Goal: Task Accomplishment & Management: Manage account settings

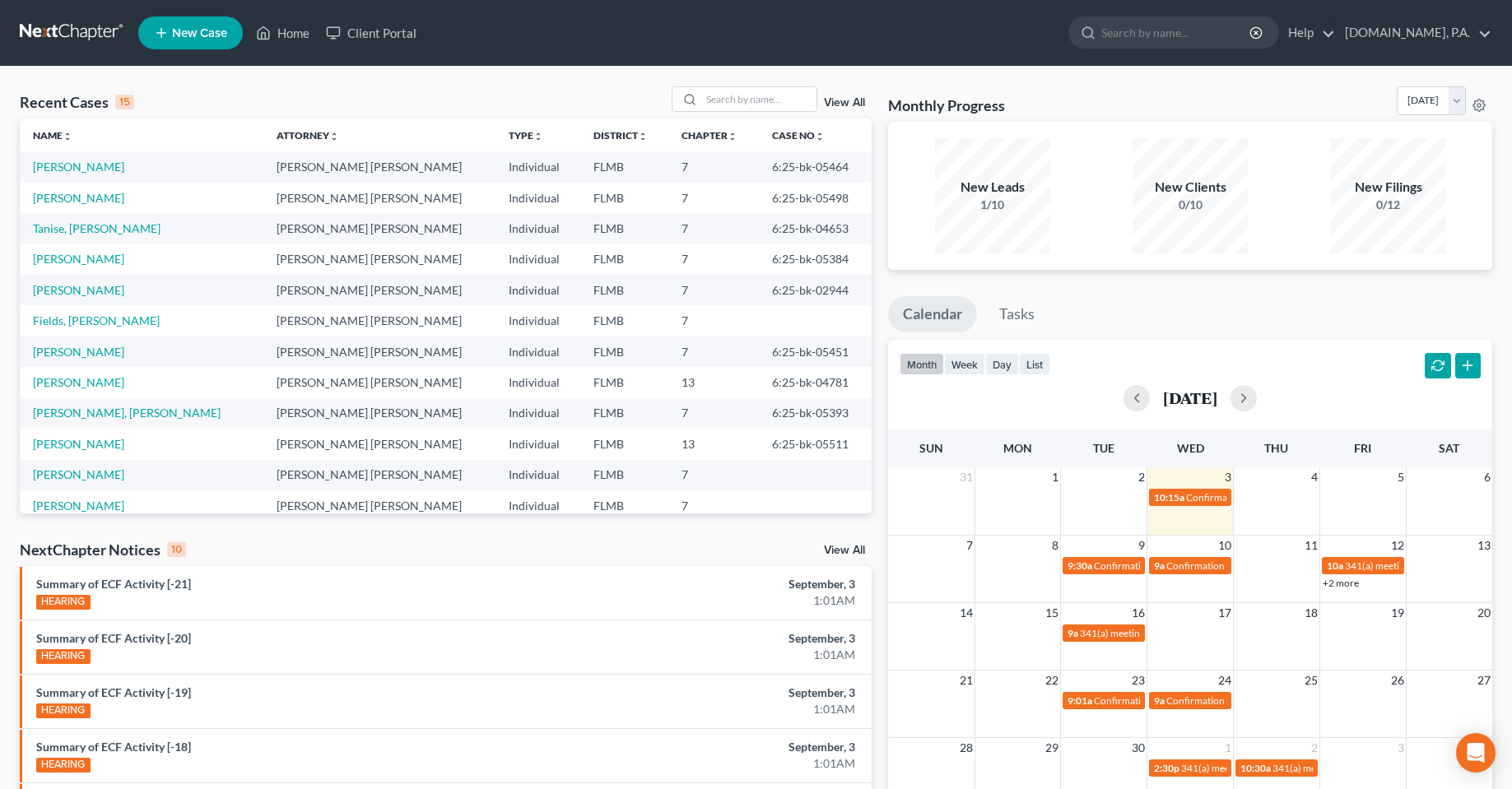
click at [64, 205] on td "[PERSON_NAME]" at bounding box center [141, 197] width 244 height 30
click at [65, 197] on link "[PERSON_NAME]" at bounding box center [78, 198] width 91 height 14
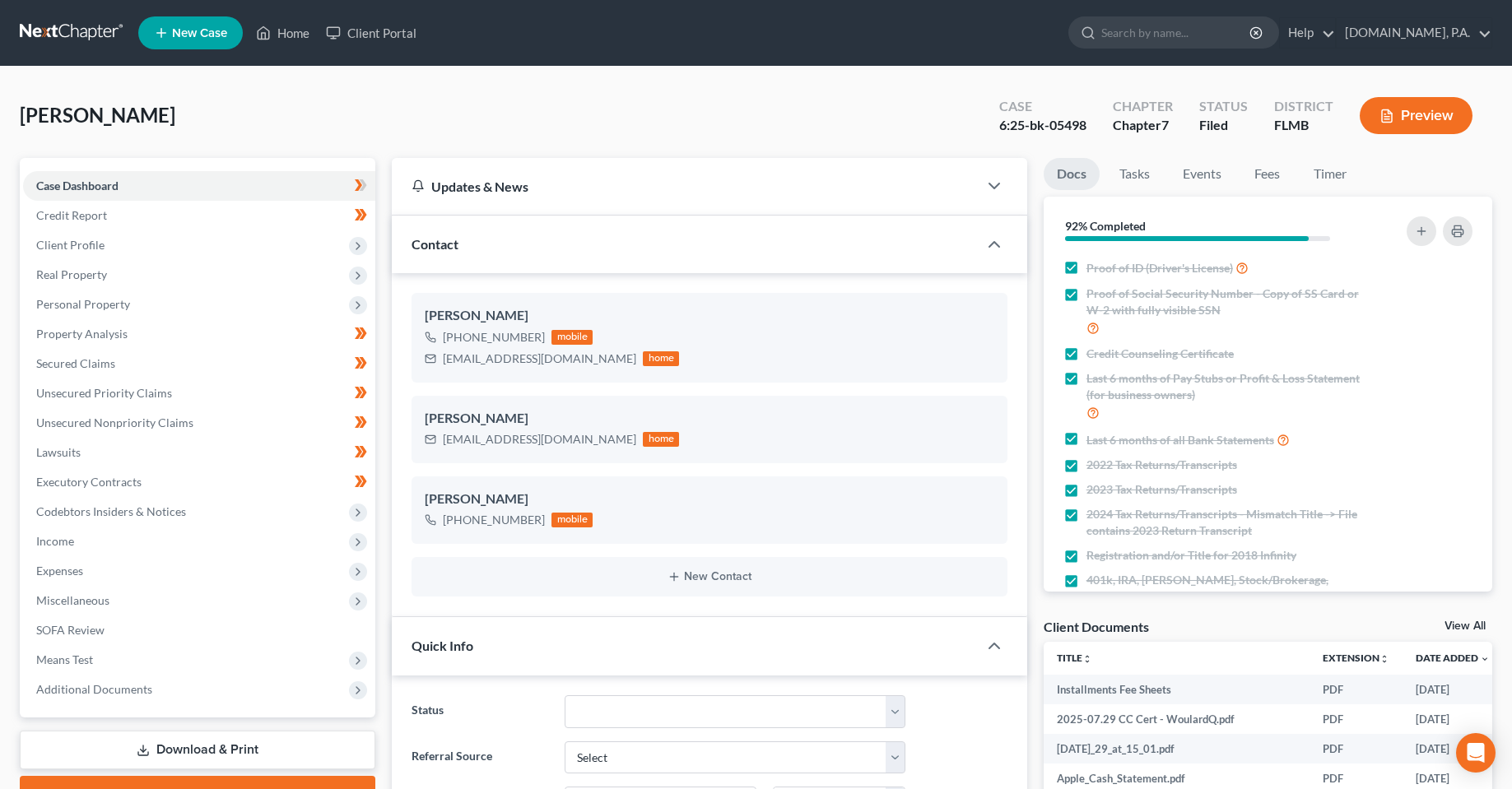
click at [888, 102] on div "[PERSON_NAME] Upgraded Case 6:25-bk-05498 Chapter Chapter 7 Status Filed Distri…" at bounding box center [756, 121] width 1472 height 71
click at [58, 339] on span "Property Analysis" at bounding box center [82, 333] width 91 height 14
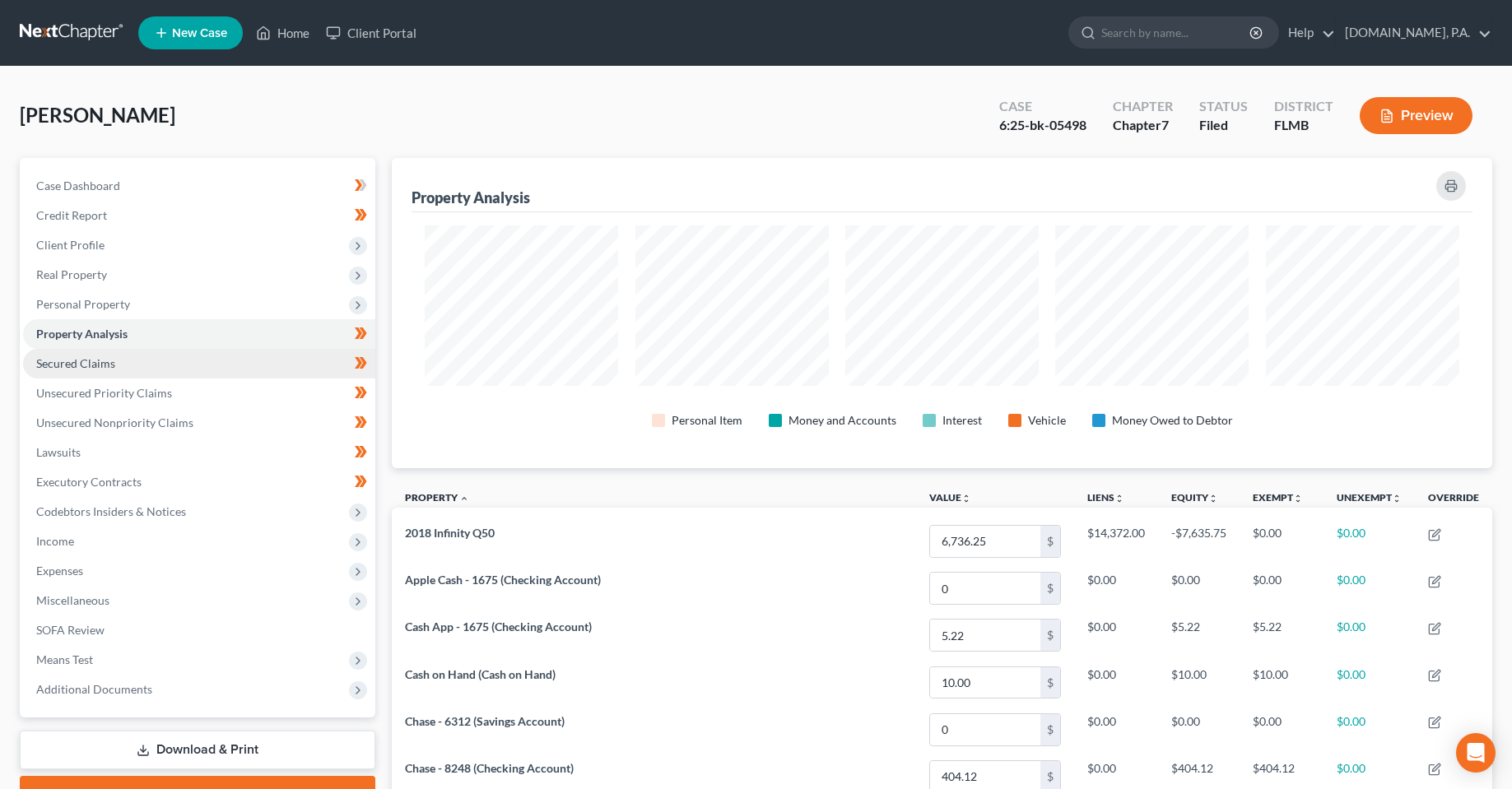
scroll to position [310, 1100]
click at [78, 370] on link "Secured Claims" at bounding box center [199, 363] width 352 height 29
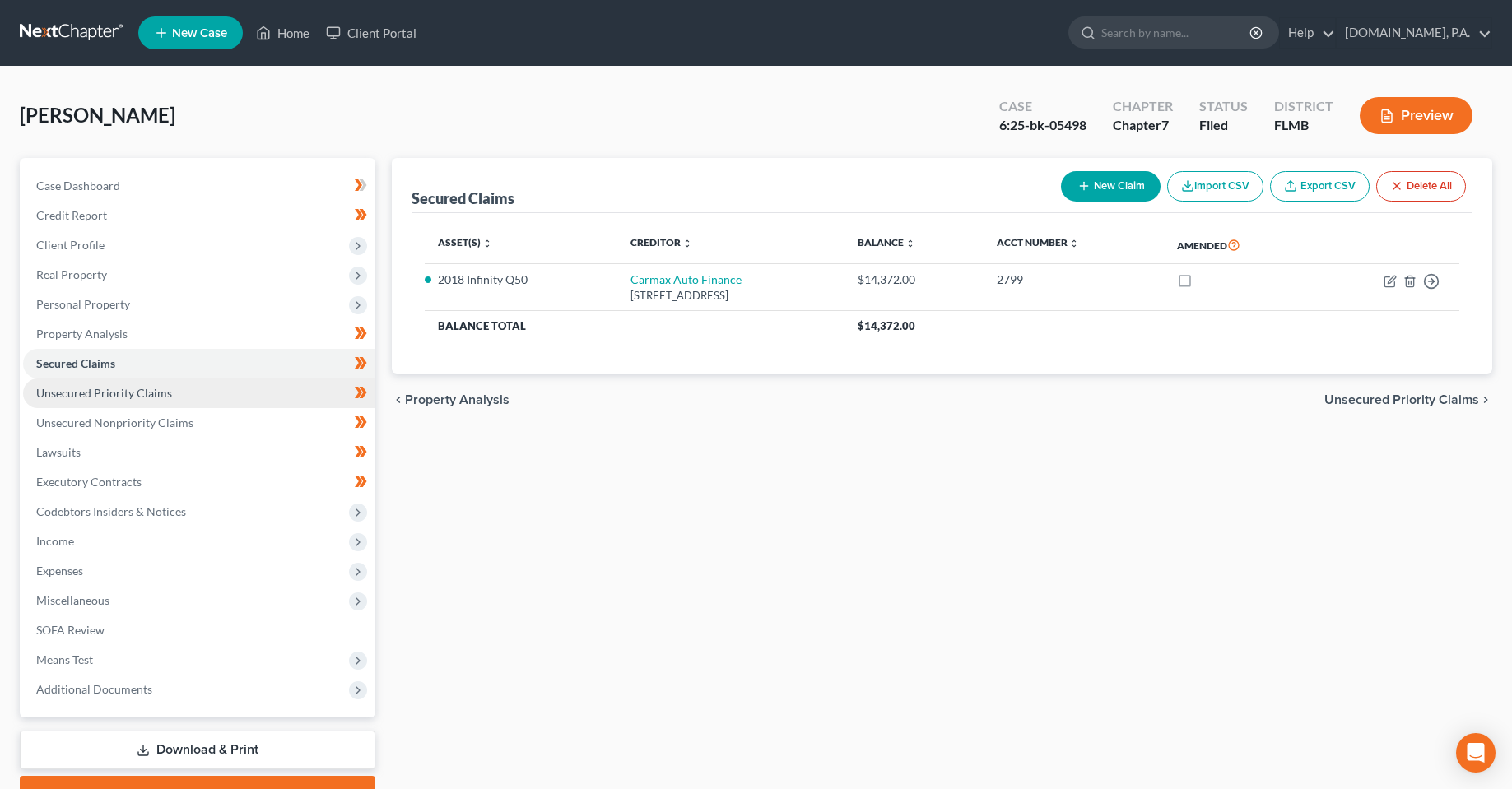
click at [85, 402] on link "Unsecured Priority Claims" at bounding box center [199, 394] width 352 height 29
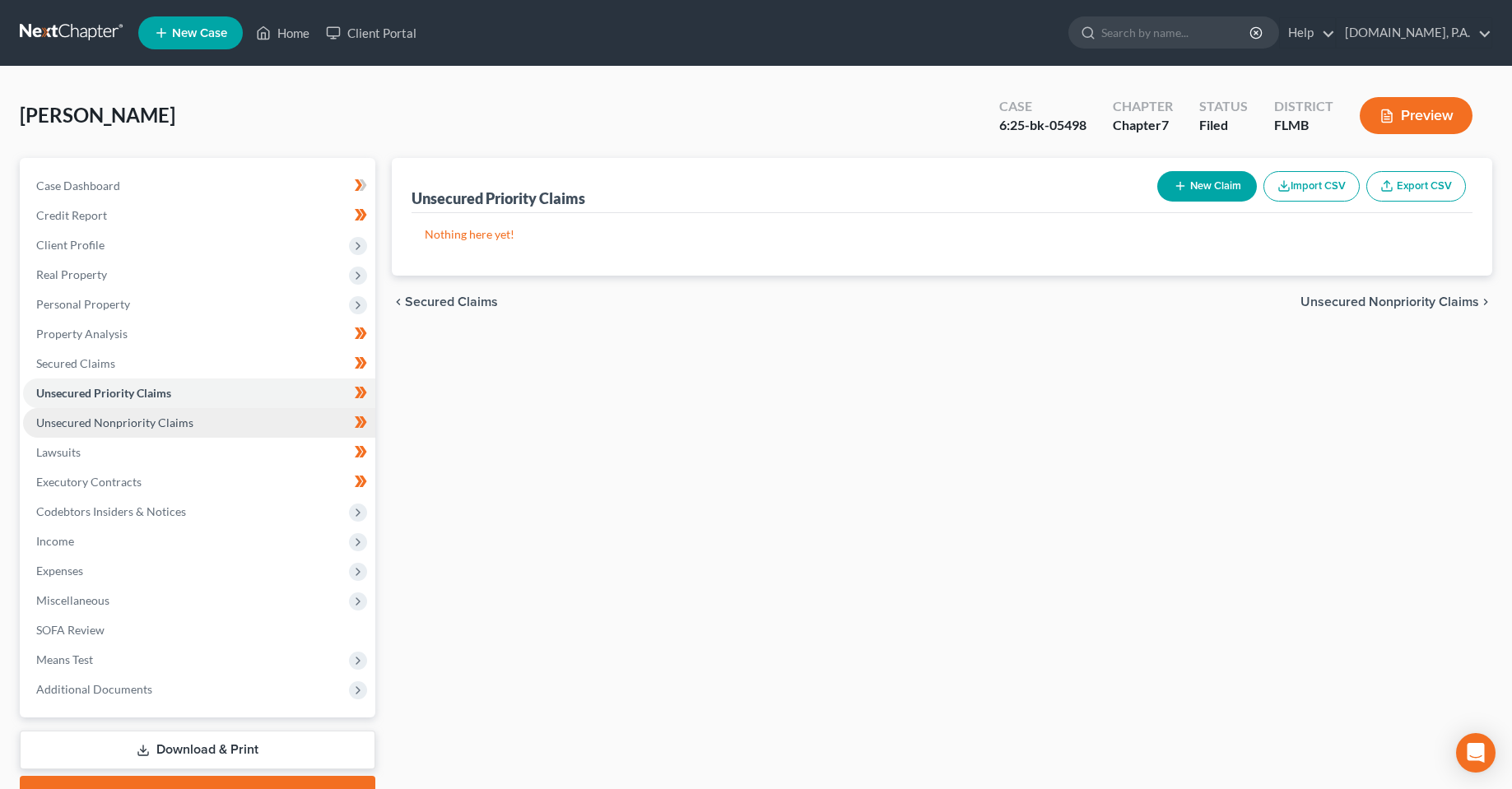
click at [97, 426] on span "Unsecured Nonpriority Claims" at bounding box center [115, 423] width 157 height 14
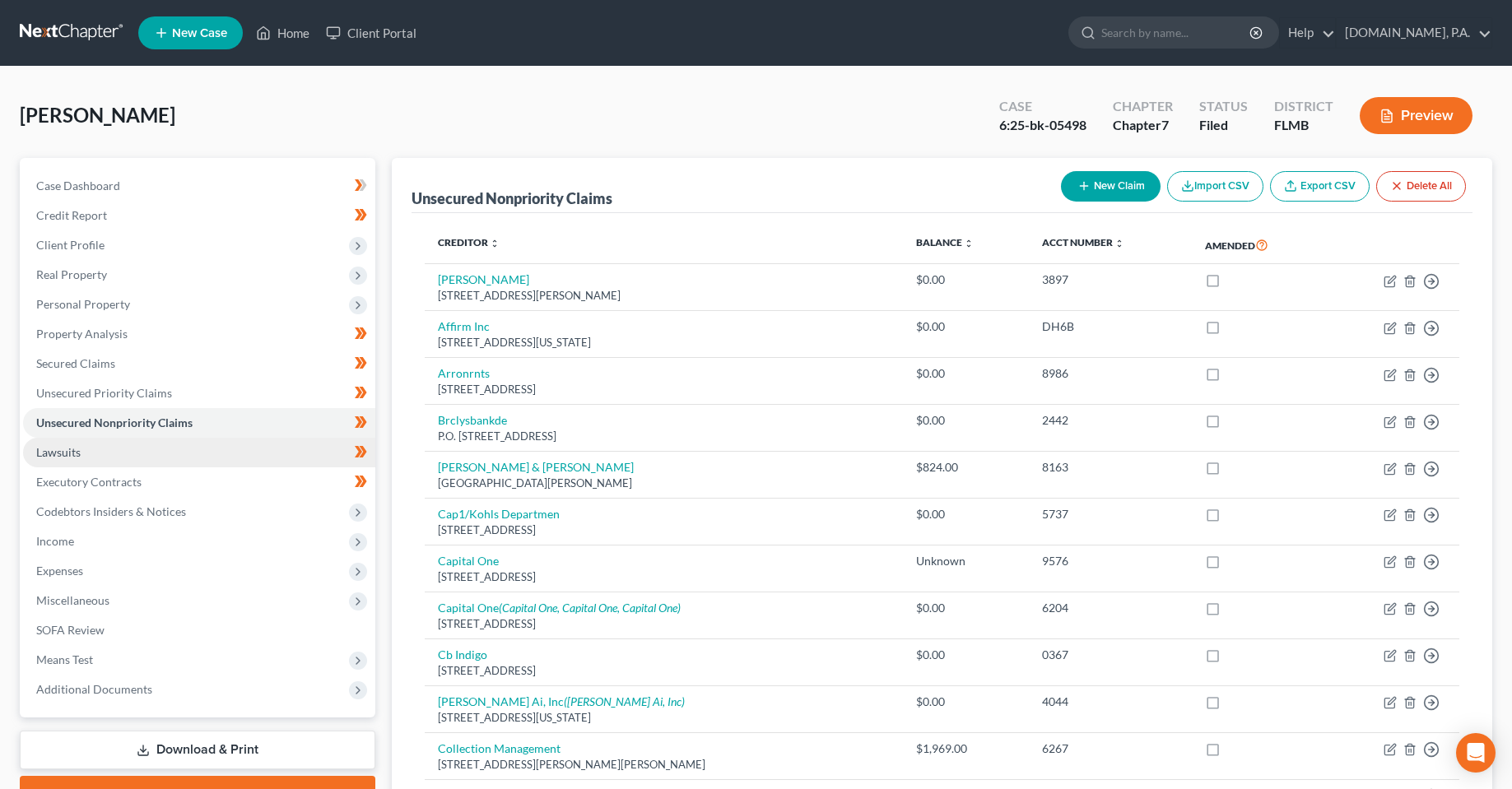
click at [102, 453] on link "Lawsuits" at bounding box center [199, 452] width 352 height 29
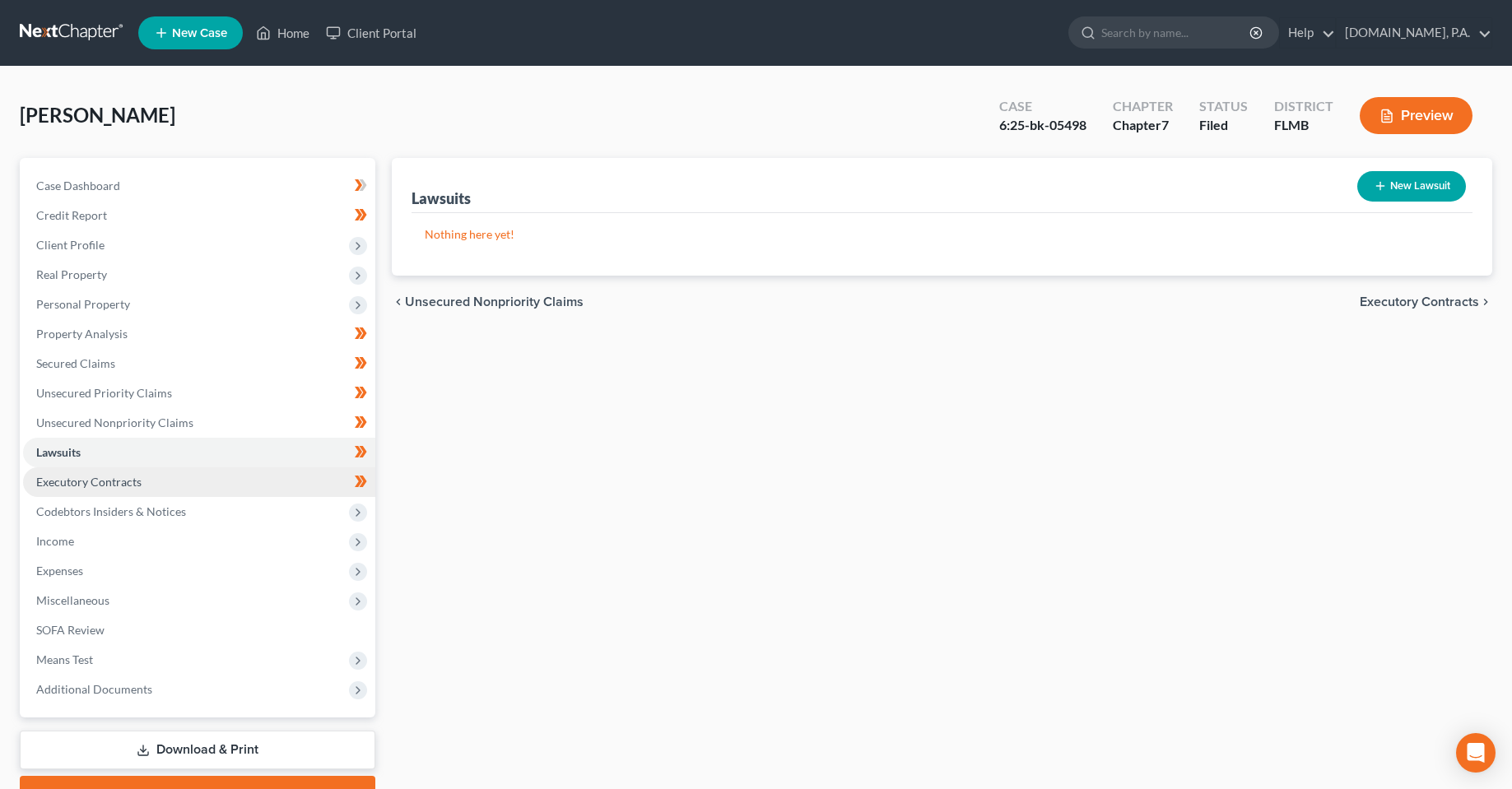
click at [145, 485] on link "Executory Contracts" at bounding box center [199, 482] width 352 height 29
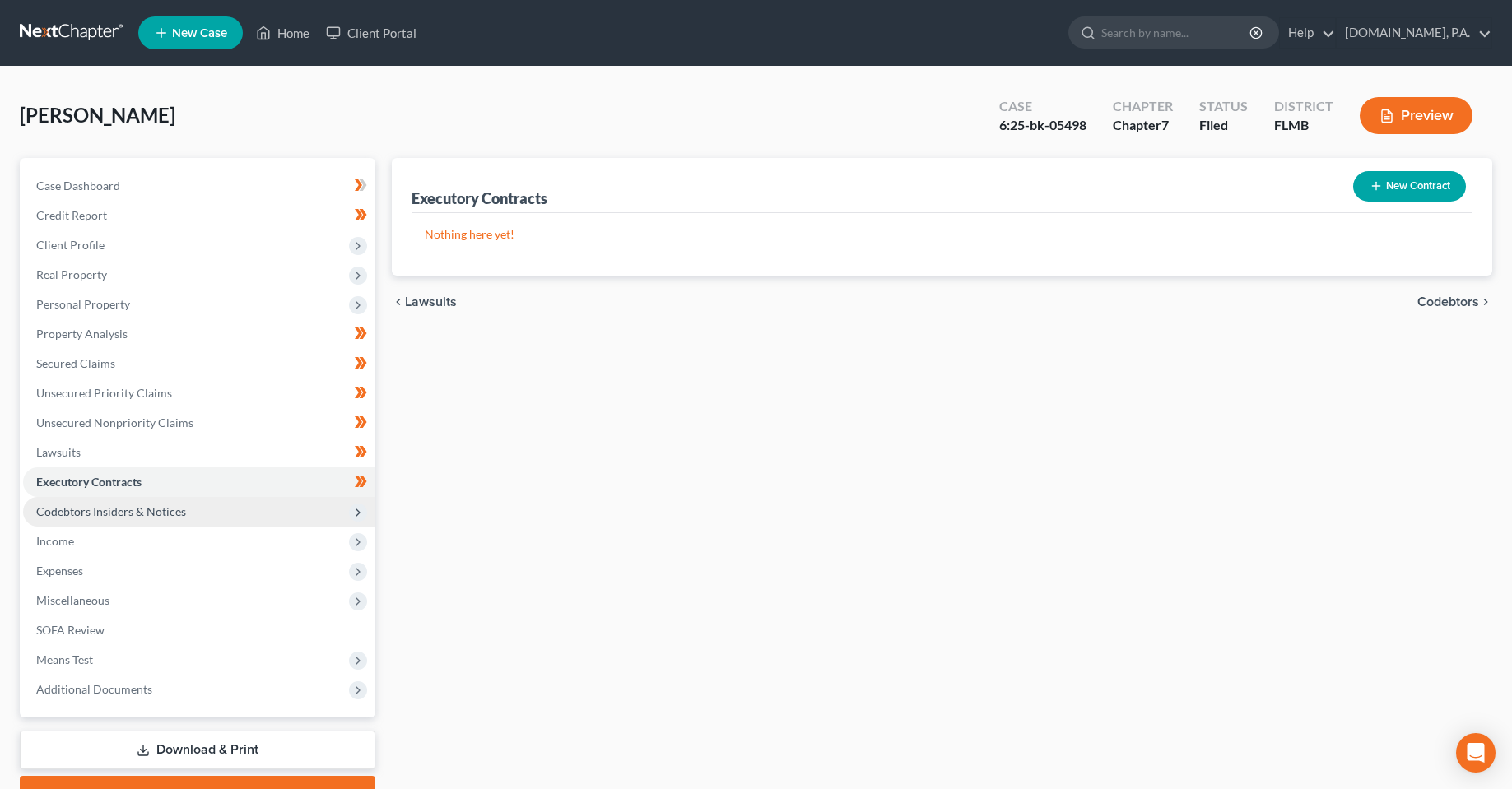
click at [141, 519] on span "Codebtors Insiders & Notices" at bounding box center [199, 512] width 352 height 29
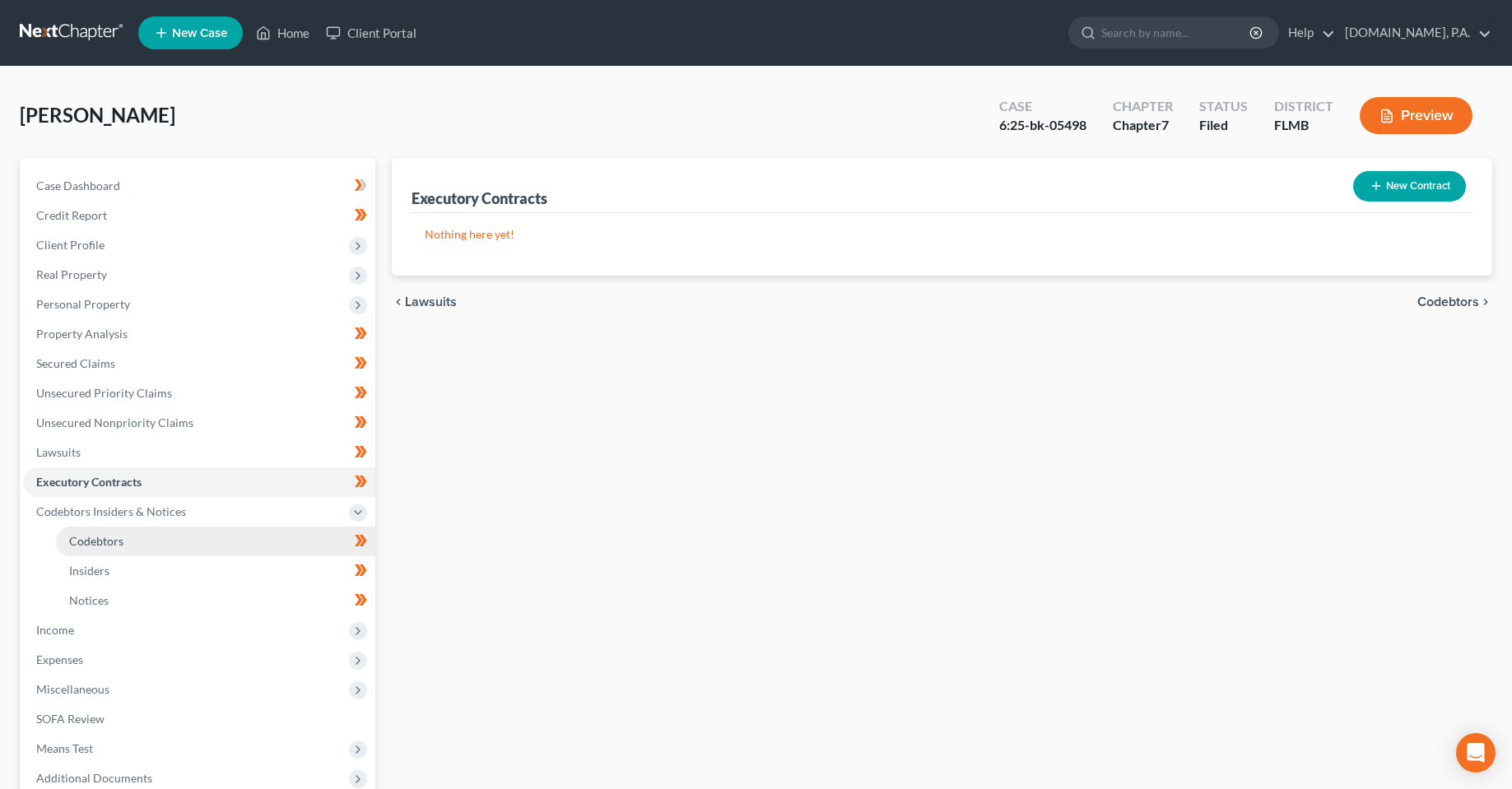
click at [144, 547] on link "Codebtors" at bounding box center [215, 542] width 320 height 29
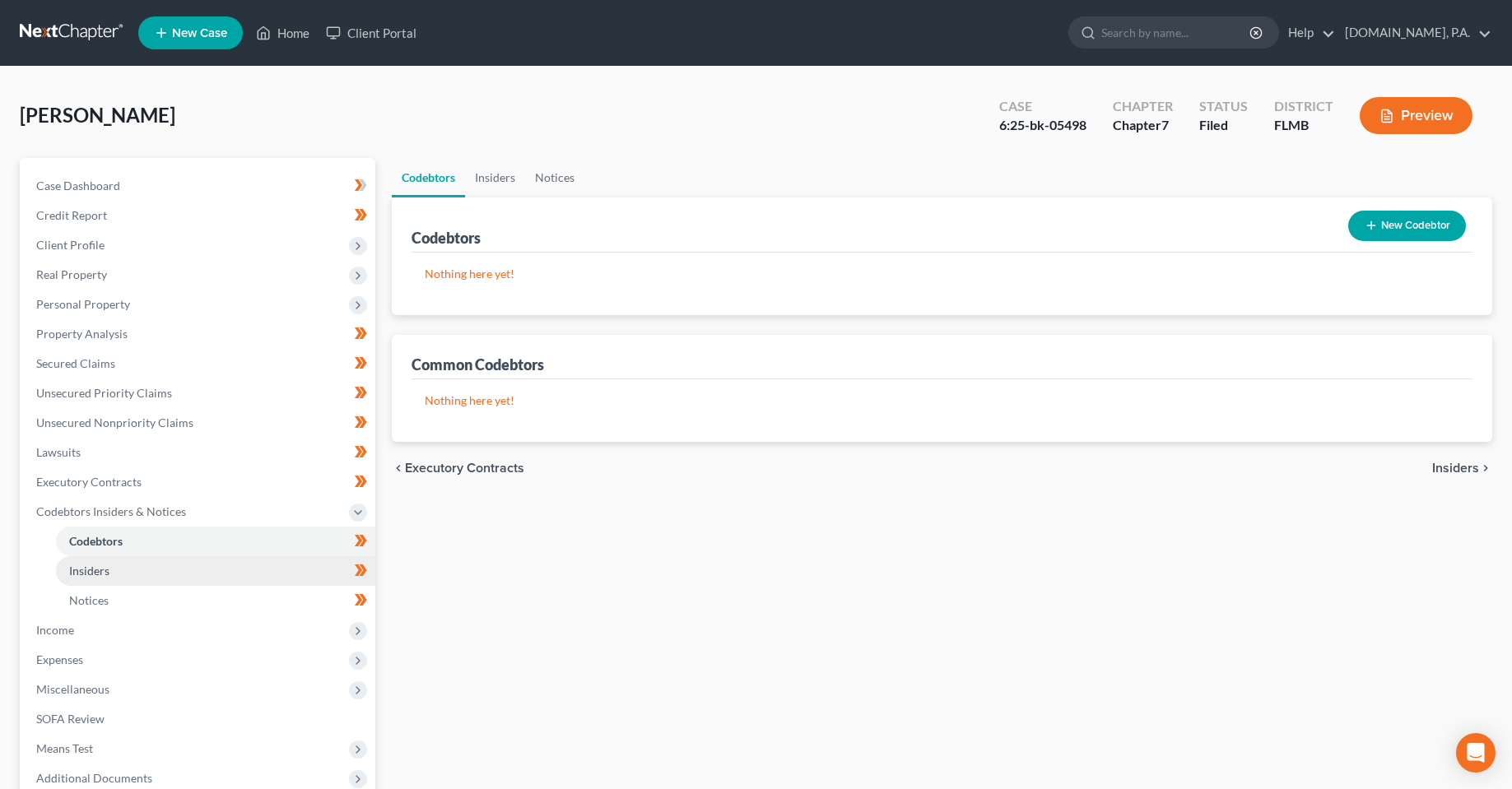
click at [139, 568] on link "Insiders" at bounding box center [215, 571] width 320 height 29
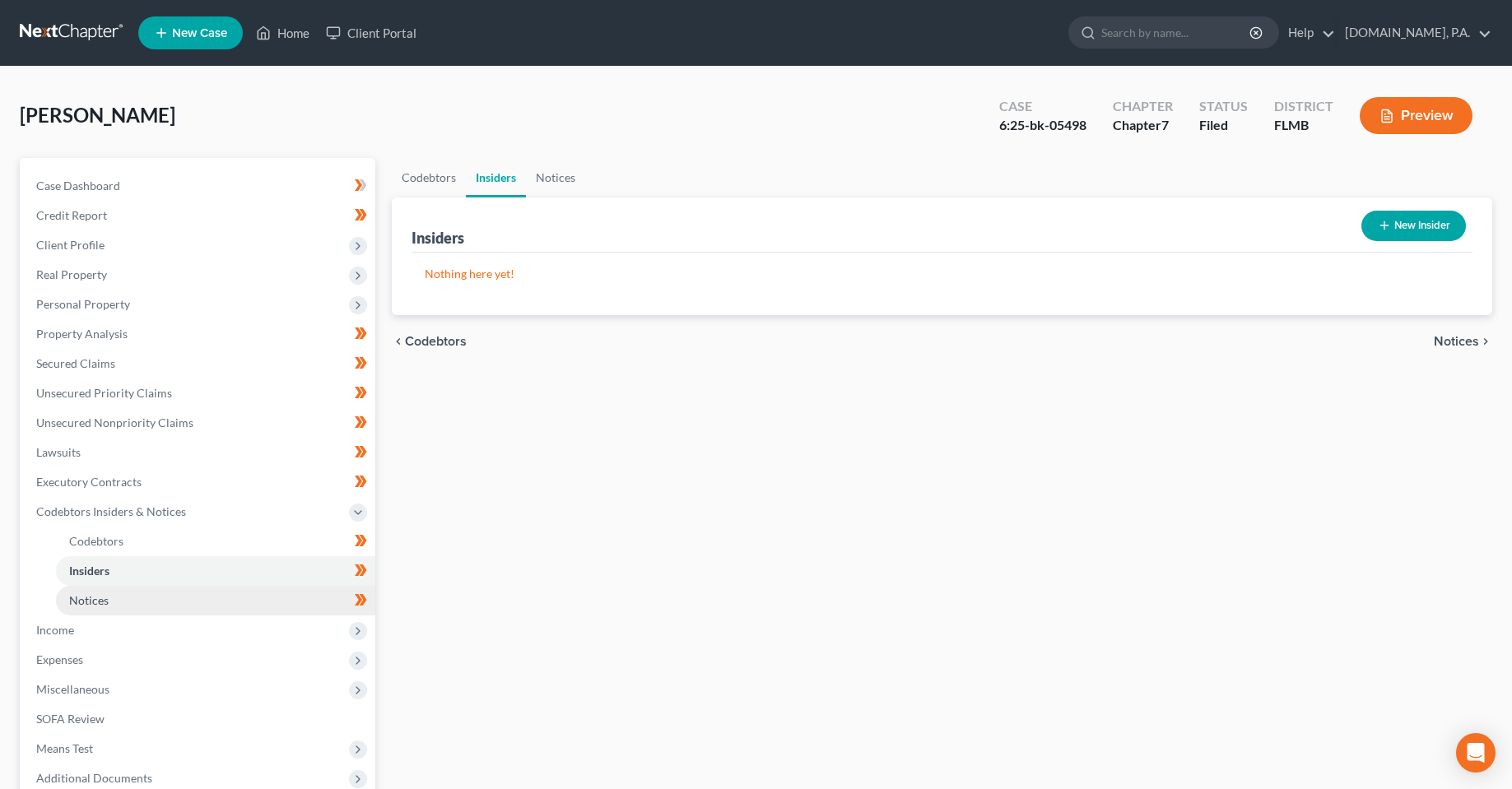
click at [140, 597] on link "Notices" at bounding box center [215, 600] width 320 height 29
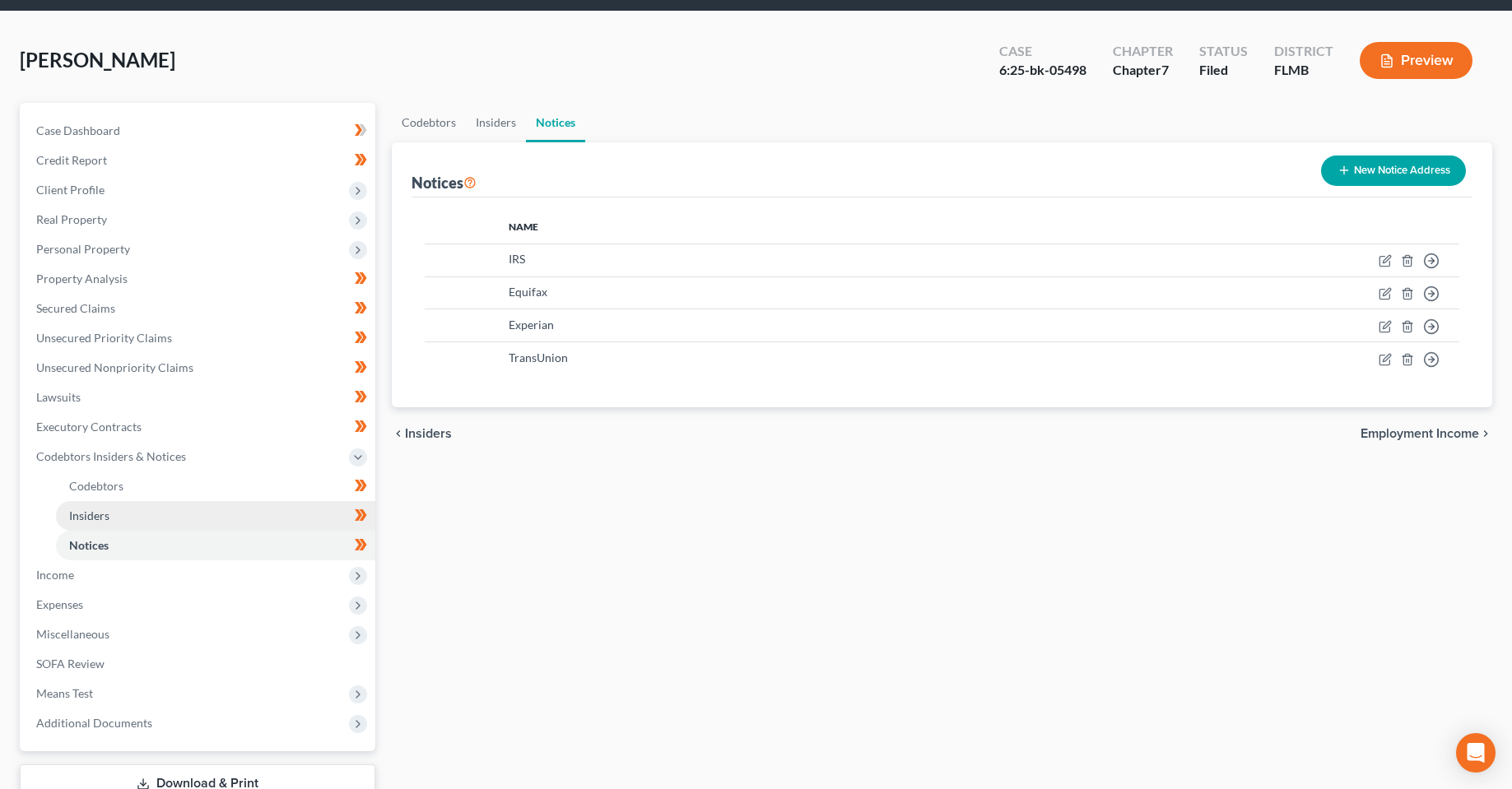
scroll to position [83, 0]
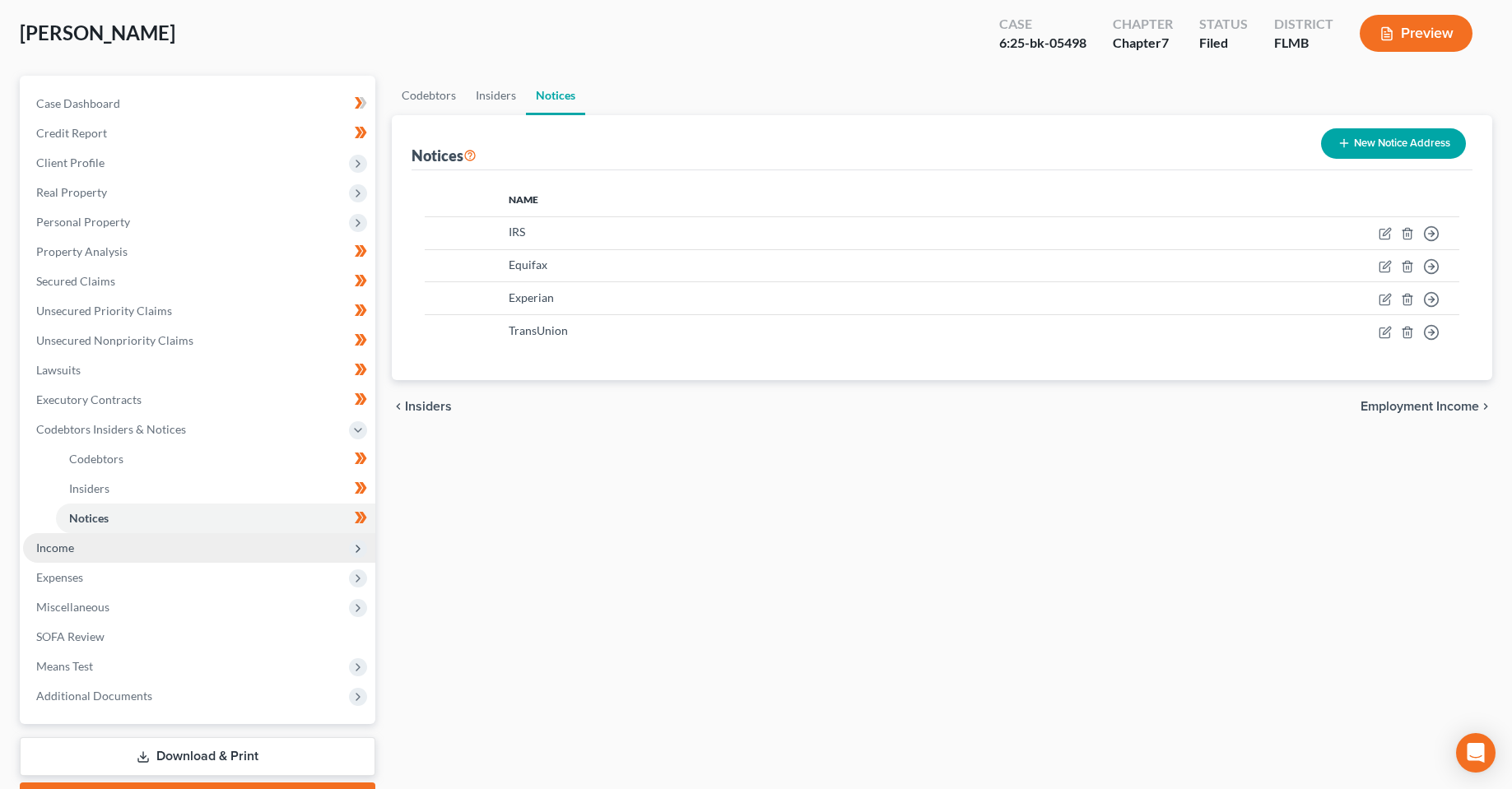
click at [127, 556] on span "Income" at bounding box center [199, 548] width 352 height 29
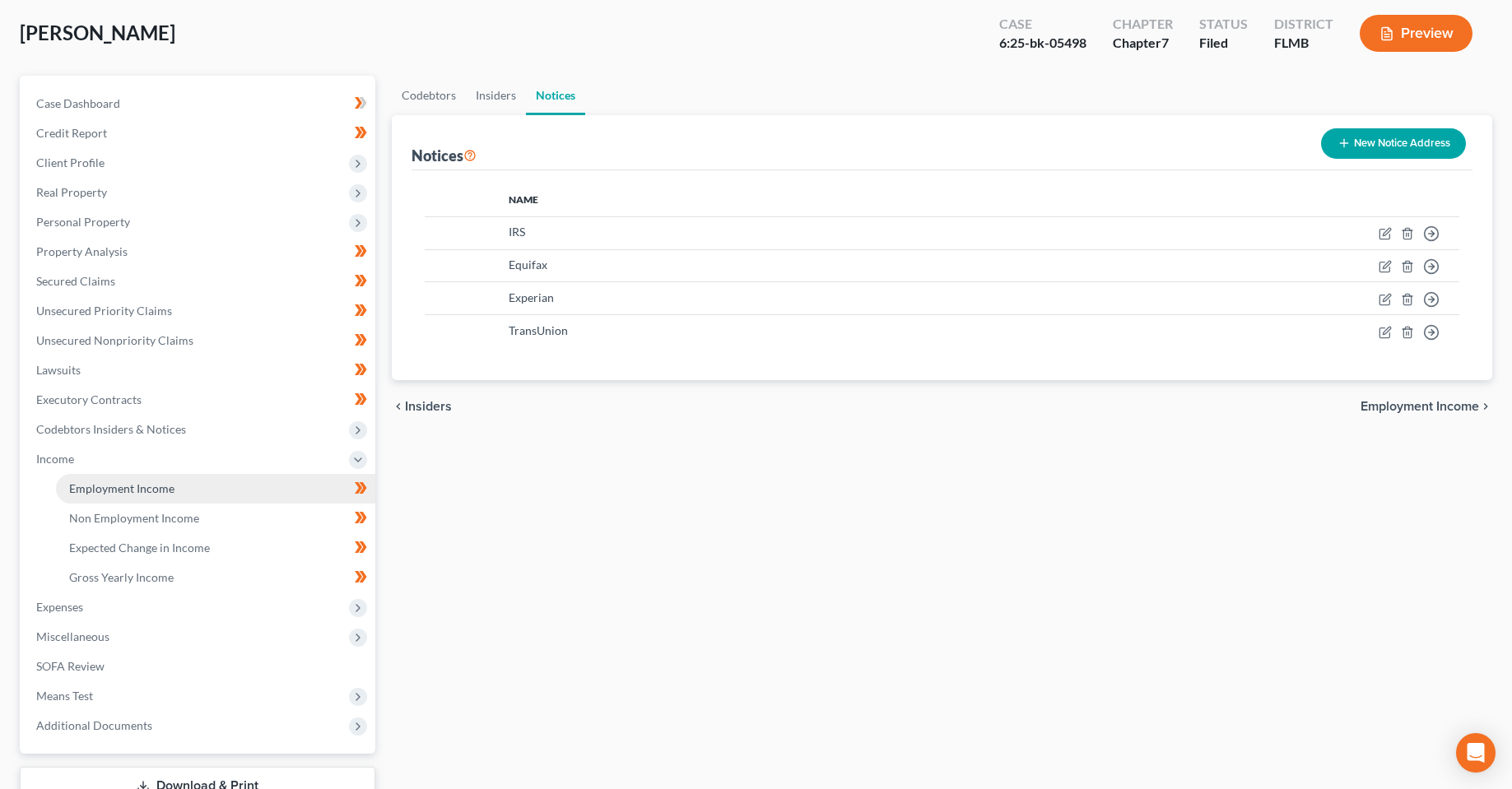
click at [138, 492] on span "Employment Income" at bounding box center [121, 488] width 105 height 14
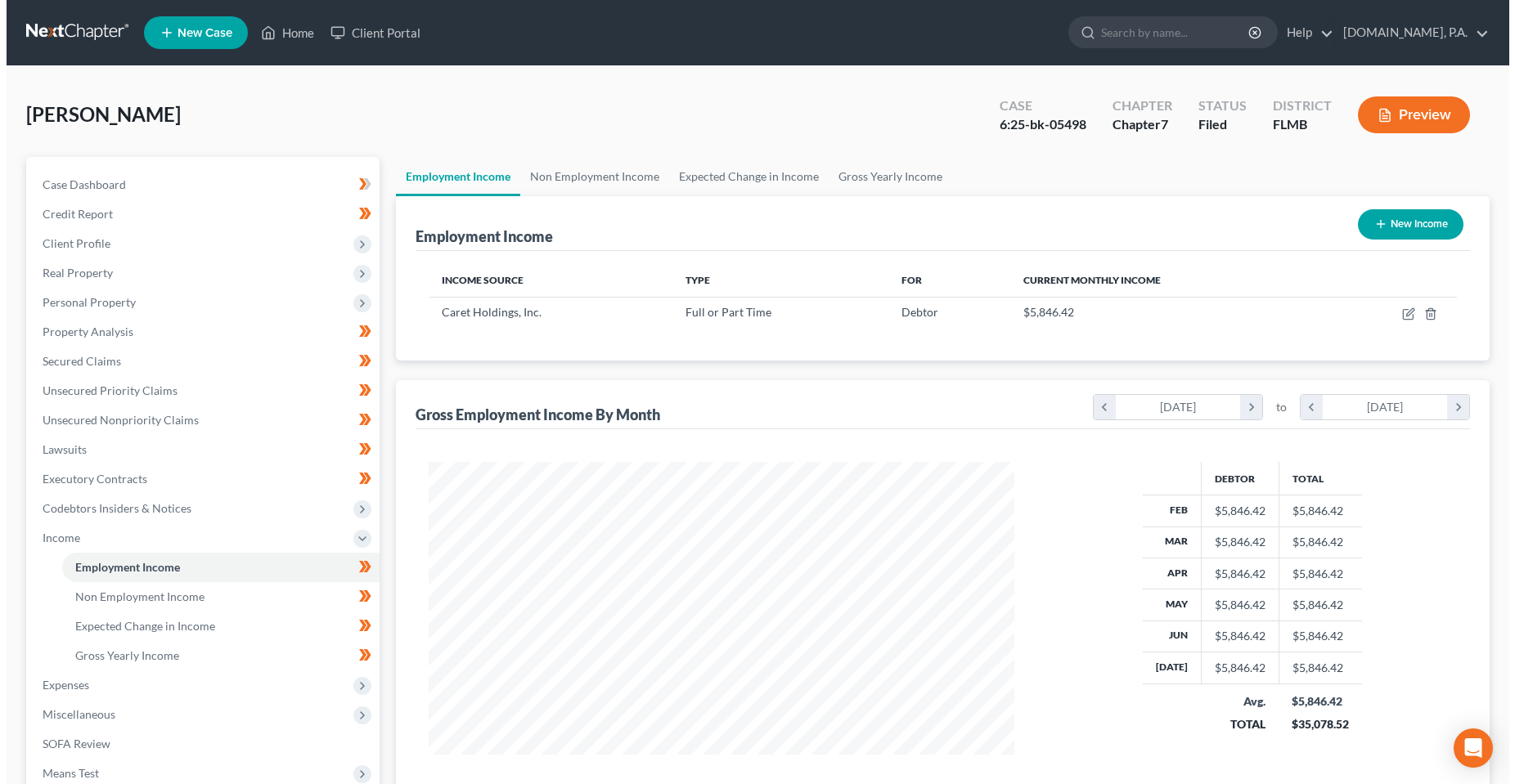
scroll to position [293, 619]
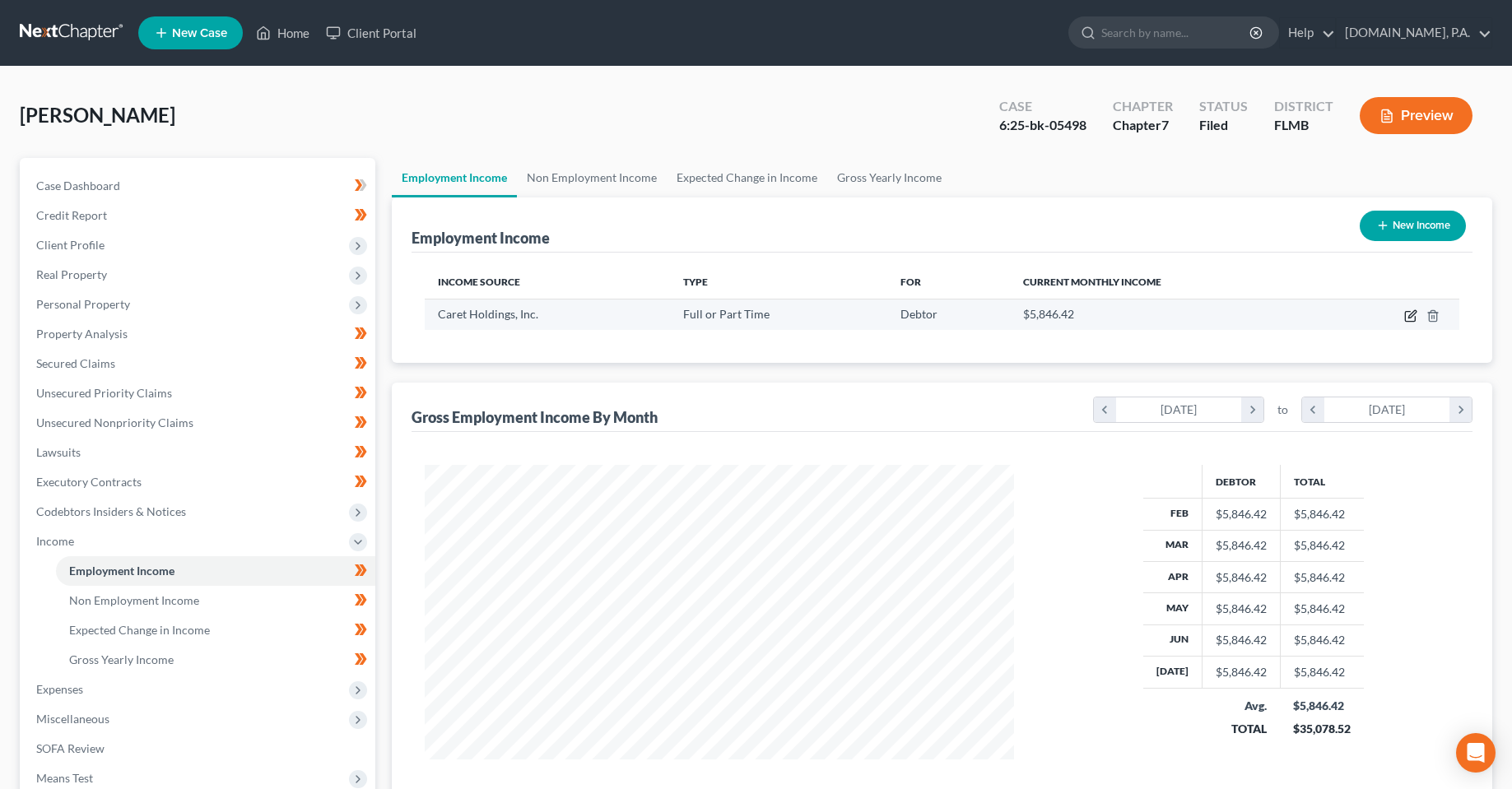
click at [1413, 317] on icon "button" at bounding box center [1412, 314] width 8 height 8
select select "0"
select select "36"
select select "0"
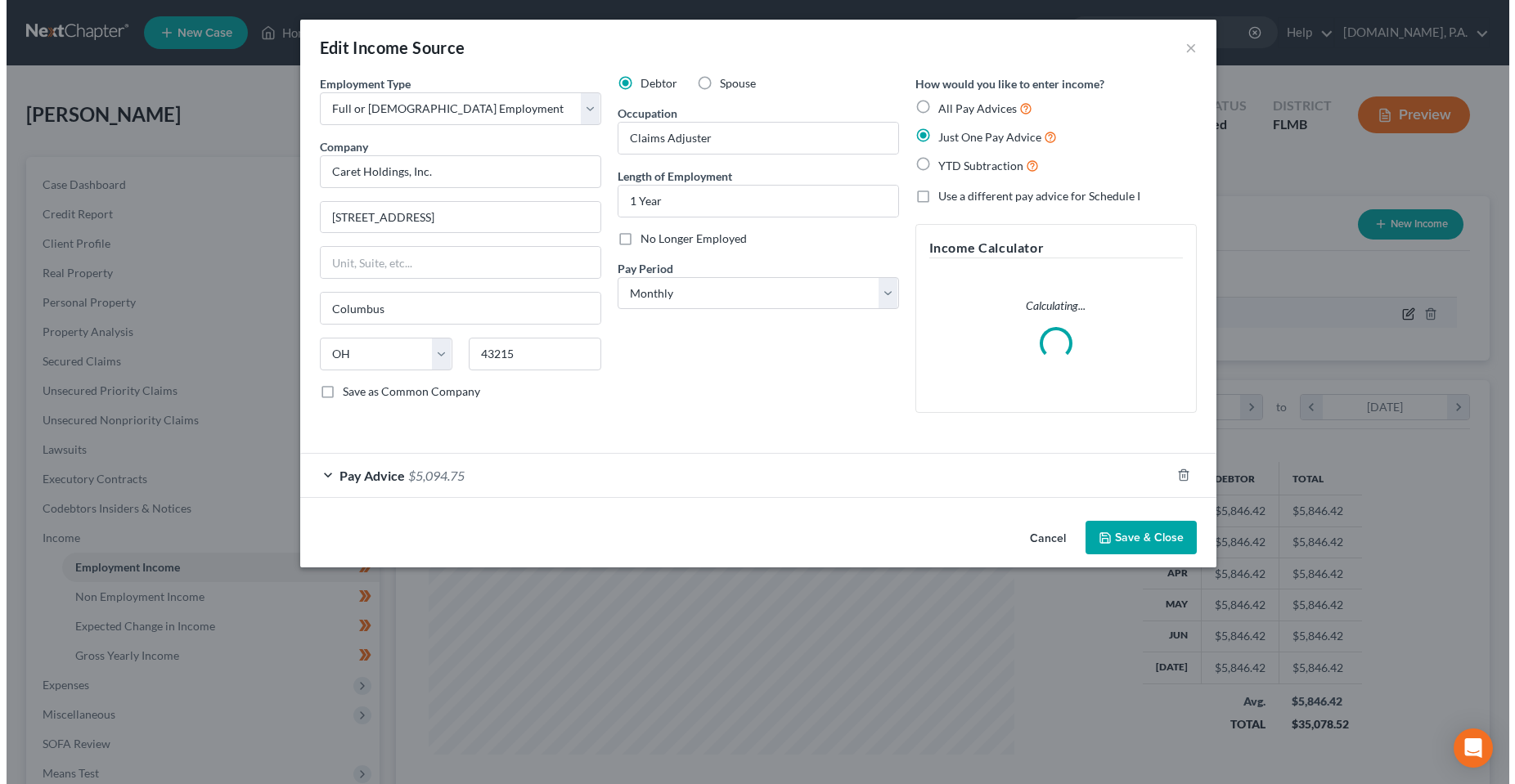
scroll to position [295, 624]
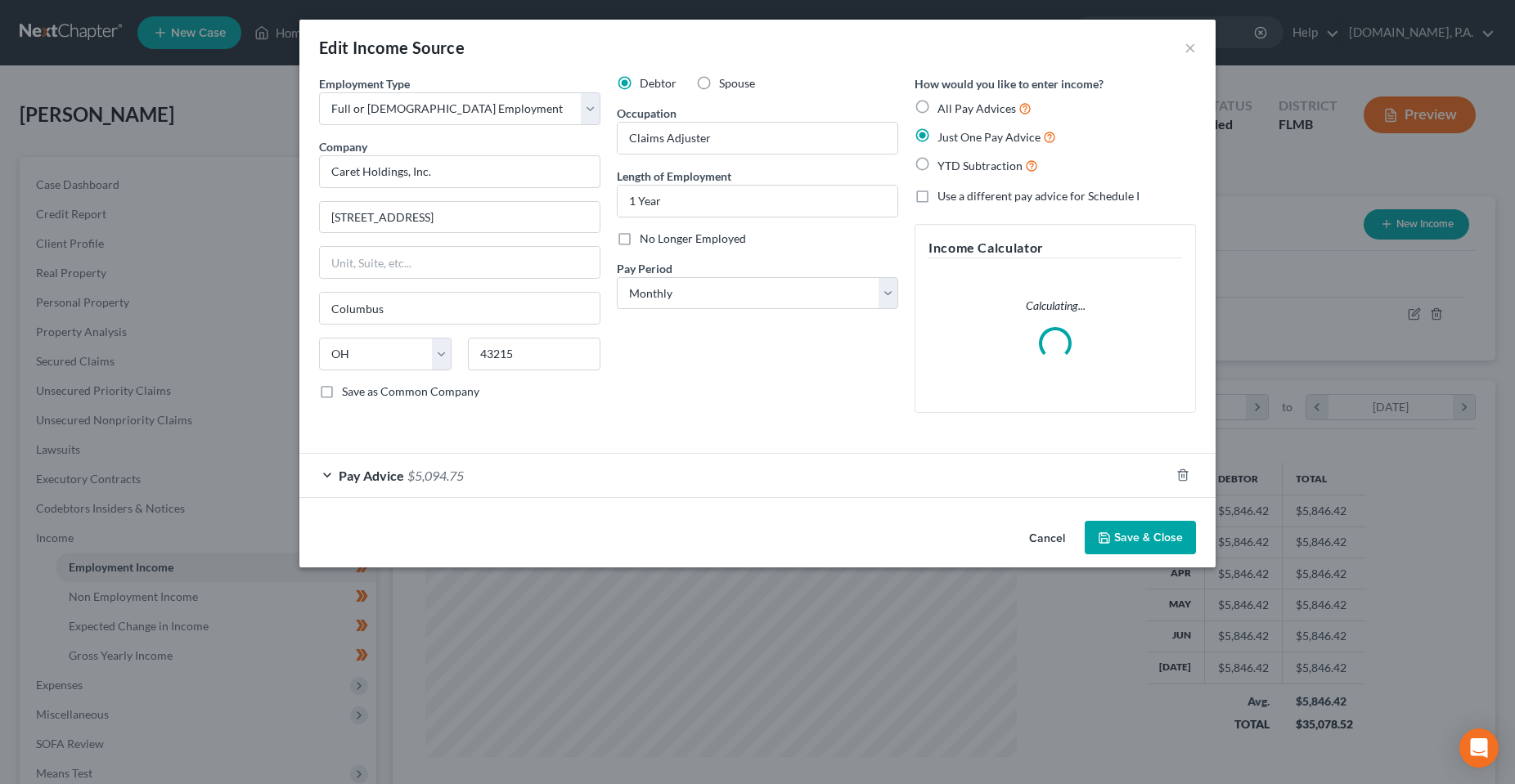
click at [575, 489] on div "Pay Advice $5,094.75" at bounding box center [734, 475] width 870 height 44
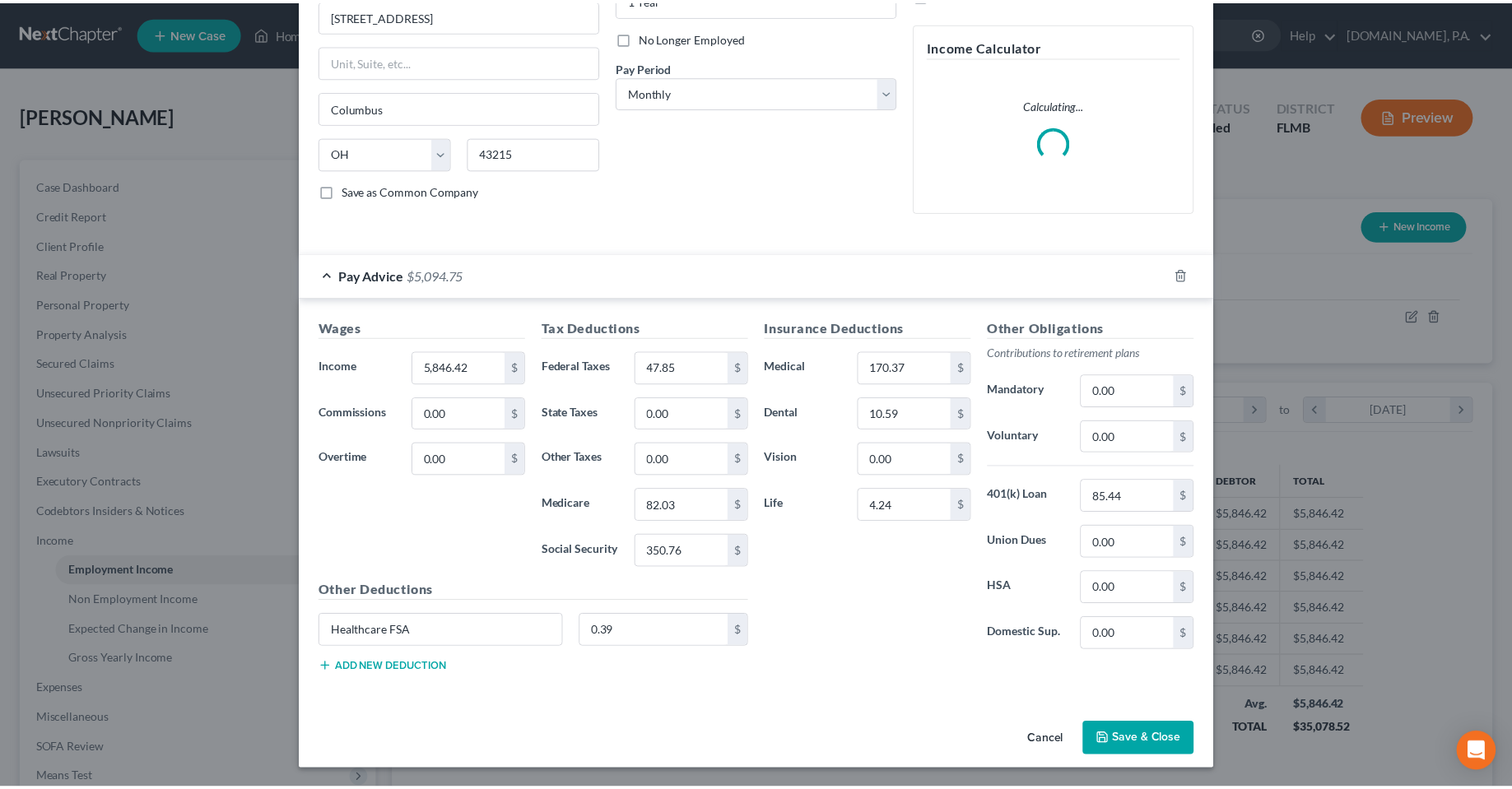
scroll to position [204, 0]
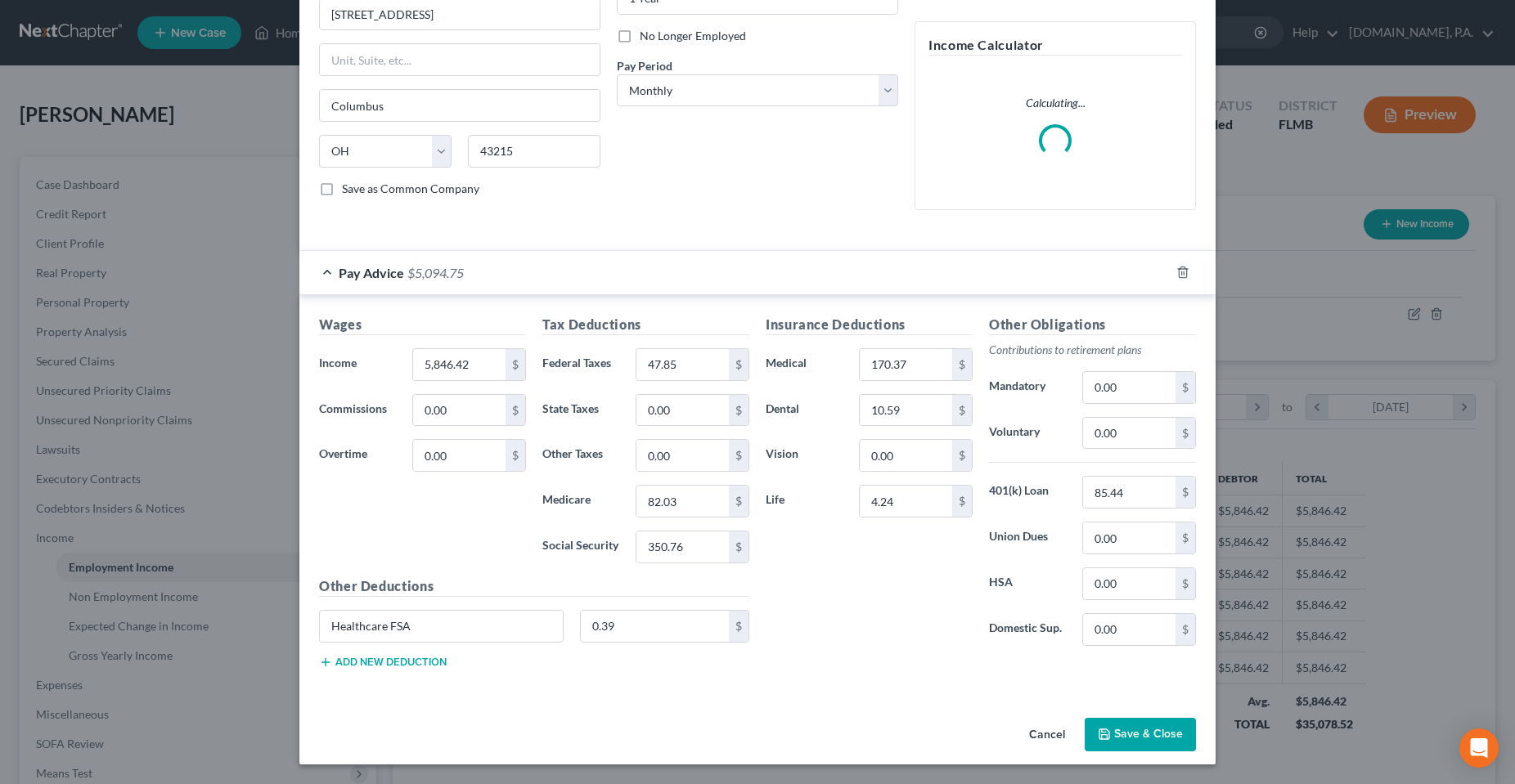
click at [1122, 733] on button "Save & Close" at bounding box center [1140, 735] width 111 height 34
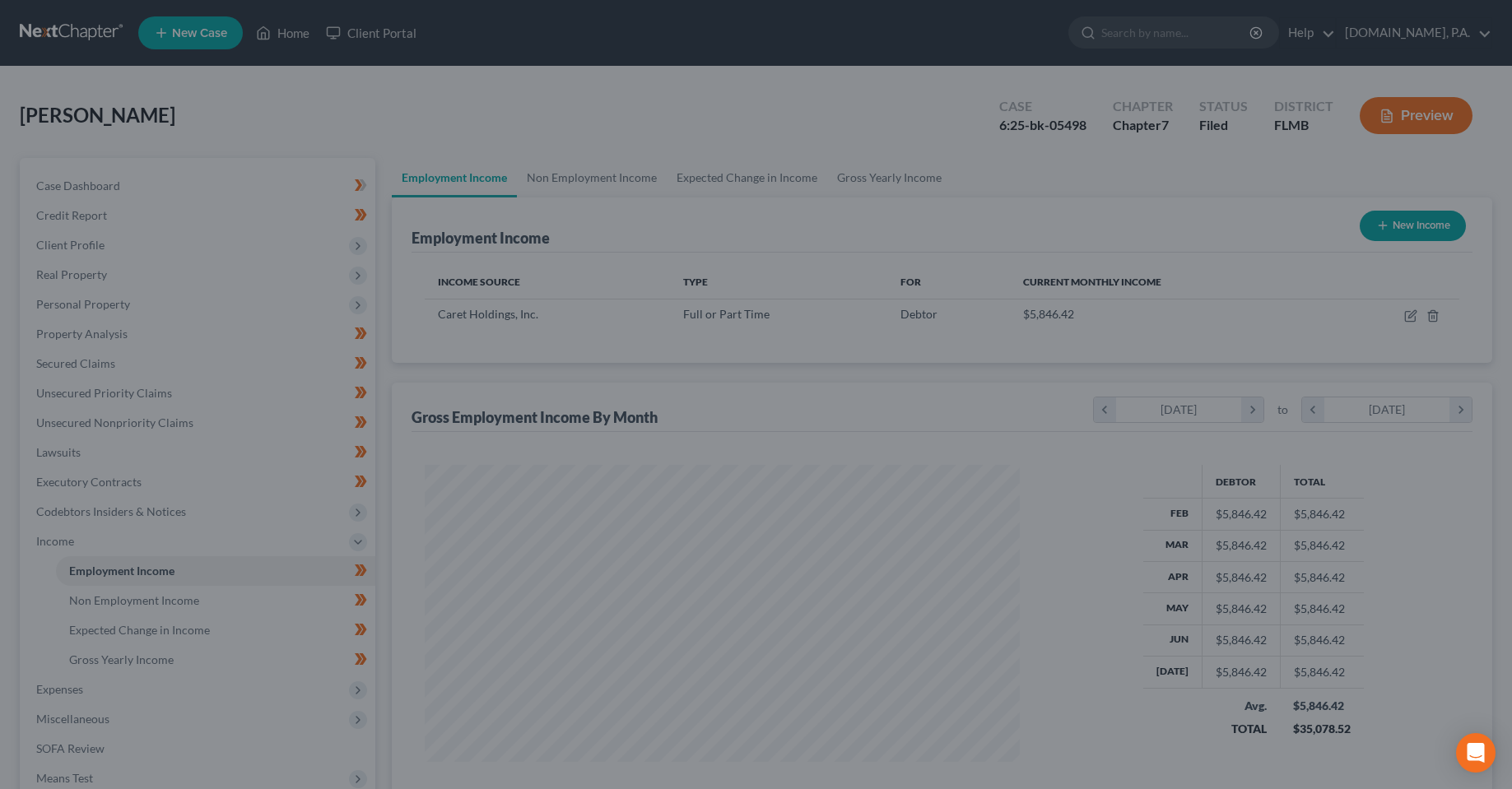
scroll to position [822705, 822554]
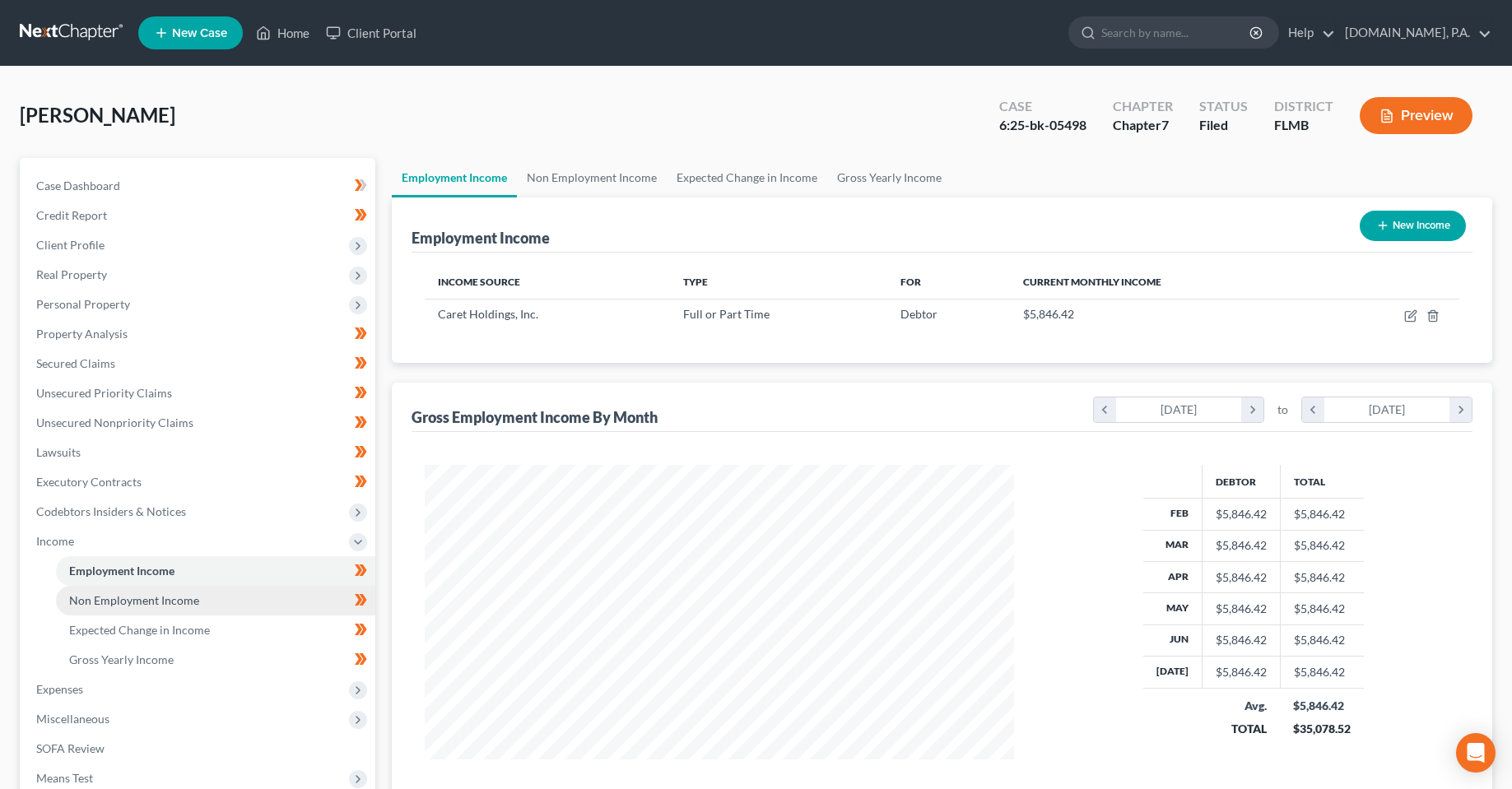
click at [206, 606] on link "Non Employment Income" at bounding box center [215, 600] width 320 height 29
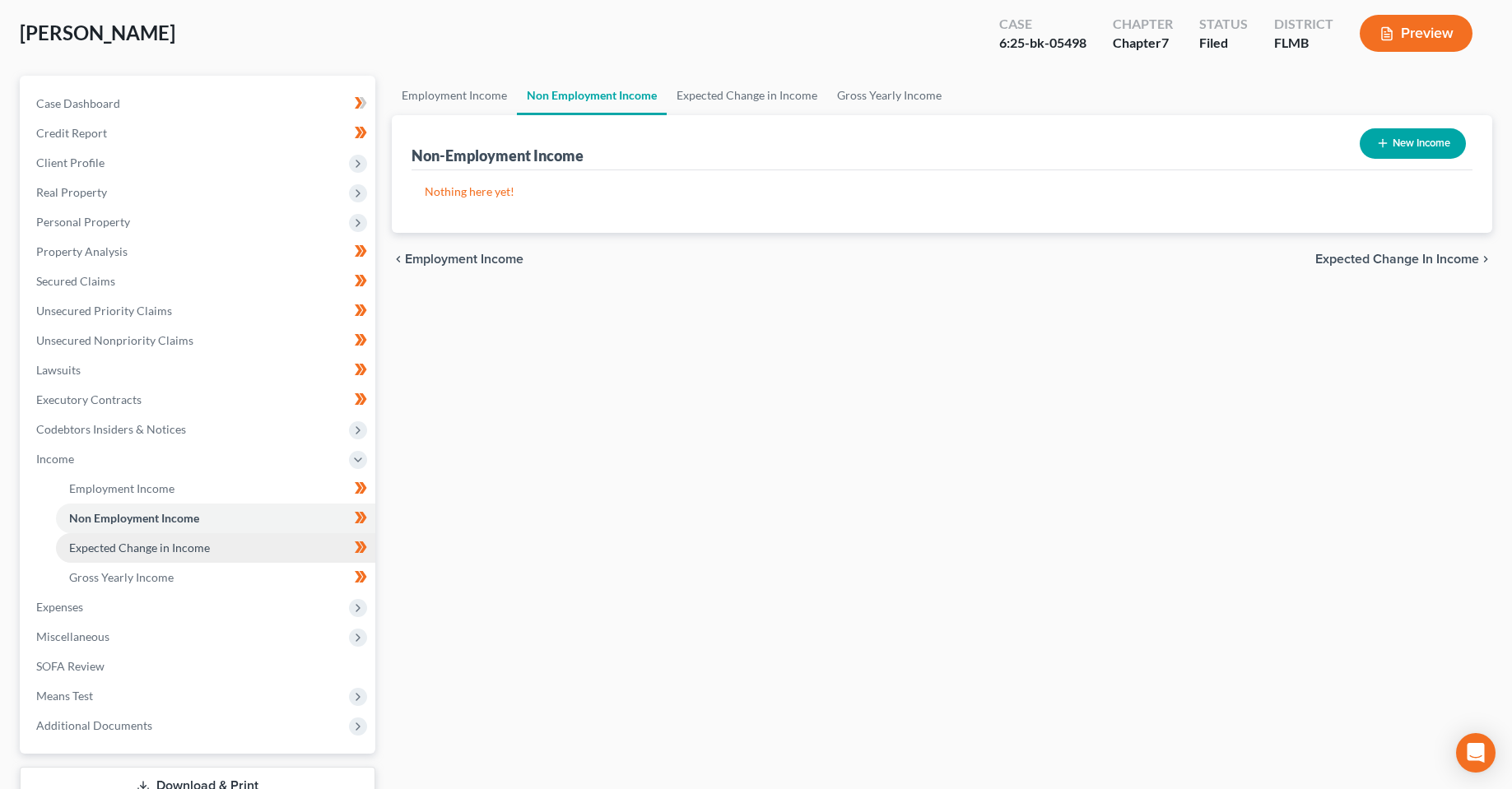
click at [174, 543] on span "Expected Change in Income" at bounding box center [139, 548] width 140 height 14
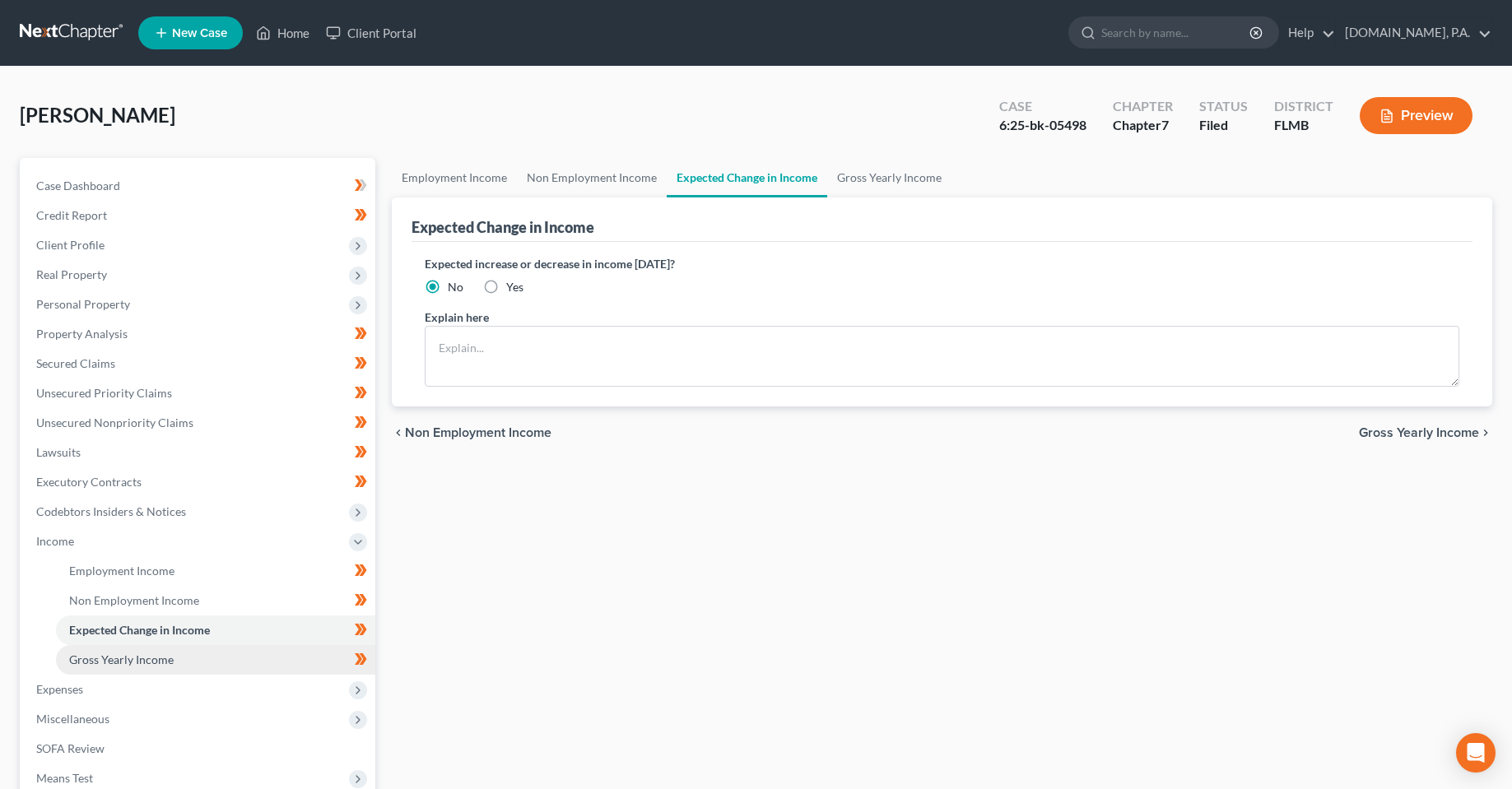
click at [112, 659] on span "Gross Yearly Income" at bounding box center [121, 660] width 104 height 14
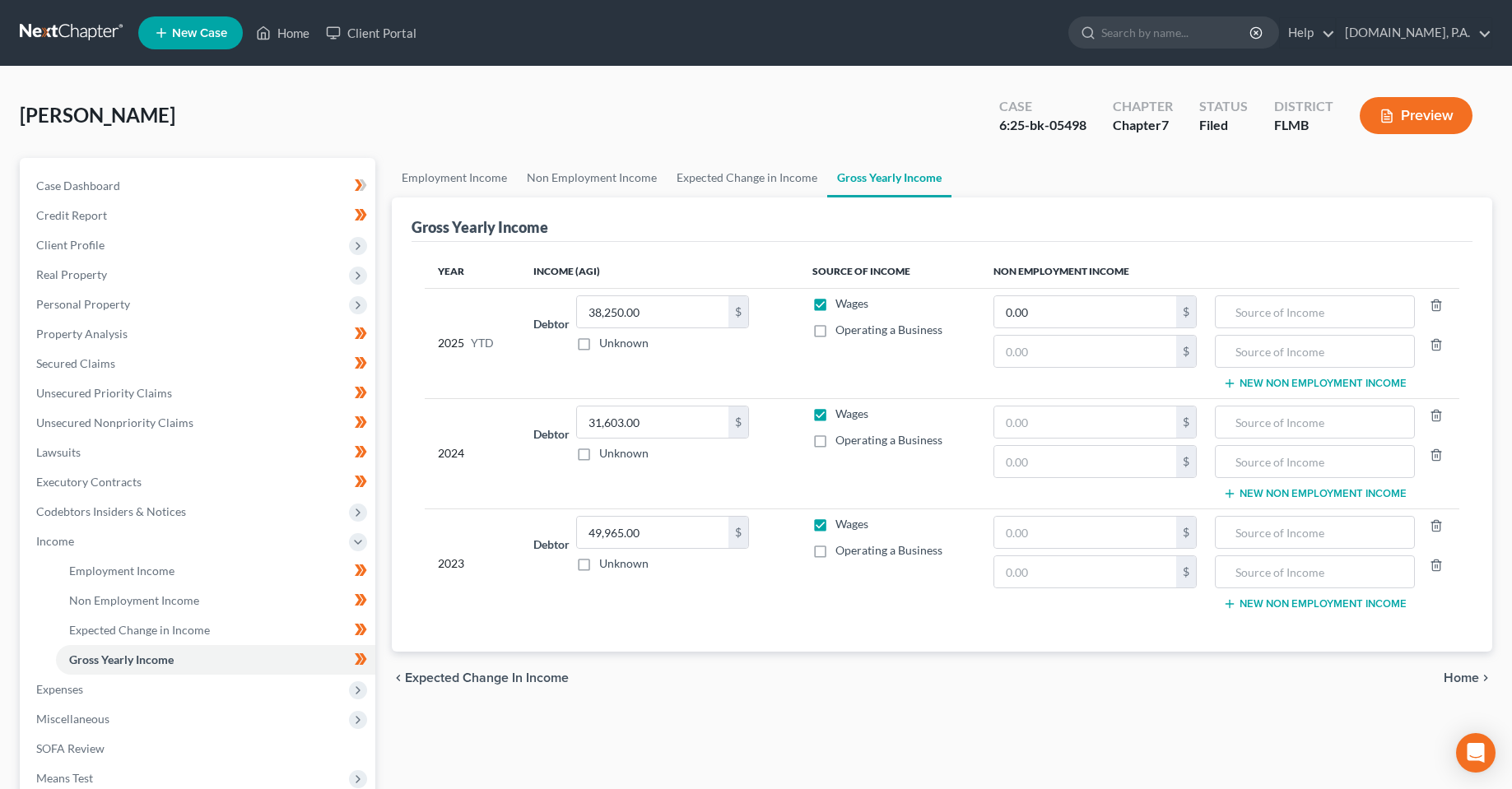
click at [753, 771] on div "Employment Income Non Employment Income Expected Change in Income Gross Yearly …" at bounding box center [942, 544] width 1117 height 773
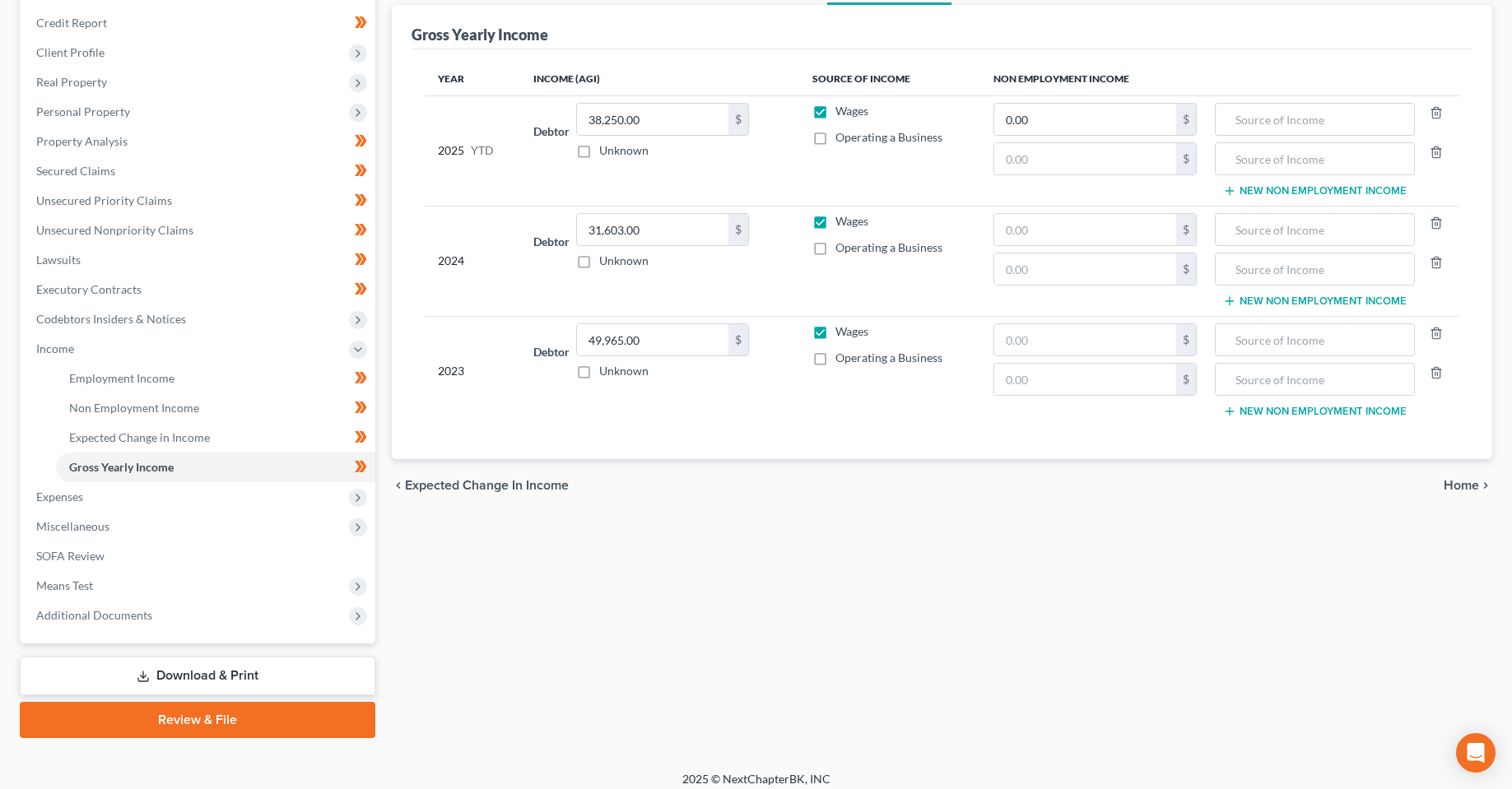
scroll to position [204, 0]
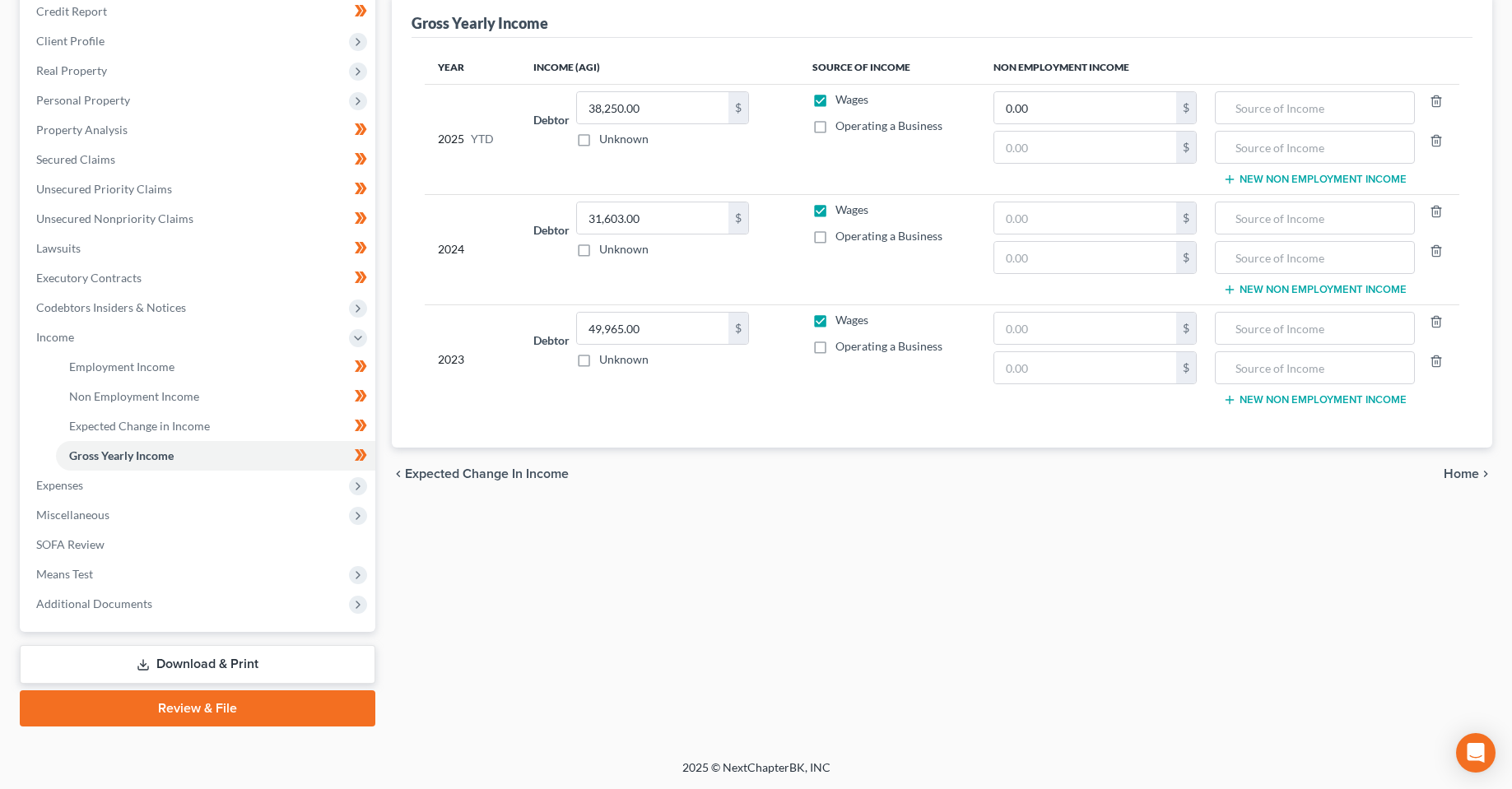
click at [731, 620] on div "Employment Income Non Employment Income Expected Change in Income Gross Yearly …" at bounding box center [942, 339] width 1117 height 773
click at [165, 487] on span "Expenses" at bounding box center [199, 486] width 352 height 29
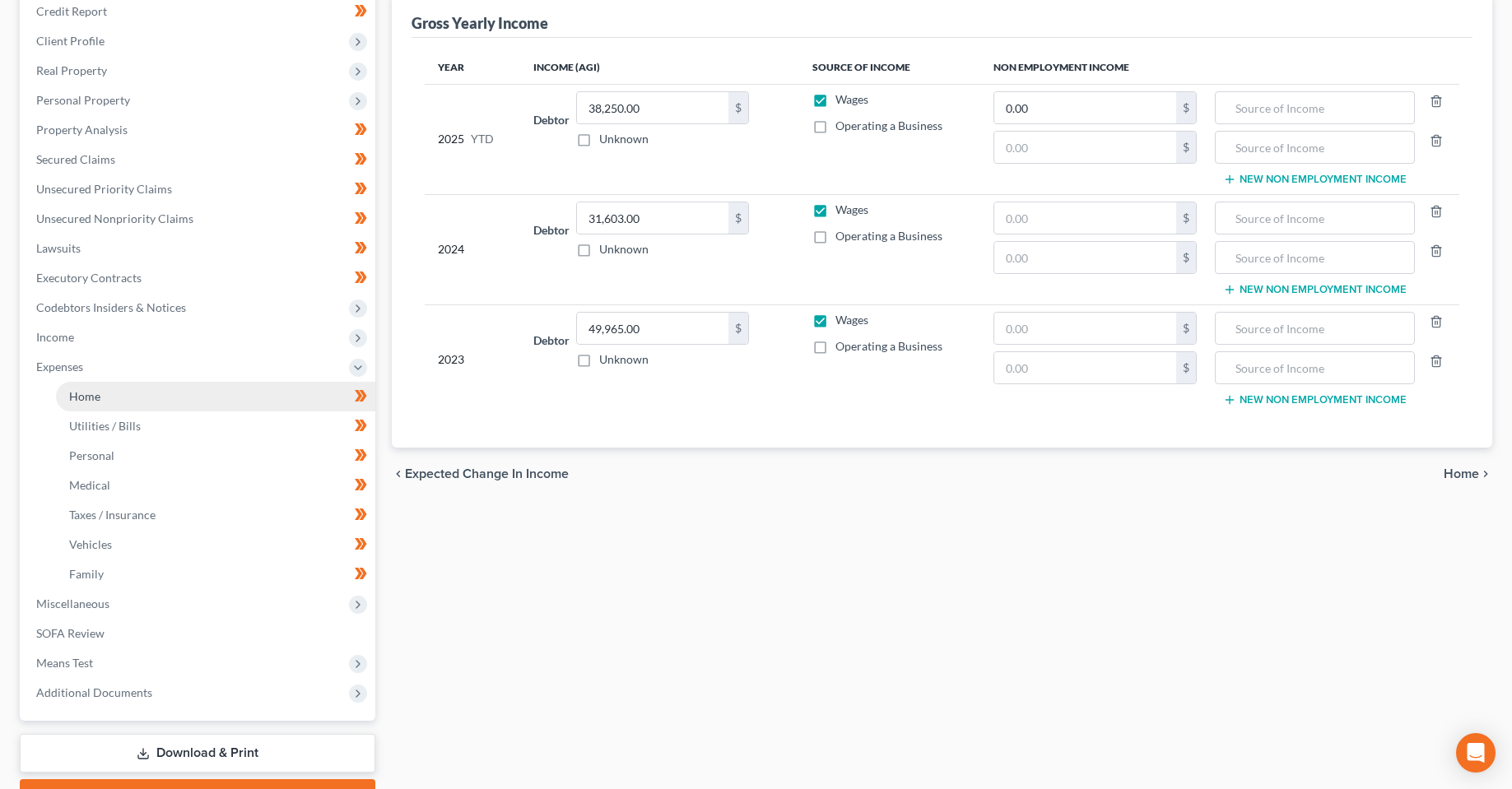
click at [268, 400] on link "Home" at bounding box center [215, 396] width 320 height 29
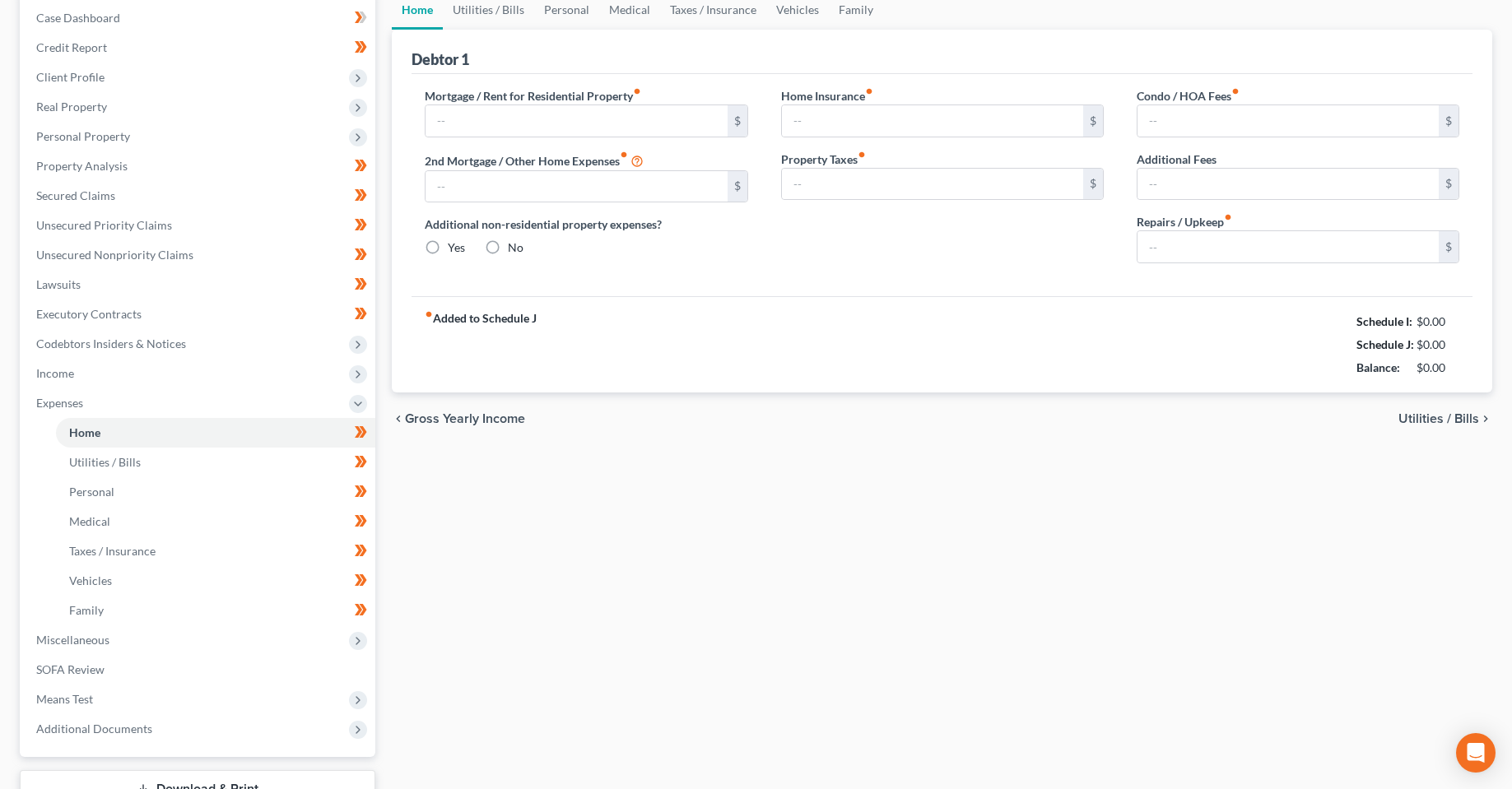
type input "1,986.00"
type input "0.00"
radio input "true"
type input "0.00"
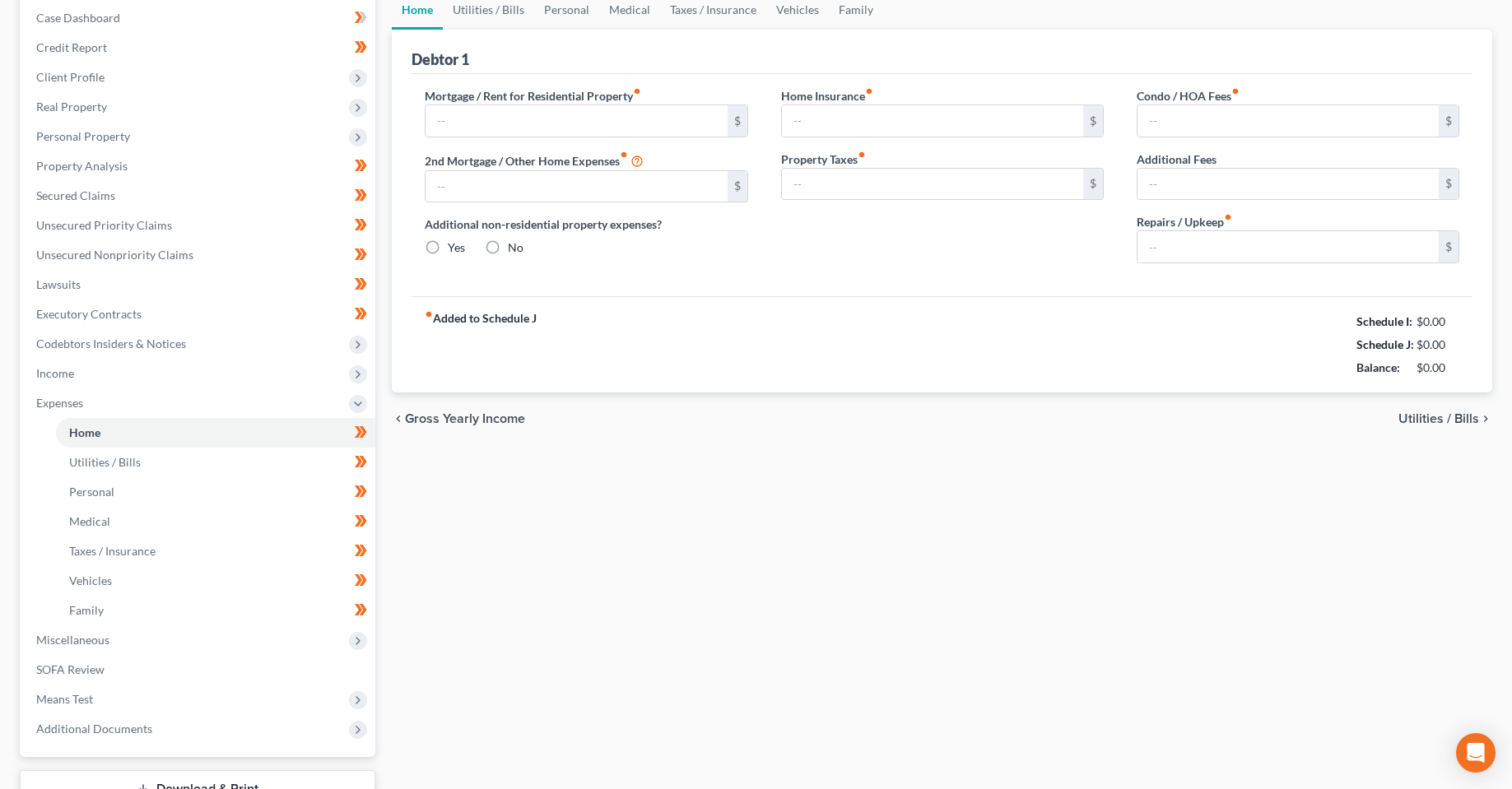
type input "0.00"
type input "100.00"
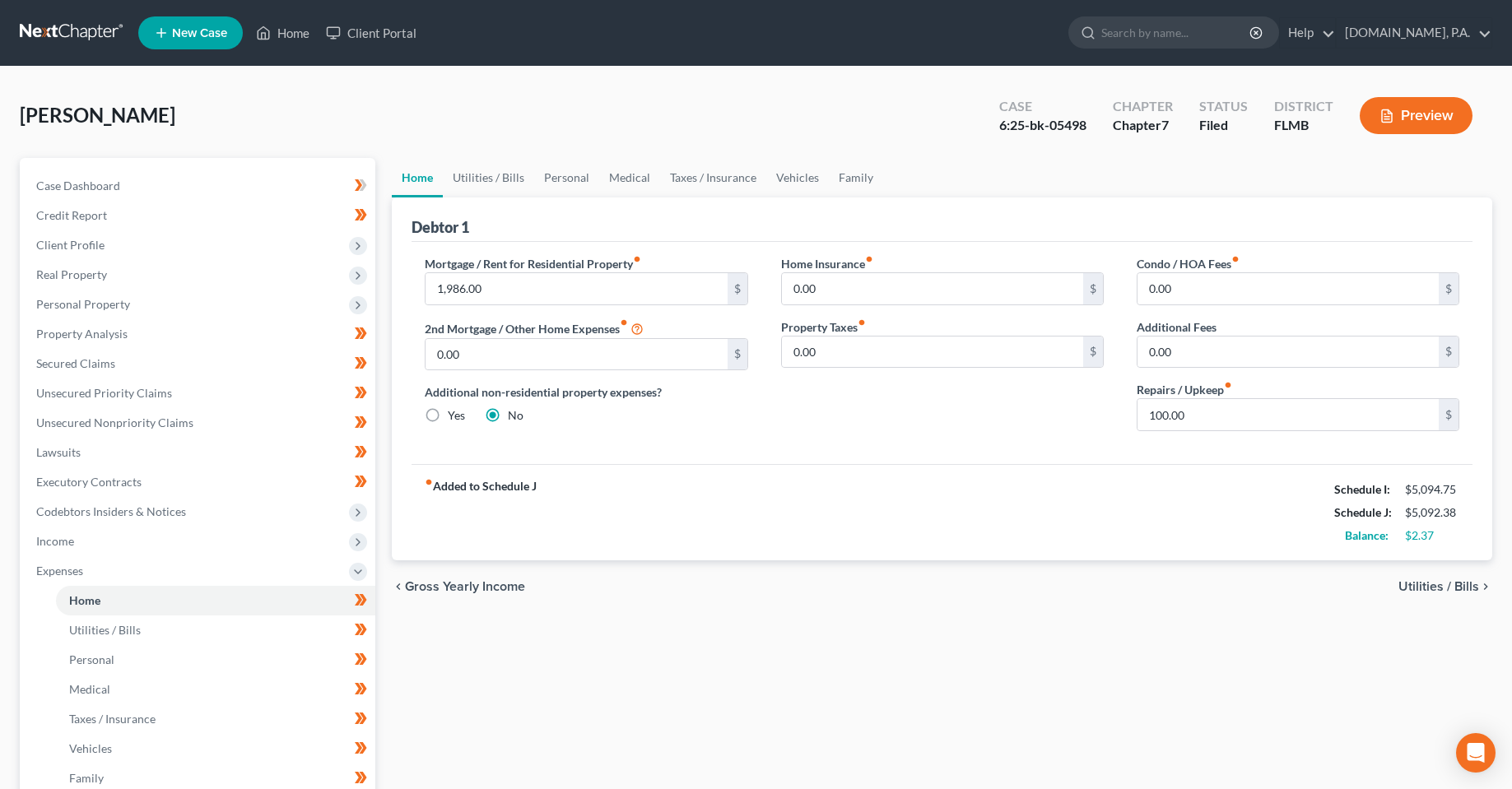
click at [1147, 575] on div "chevron_left Gross Yearly Income Utilities / Bills chevron_right" at bounding box center [942, 587] width 1100 height 53
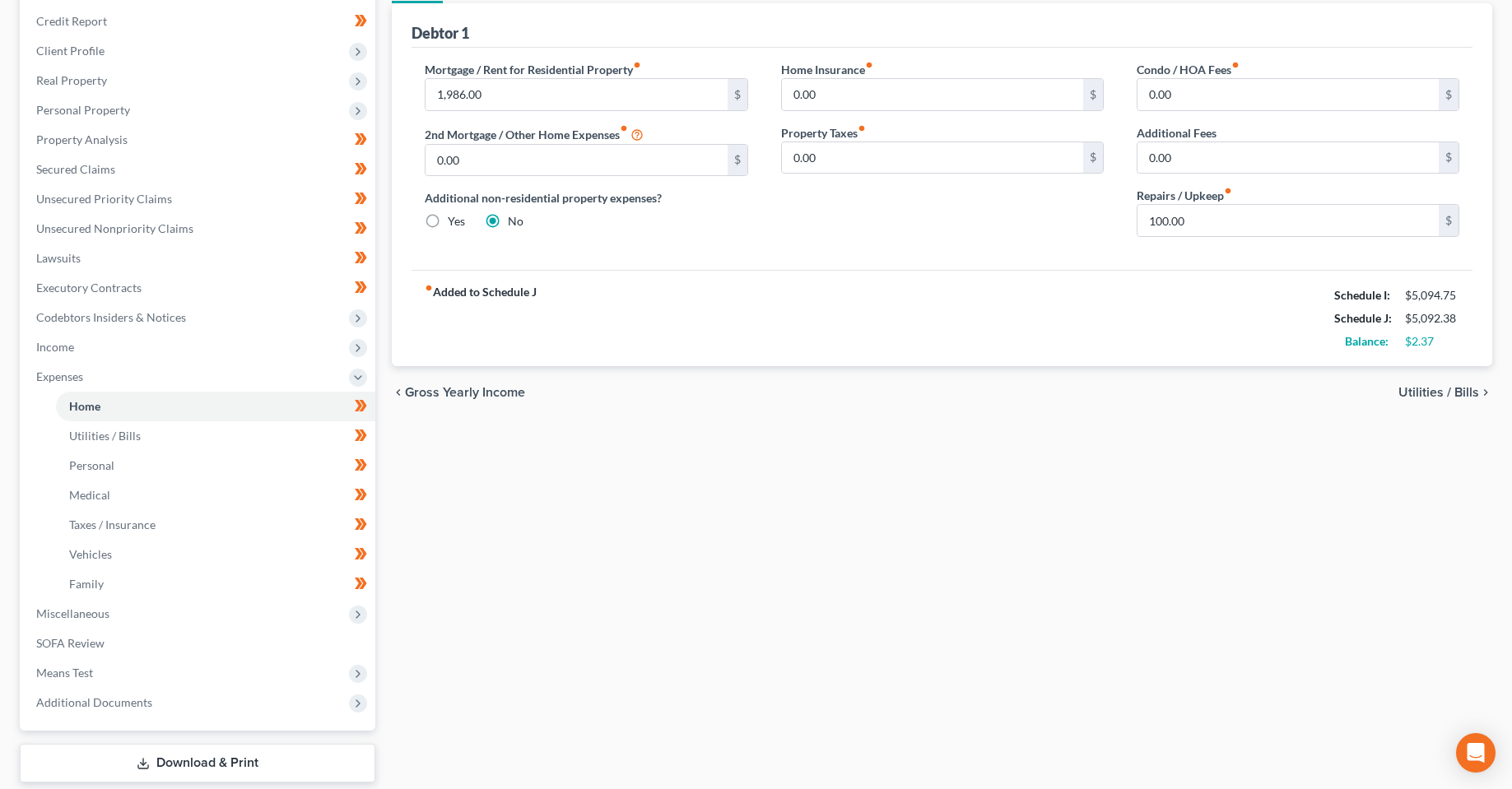
scroll to position [247, 0]
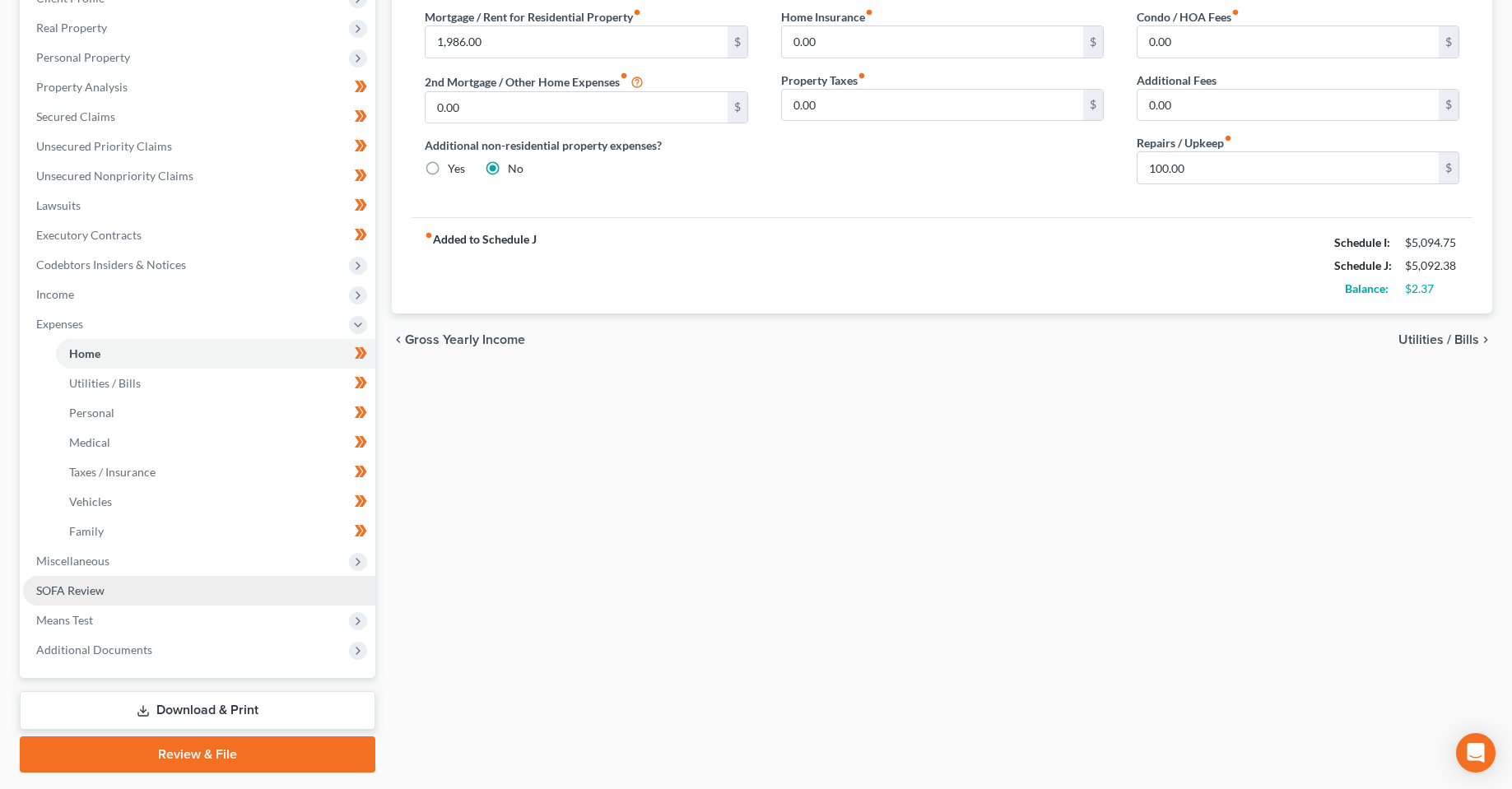
click at [150, 581] on link "SOFA Review" at bounding box center [199, 591] width 352 height 29
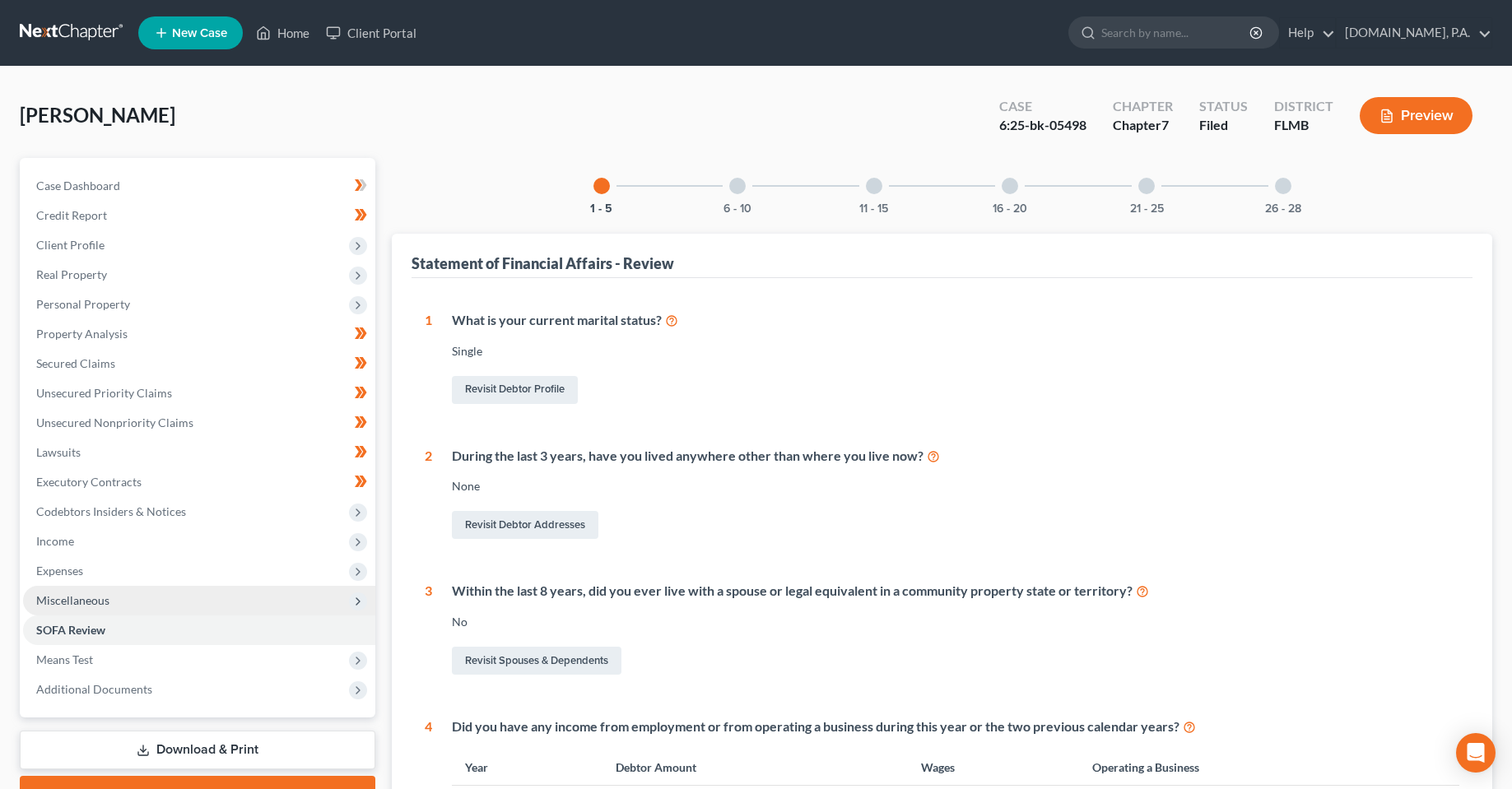
click at [111, 597] on span "Miscellaneous" at bounding box center [199, 600] width 352 height 29
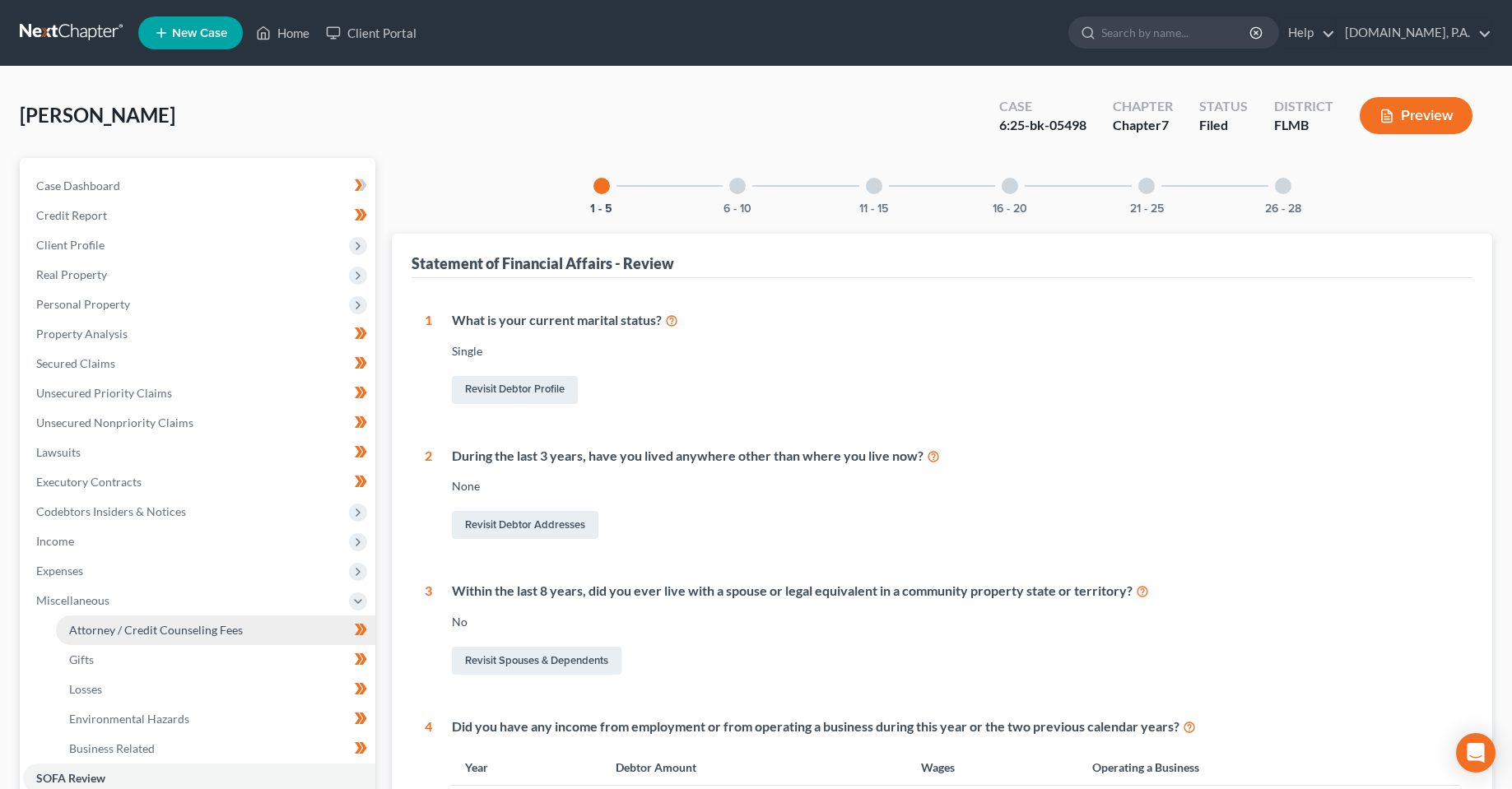
click at [231, 638] on link "Attorney / Credit Counseling Fees" at bounding box center [215, 631] width 320 height 29
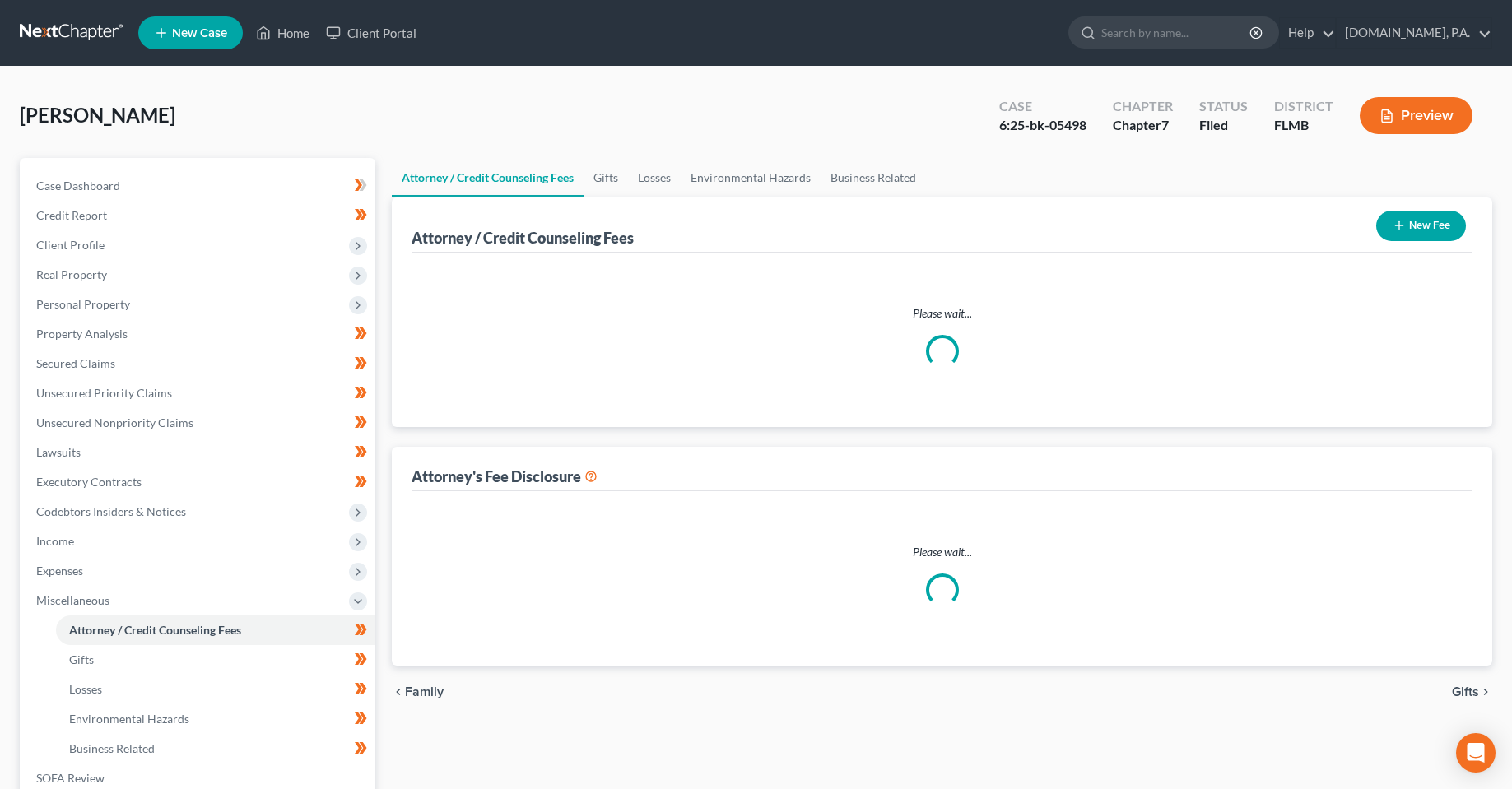
select select "3"
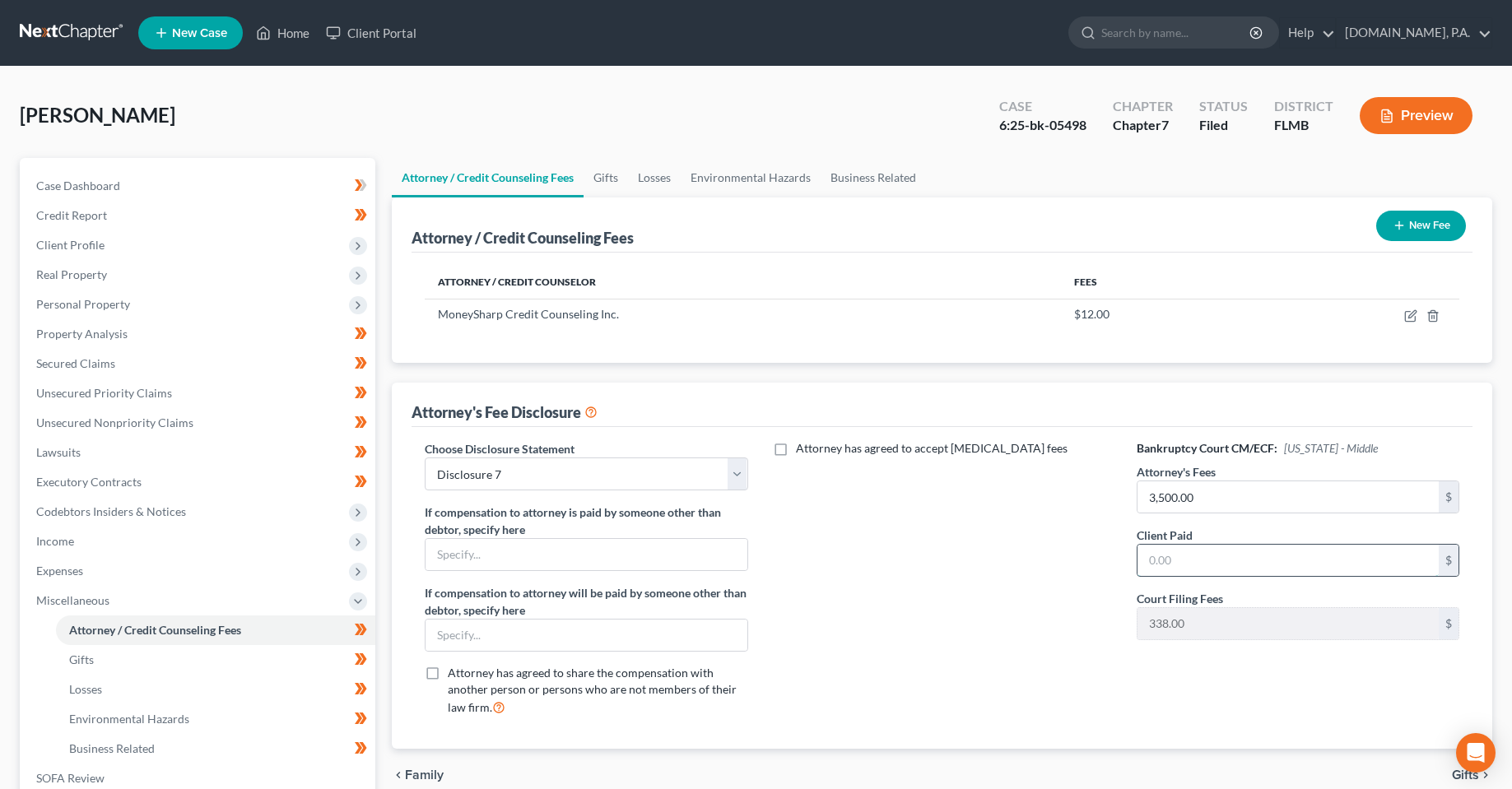
click at [1250, 567] on input "text" at bounding box center [1288, 561] width 302 height 31
type input "0.00"
click at [878, 588] on div "Attorney has agreed to accept [MEDICAL_DATA] fees" at bounding box center [943, 584] width 356 height 289
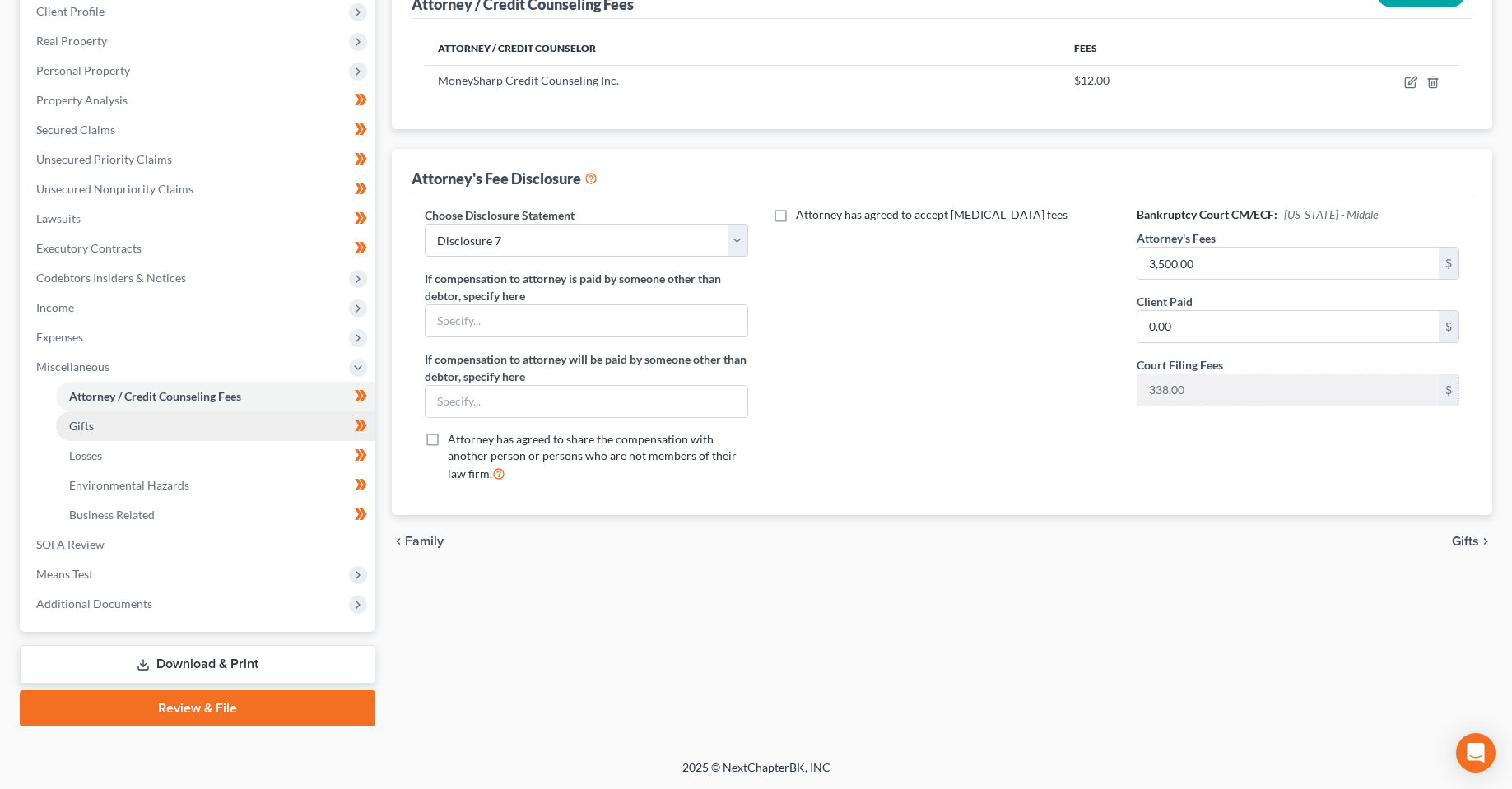
click at [157, 433] on link "Gifts" at bounding box center [215, 426] width 320 height 29
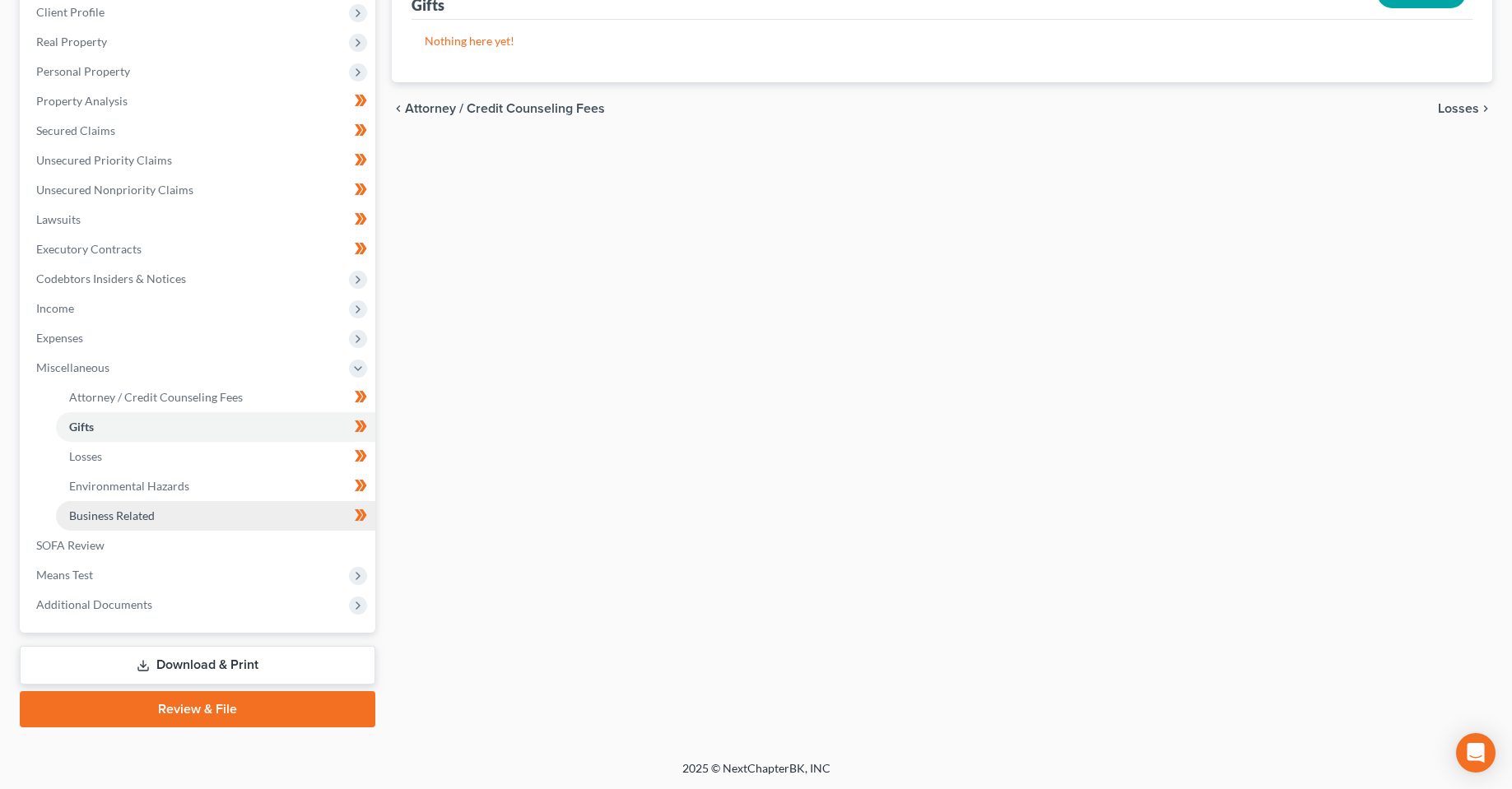
scroll to position [233, 0]
click at [132, 556] on link "SOFA Review" at bounding box center [199, 544] width 352 height 29
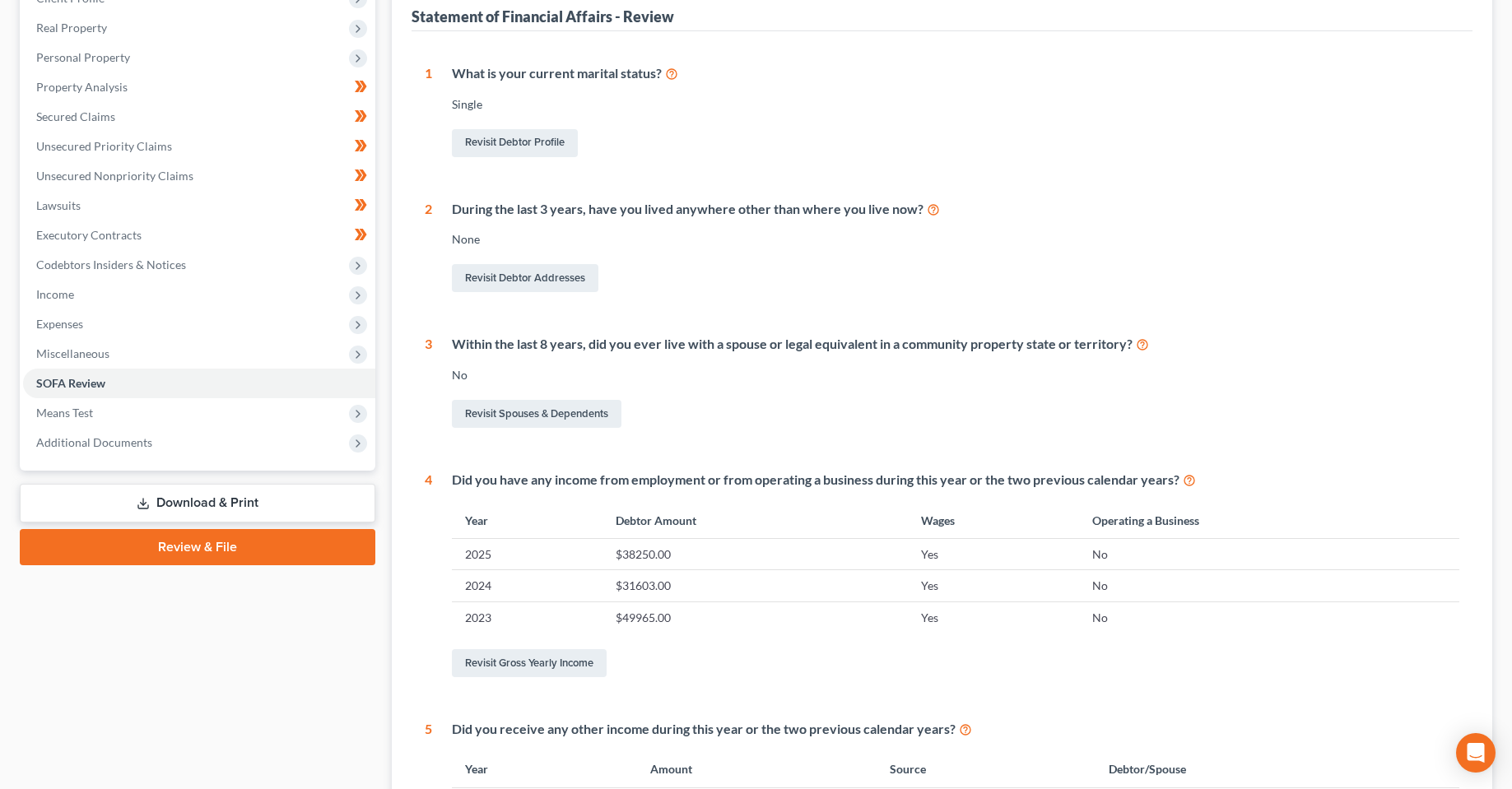
click at [213, 505] on link "Download & Print" at bounding box center [197, 503] width 356 height 39
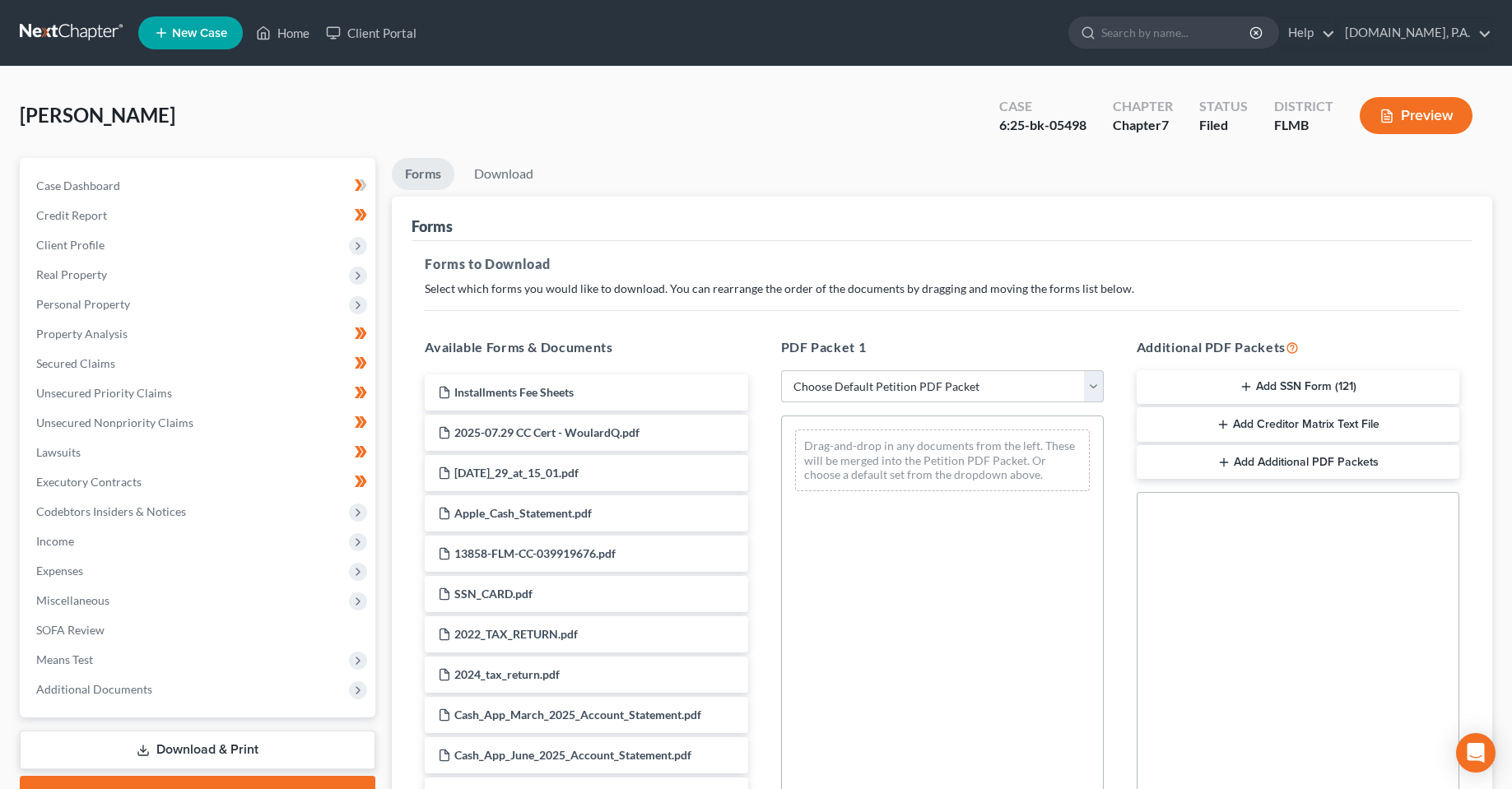
click at [955, 379] on select "Choose Default Petition PDF Packet Complete Bankruptcy Petition (all forms and …" at bounding box center [943, 387] width 323 height 33
select select "4"
click at [781, 370] on select "Choose Default Petition PDF Packet Complete Bankruptcy Petition (all forms and …" at bounding box center [943, 387] width 323 height 33
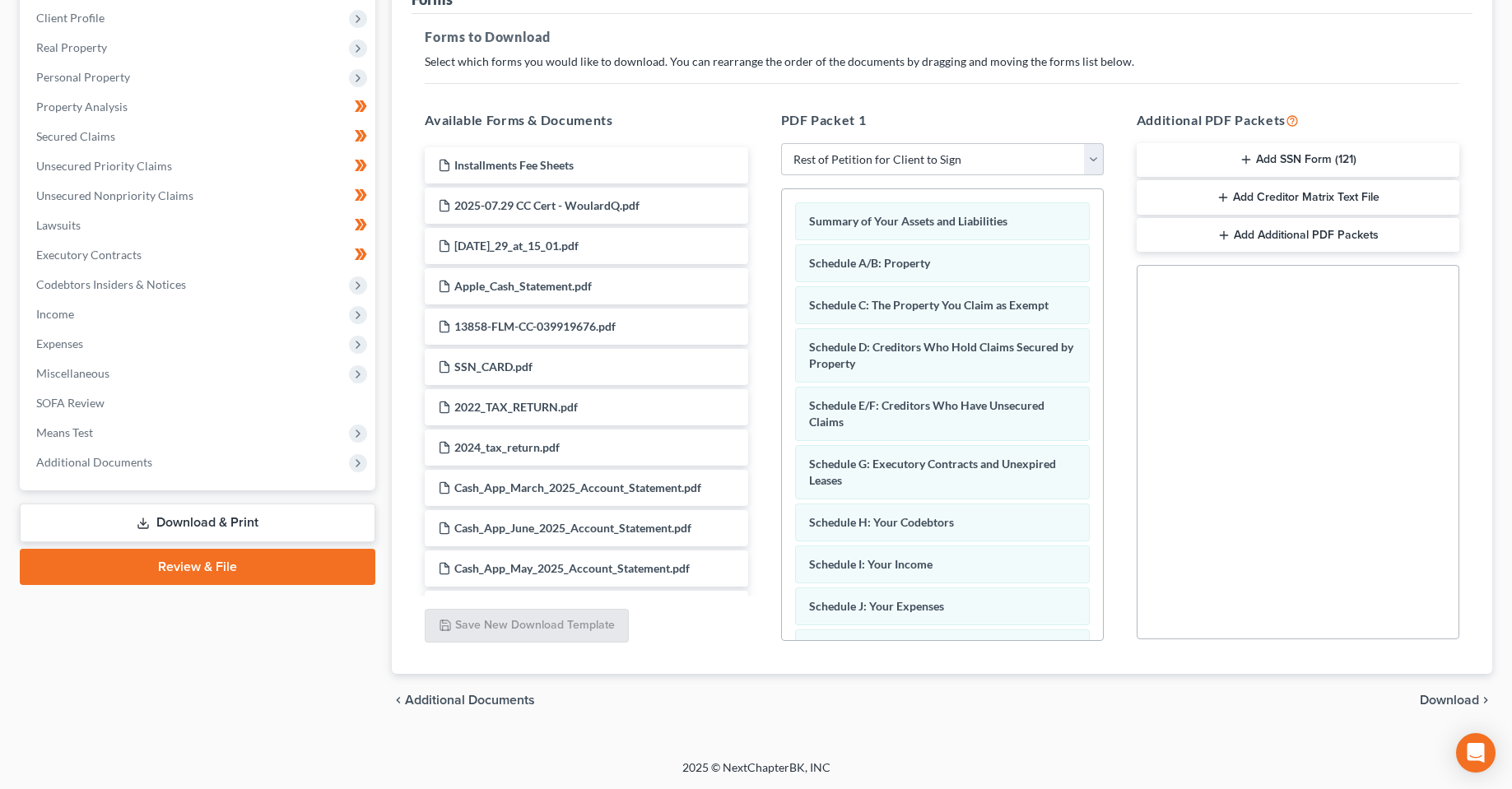
click at [1455, 693] on span "Download" at bounding box center [1449, 699] width 59 height 13
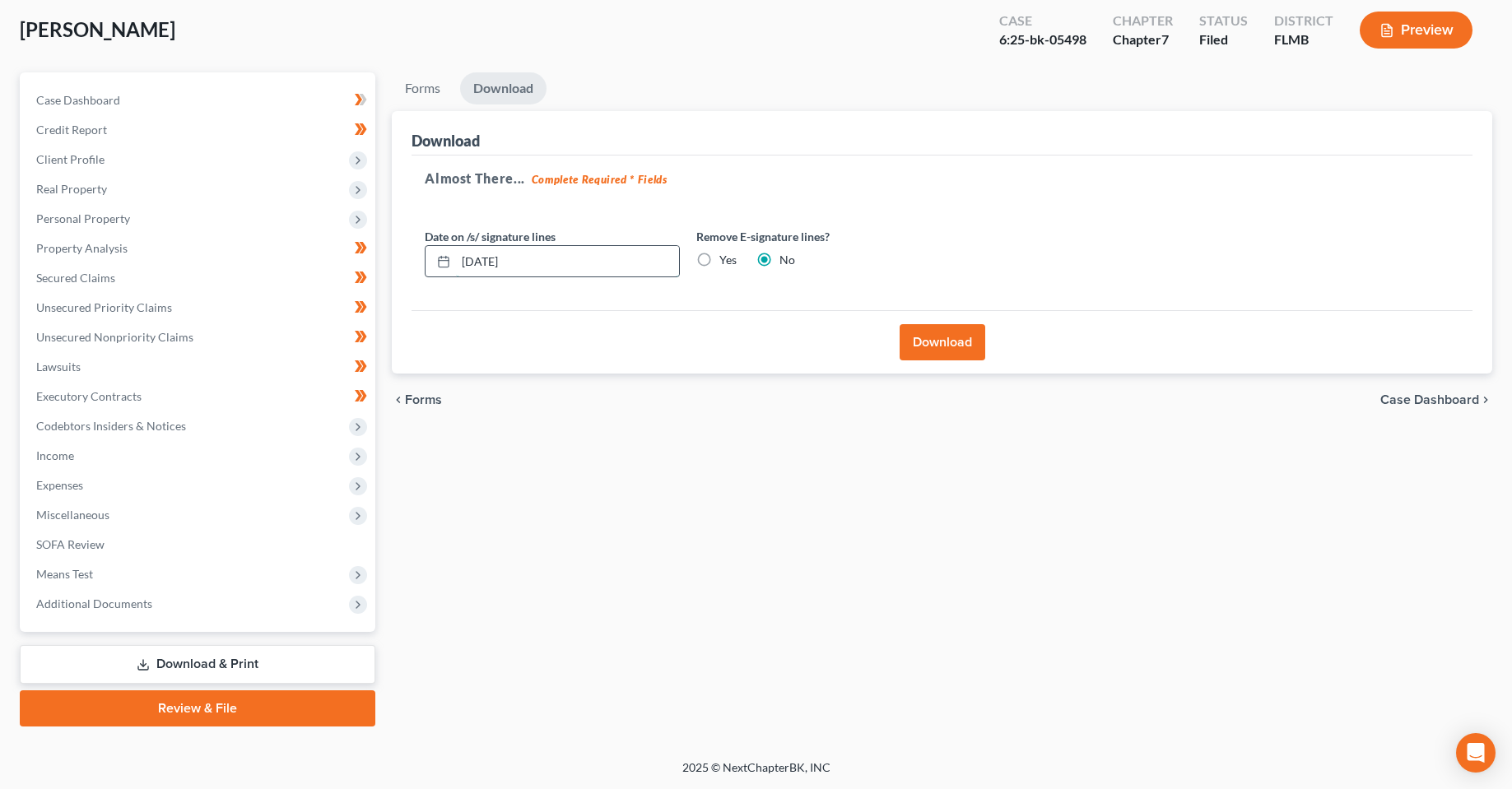
click at [493, 263] on input "[DATE]" at bounding box center [567, 262] width 223 height 31
type input "[DATE]"
click at [986, 356] on div "Download" at bounding box center [943, 342] width 1061 height 64
click at [950, 357] on button "Download" at bounding box center [942, 342] width 85 height 36
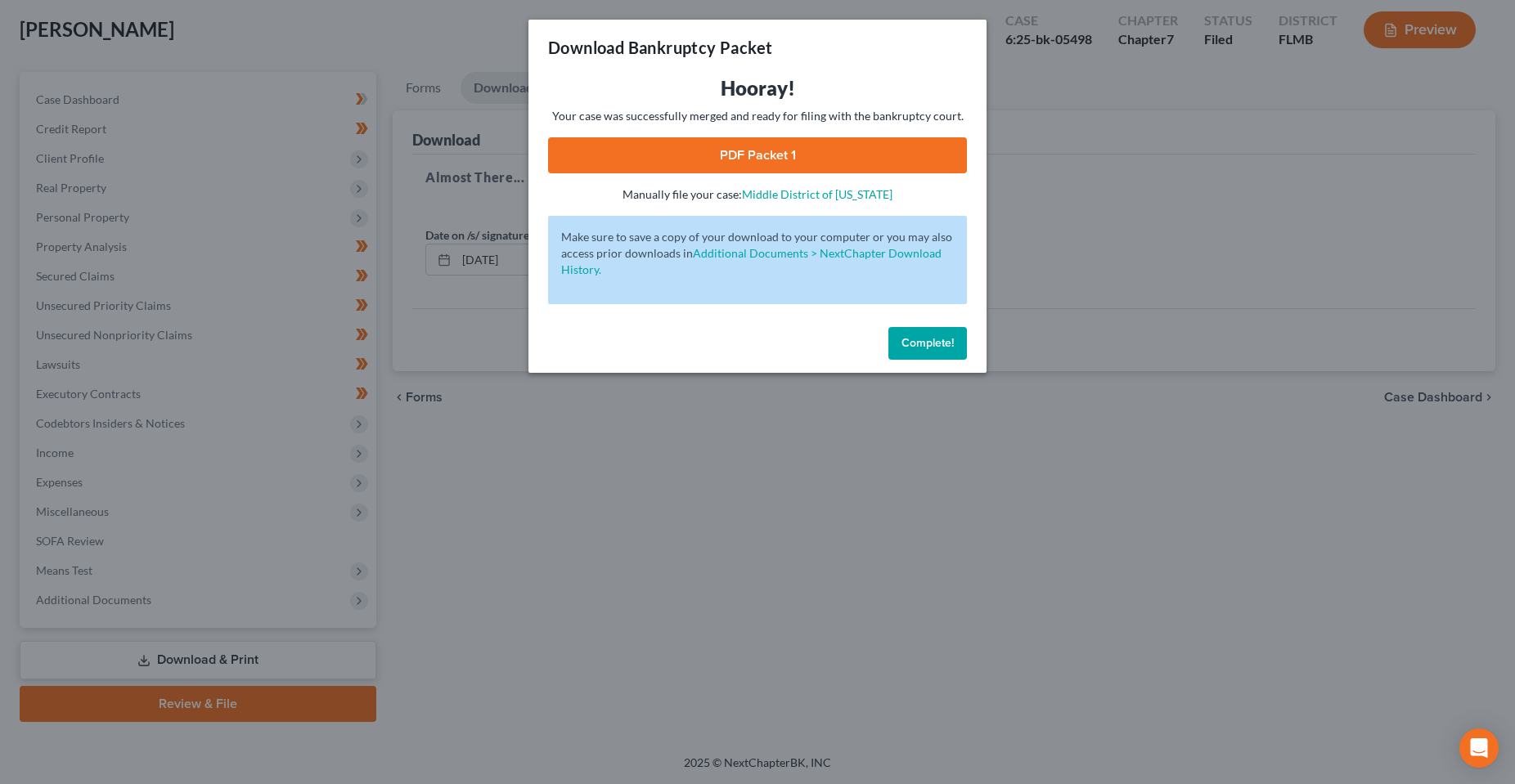
click at [841, 151] on link "PDF Packet 1" at bounding box center [757, 156] width 419 height 36
click at [948, 347] on span "Complete!" at bounding box center [927, 343] width 52 height 14
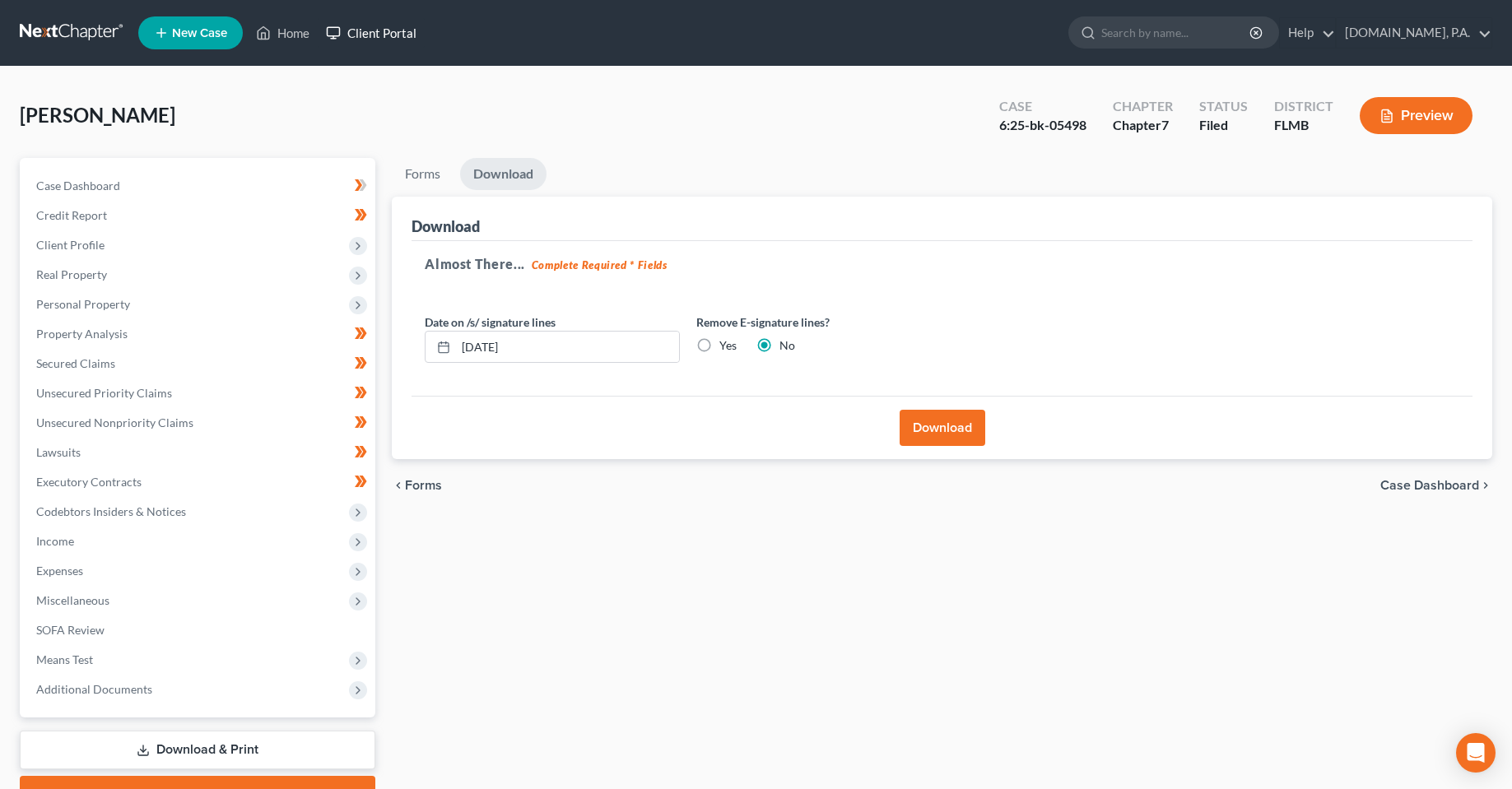
click at [380, 26] on link "Client Portal" at bounding box center [371, 33] width 107 height 29
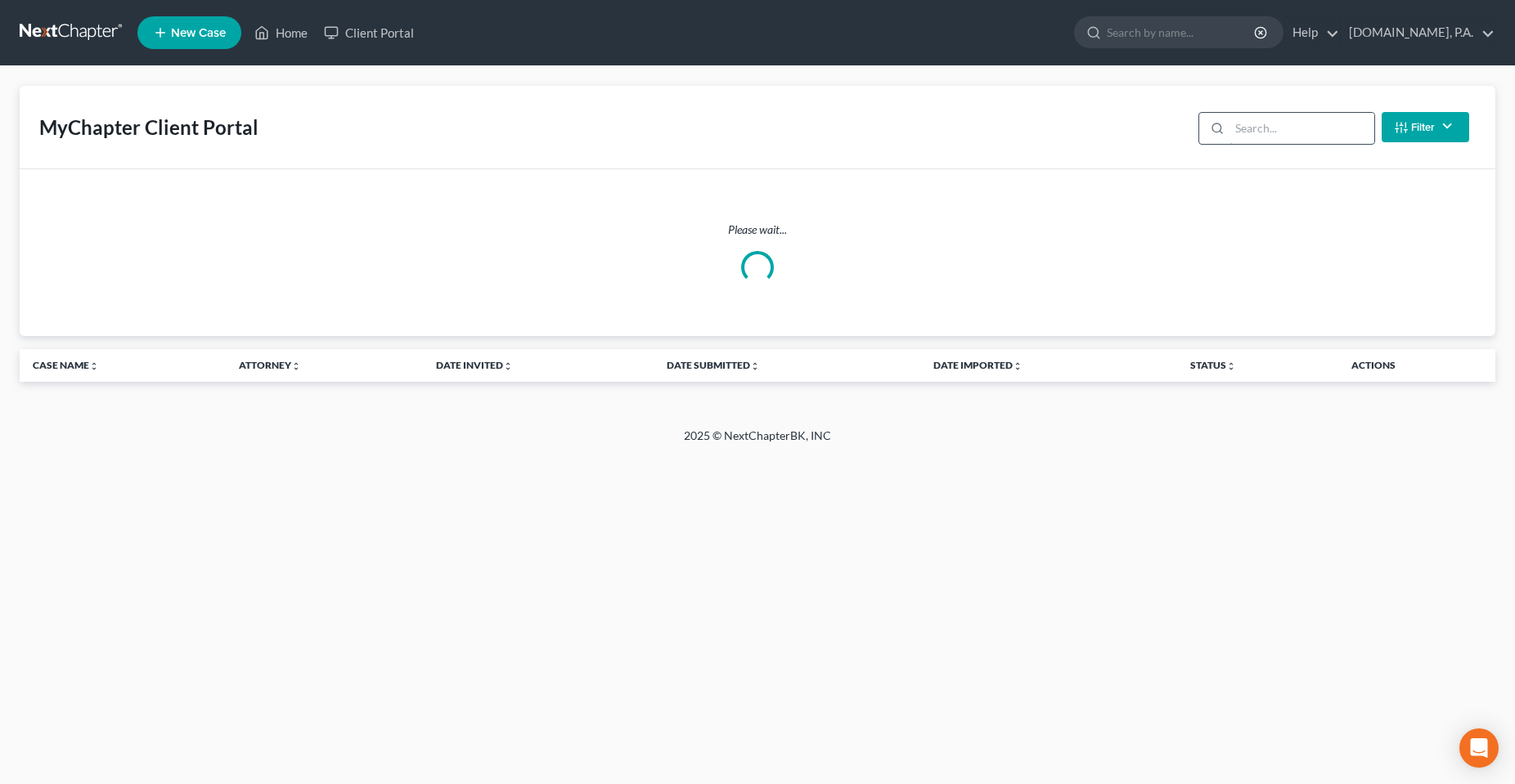
click at [1270, 120] on input "search" at bounding box center [1301, 128] width 145 height 31
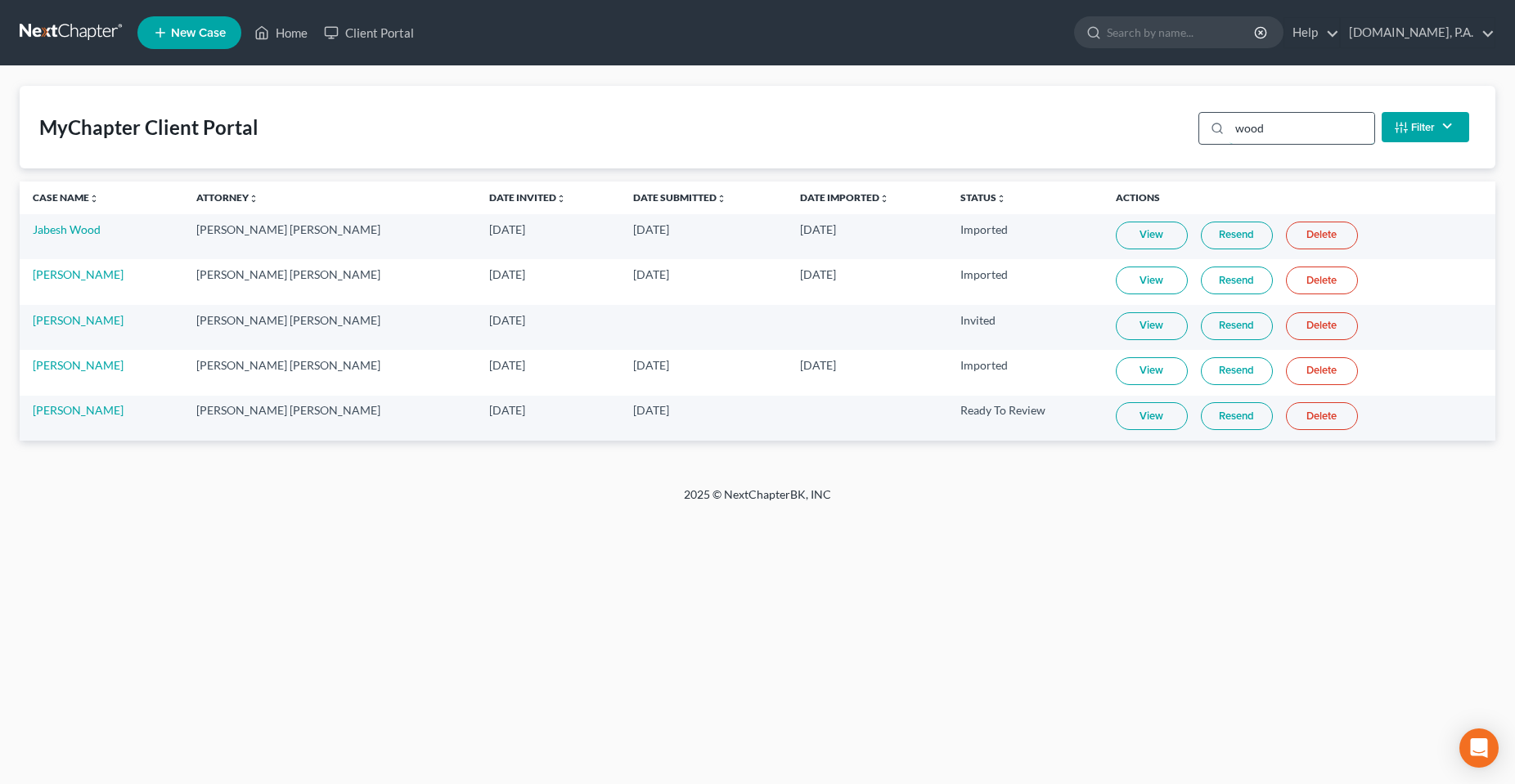
type input "wood"
click at [1202, 420] on link "Resend" at bounding box center [1237, 416] width 72 height 27
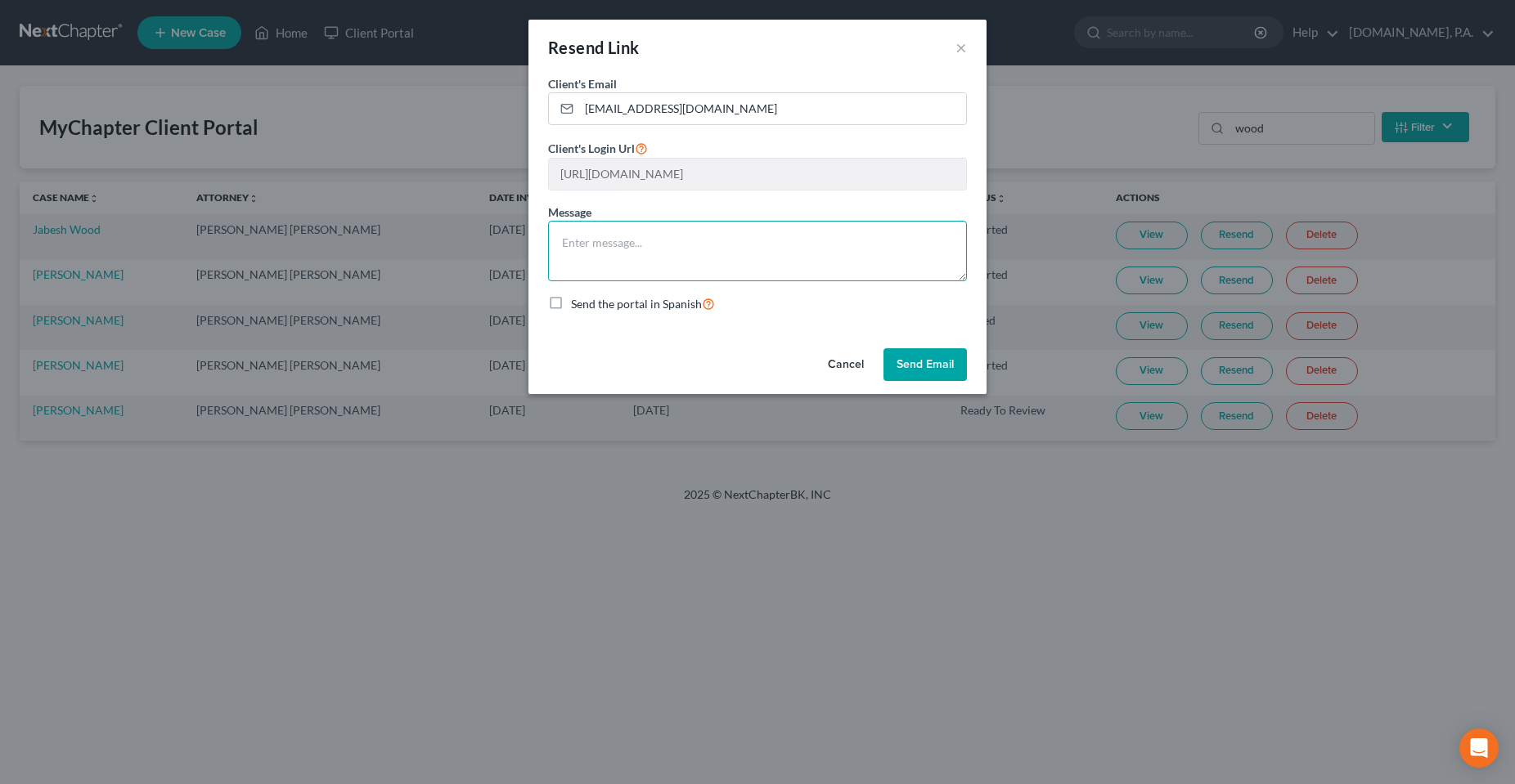
click at [704, 229] on textarea at bounding box center [757, 251] width 419 height 61
type textarea "Here you go [PERSON_NAME]."
click at [940, 358] on button "Send Email" at bounding box center [924, 365] width 83 height 33
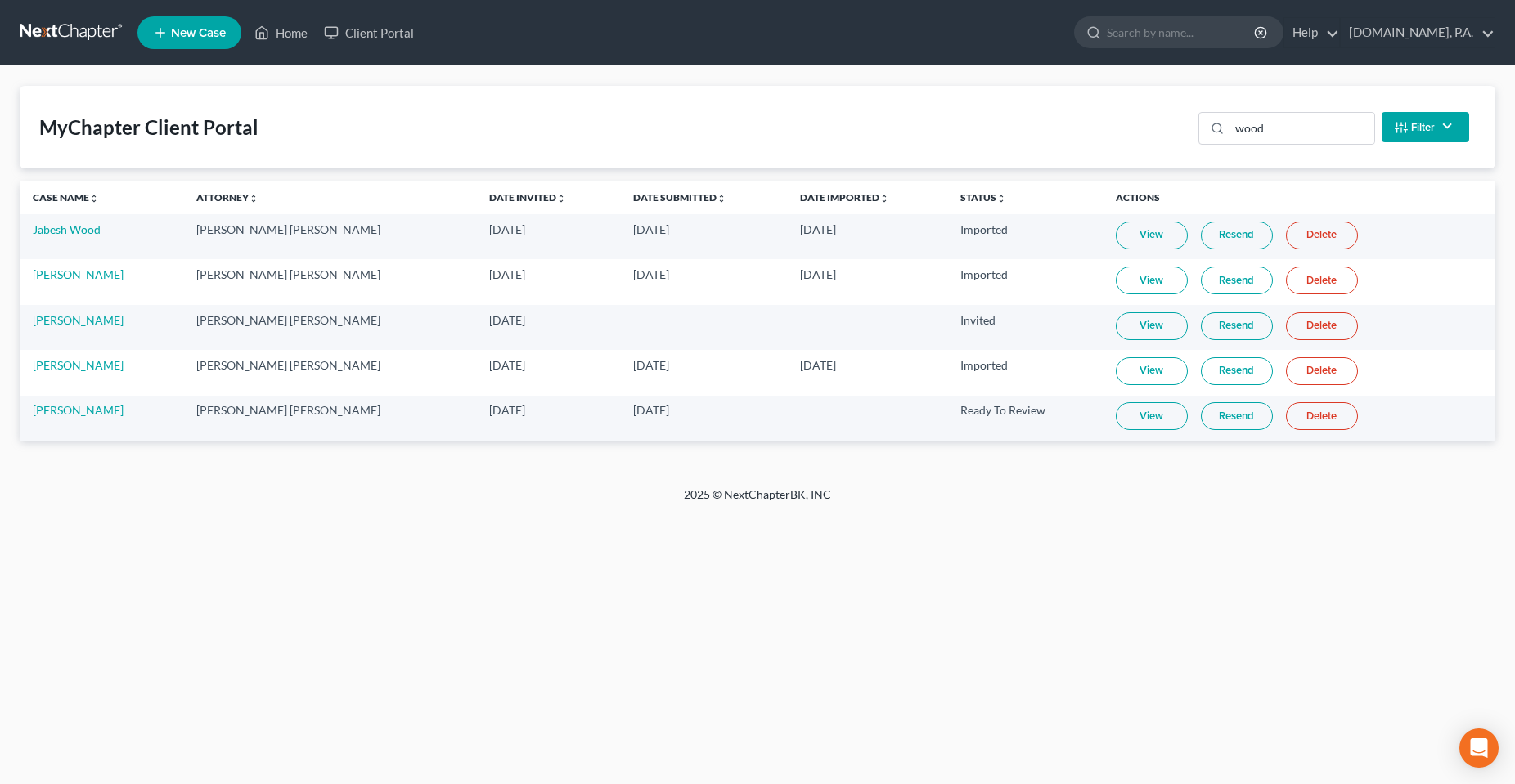
click at [374, 586] on div "Home New Case Client Portal [DOMAIN_NAME], P.A. [PERSON_NAME][EMAIL_ADDRESS][DO…" at bounding box center [758, 392] width 1515 height 784
click at [171, 502] on footer "2025 © NextChapterBK, INC" at bounding box center [758, 502] width 1515 height 29
drag, startPoint x: 268, startPoint y: 588, endPoint x: 261, endPoint y: 597, distance: 11.4
click at [268, 589] on div "Home New Case Client Portal [DOMAIN_NAME], P.A. [PERSON_NAME][EMAIL_ADDRESS][DO…" at bounding box center [758, 392] width 1515 height 784
click at [851, 584] on div "Home New Case Client Portal [DOMAIN_NAME], P.A. [PERSON_NAME][EMAIL_ADDRESS][DO…" at bounding box center [758, 392] width 1515 height 784
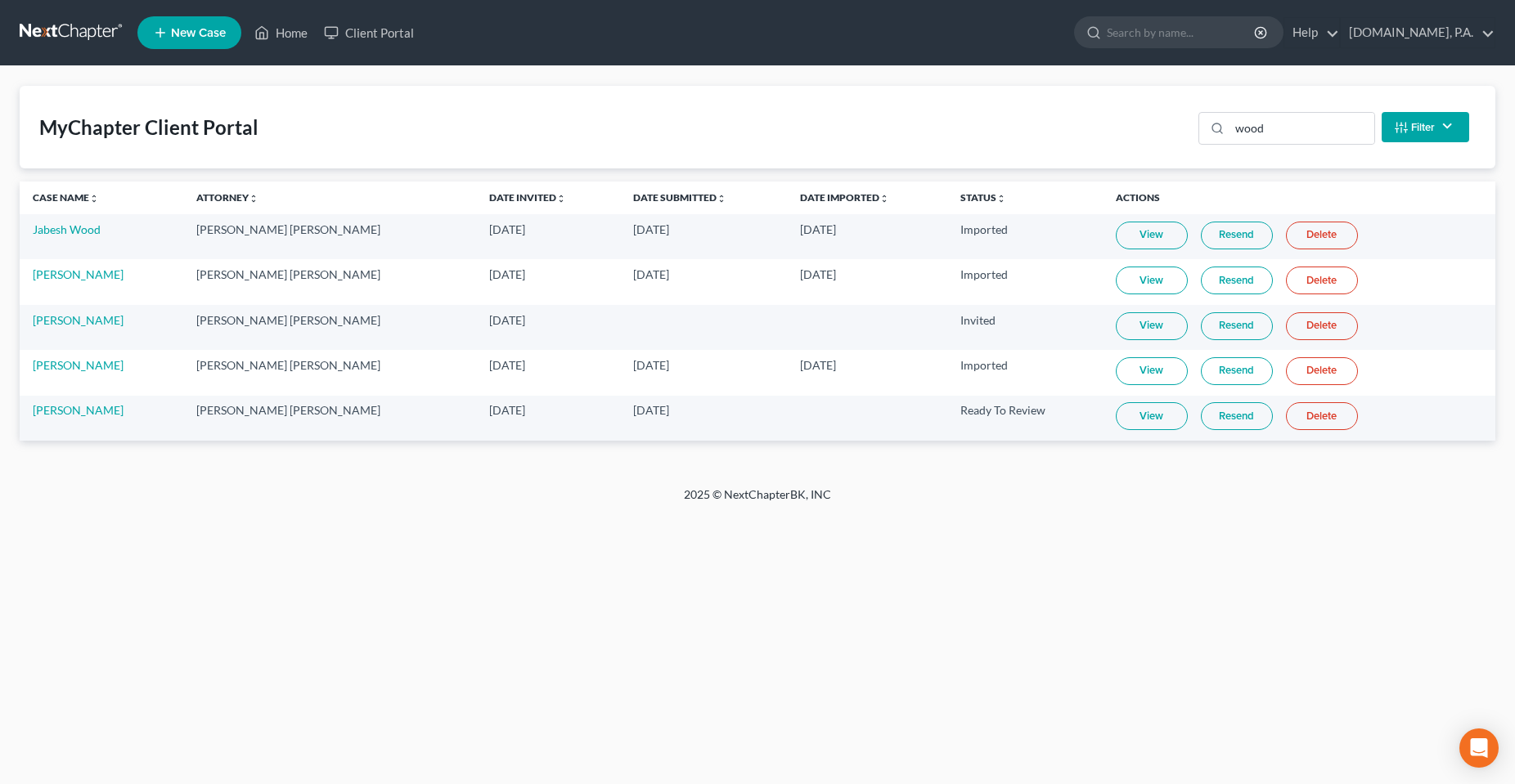
click at [563, 630] on div "Home New Case Client Portal [DOMAIN_NAME], P.A. [PERSON_NAME][EMAIL_ADDRESS][DO…" at bounding box center [758, 392] width 1515 height 784
click at [942, 576] on div "Home New Case Client Portal [DOMAIN_NAME], P.A. [PERSON_NAME][EMAIL_ADDRESS][DO…" at bounding box center [758, 392] width 1515 height 784
click at [977, 558] on div "Home New Case Client Portal [DOMAIN_NAME], P.A. [PERSON_NAME][EMAIL_ADDRESS][DO…" at bounding box center [758, 392] width 1515 height 784
drag, startPoint x: 536, startPoint y: 643, endPoint x: 547, endPoint y: 638, distance: 12.1
click at [537, 643] on div "Home New Case Client Portal [DOMAIN_NAME], P.A. [PERSON_NAME][EMAIL_ADDRESS][DO…" at bounding box center [758, 392] width 1515 height 784
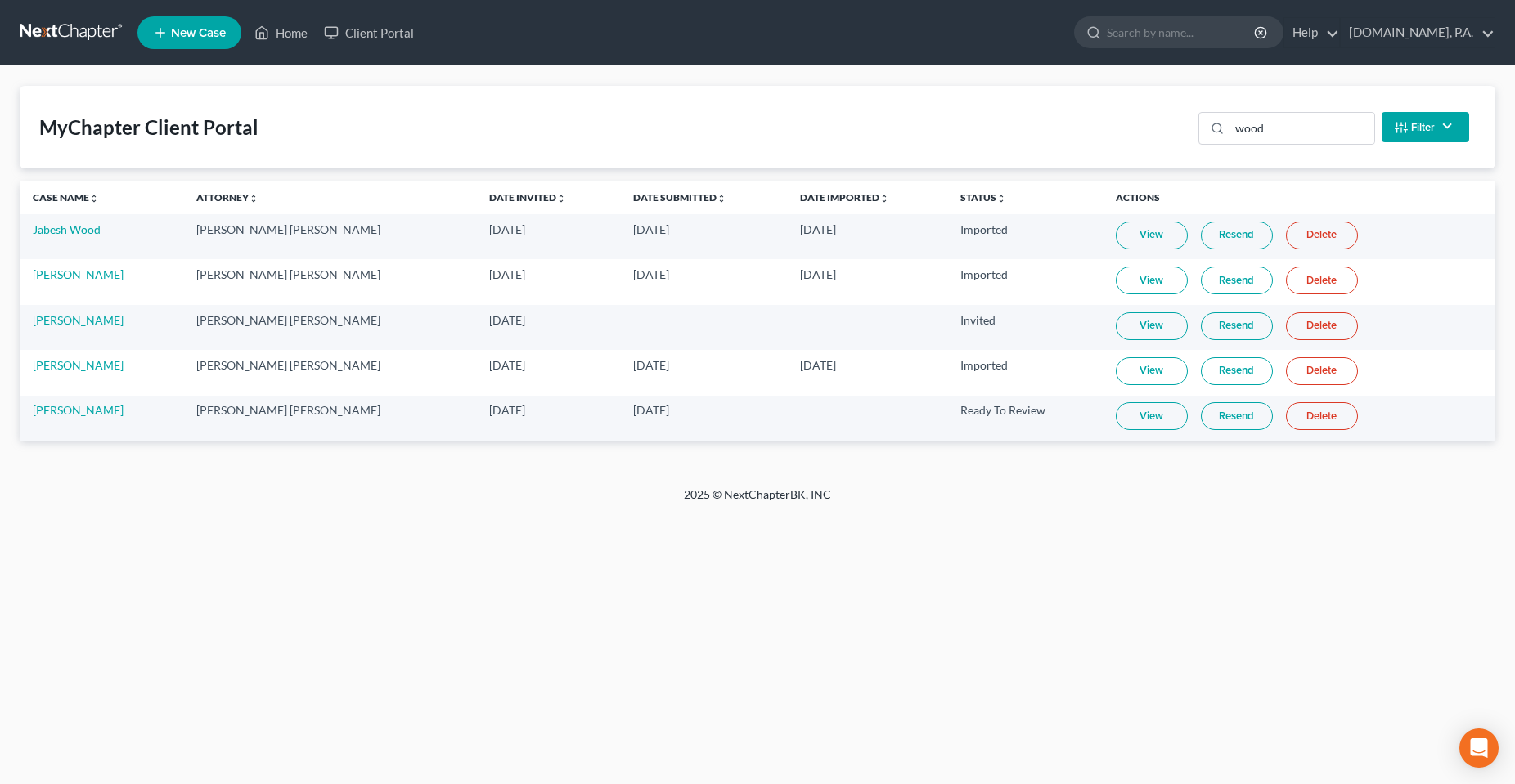
click at [534, 598] on div "Home New Case Client Portal [DOMAIN_NAME], P.A. [PERSON_NAME][EMAIL_ADDRESS][DO…" at bounding box center [758, 392] width 1515 height 784
click at [245, 544] on div "Home New Case Client Portal [DOMAIN_NAME], P.A. [PERSON_NAME][EMAIL_ADDRESS][DO…" at bounding box center [758, 392] width 1515 height 784
click at [400, 504] on div "2025 © NextChapterBK, INC" at bounding box center [757, 502] width 932 height 29
click at [1106, 114] on div "MyChapter Client Portal wood Filter Status Filter... Invited In Progress Ready …" at bounding box center [758, 127] width 1476 height 83
click at [718, 575] on div "Home New Case Client Portal [DOMAIN_NAME], P.A. [PERSON_NAME][EMAIL_ADDRESS][DO…" at bounding box center [758, 392] width 1515 height 784
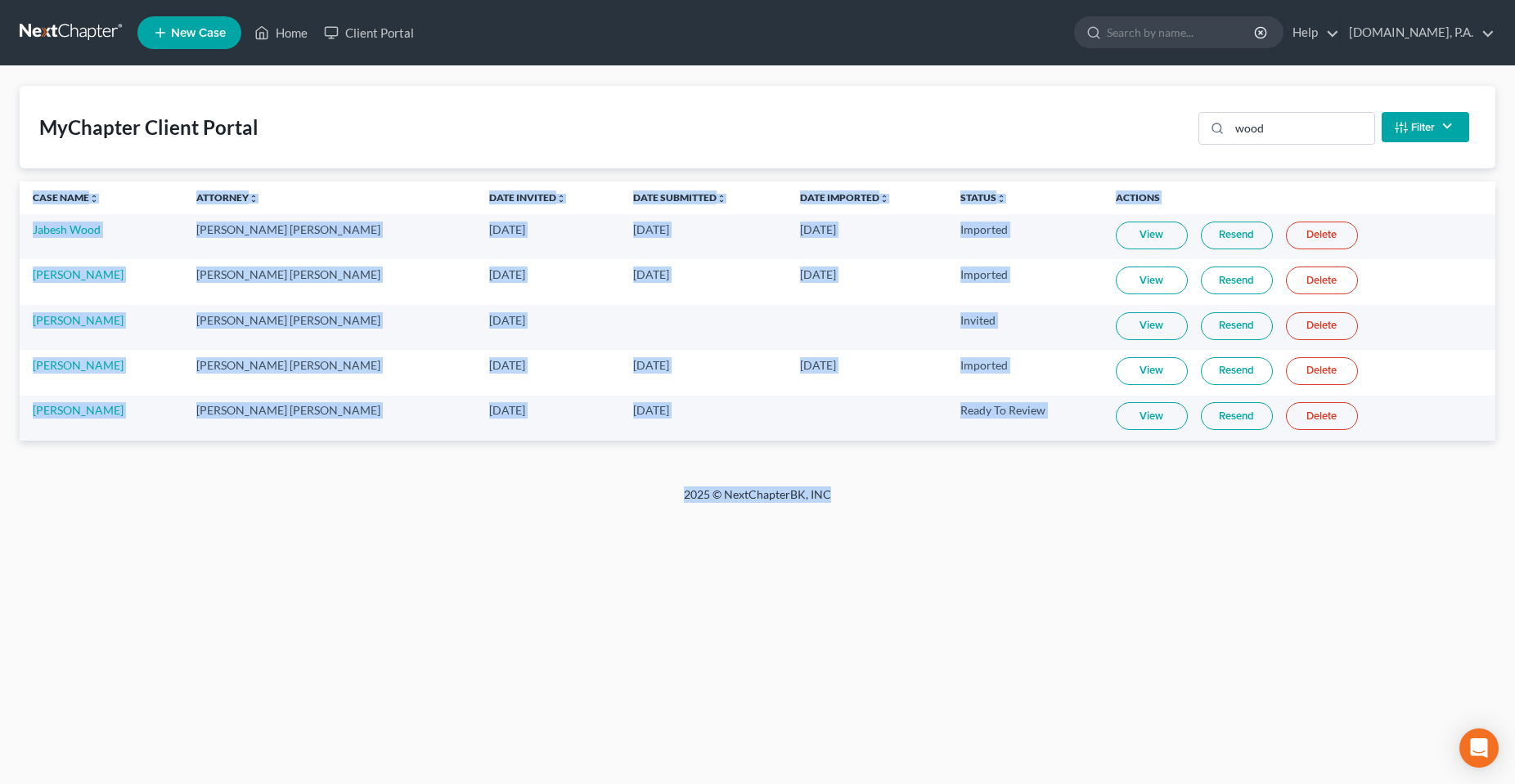
drag, startPoint x: 686, startPoint y: 477, endPoint x: 1010, endPoint y: 526, distance: 327.7
click at [1010, 526] on div "Home New Case Client Portal [DOMAIN_NAME], P.A. [PERSON_NAME][EMAIL_ADDRESS][DO…" at bounding box center [758, 392] width 1515 height 784
click at [370, 598] on div "Home New Case Client Portal [DOMAIN_NAME], P.A. [PERSON_NAME][EMAIL_ADDRESS][DO…" at bounding box center [758, 392] width 1515 height 784
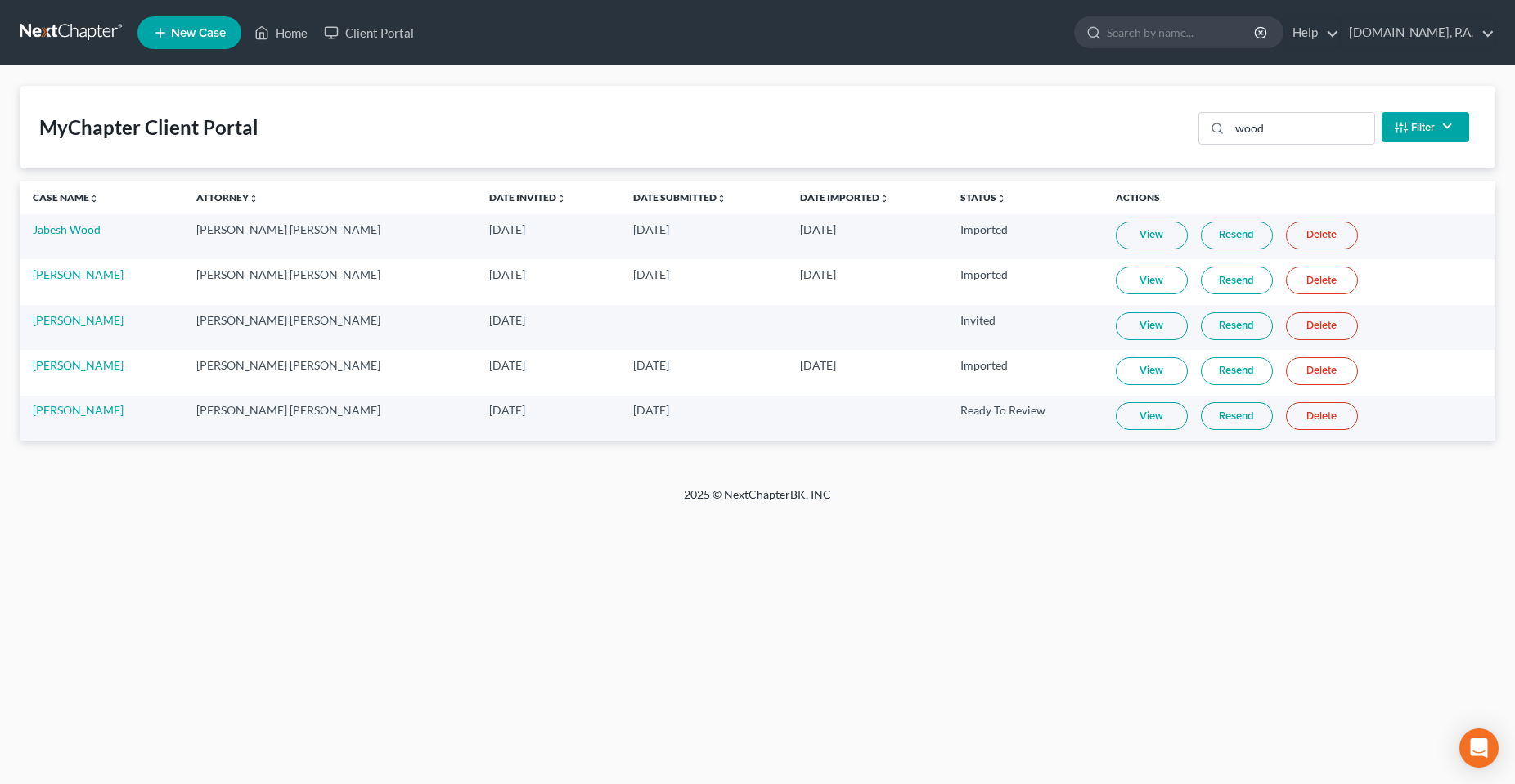
click at [409, 585] on div "Home New Case Client Portal [DOMAIN_NAME], P.A. [PERSON_NAME][EMAIL_ADDRESS][DO…" at bounding box center [758, 392] width 1515 height 784
click at [1268, 121] on input "wood" at bounding box center [1301, 128] width 145 height 31
click at [1269, 124] on input "wood" at bounding box center [1301, 128] width 145 height 31
click at [291, 26] on link "Home" at bounding box center [281, 33] width 69 height 29
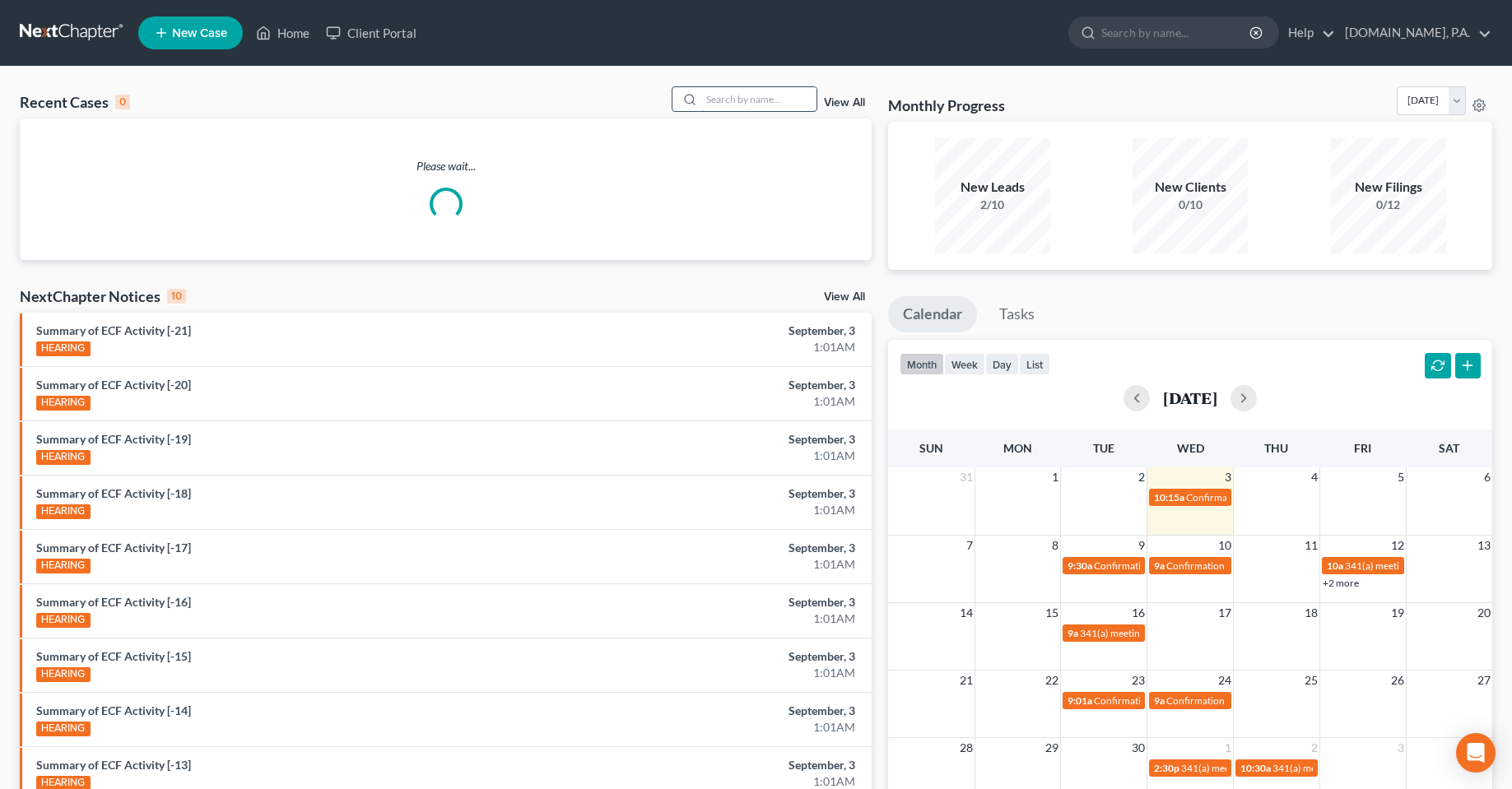
click at [708, 108] on input "search" at bounding box center [759, 99] width 115 height 24
click at [376, 45] on link "Client Portal" at bounding box center [371, 33] width 107 height 29
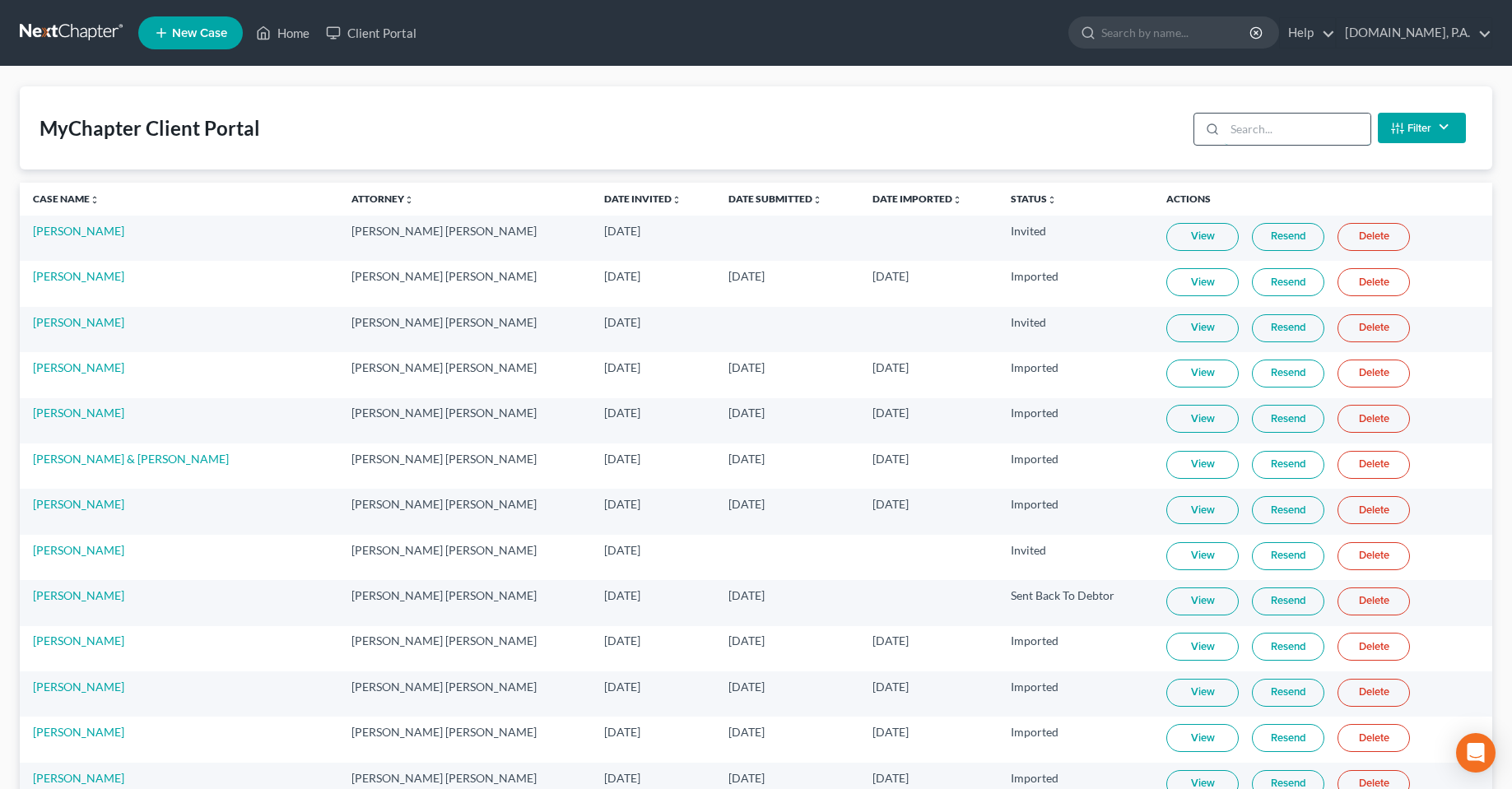
click at [1288, 140] on input "search" at bounding box center [1297, 129] width 146 height 31
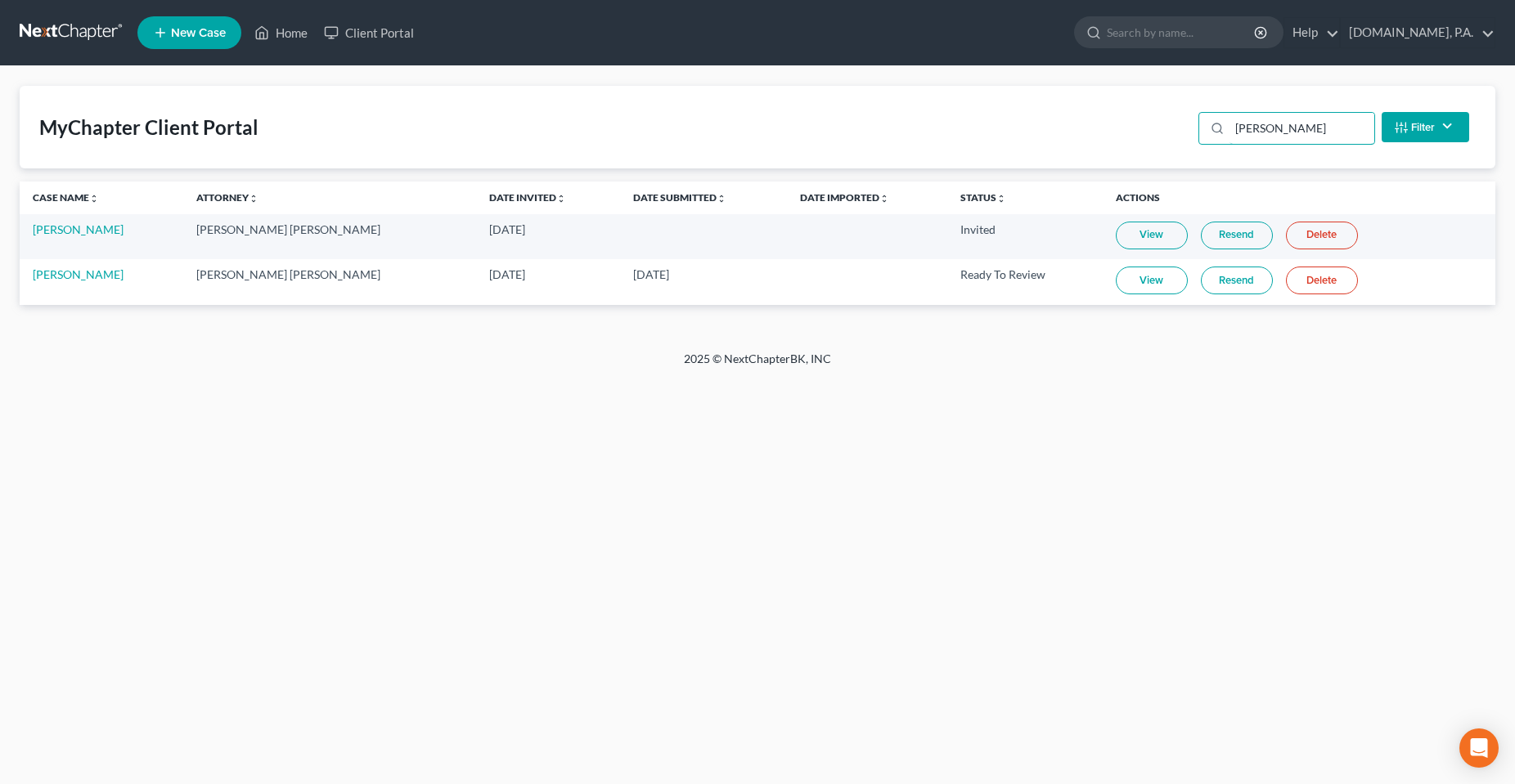
type input "[PERSON_NAME]"
click at [1309, 241] on link "Delete" at bounding box center [1322, 235] width 72 height 27
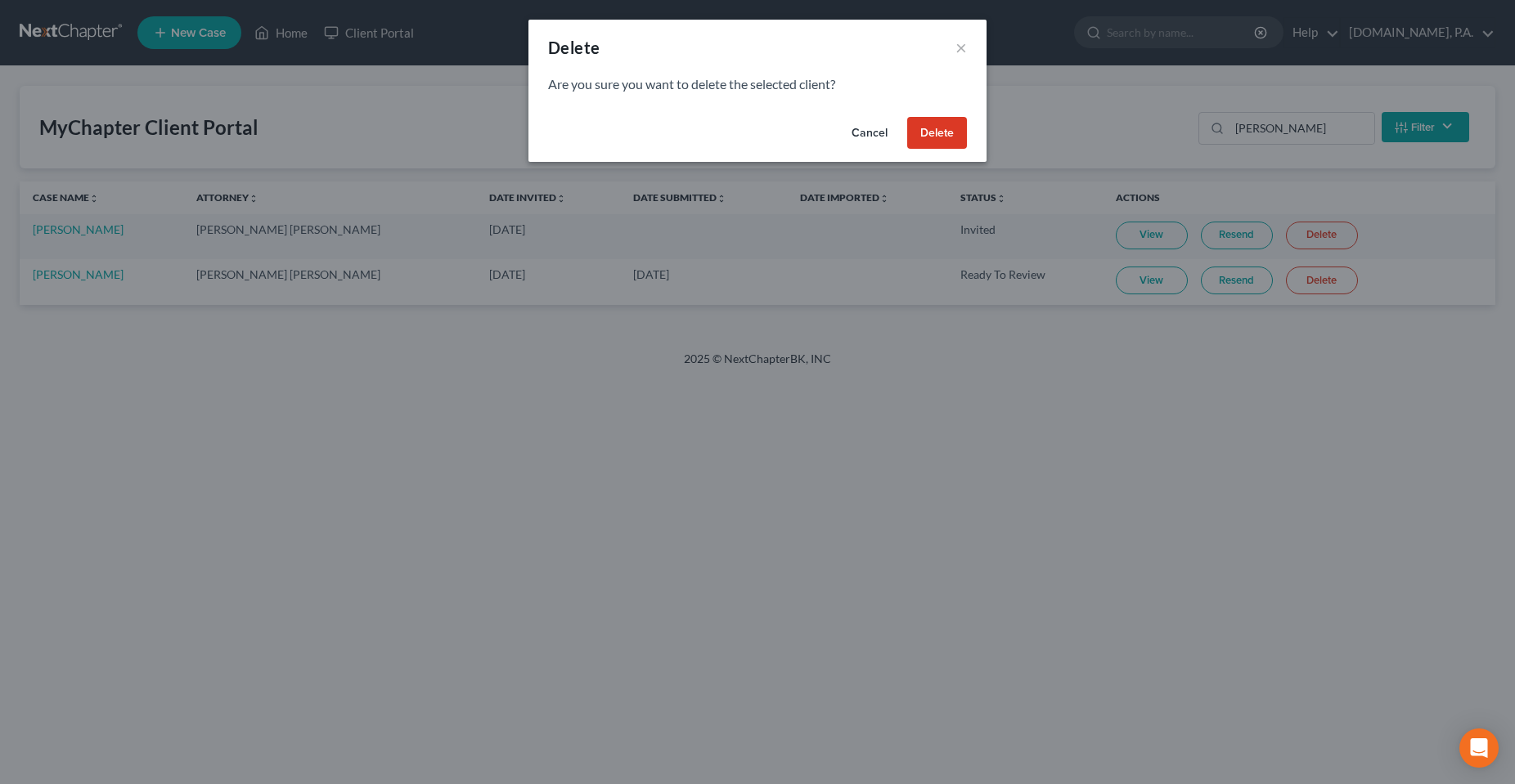
click at [926, 130] on button "Delete" at bounding box center [937, 134] width 60 height 33
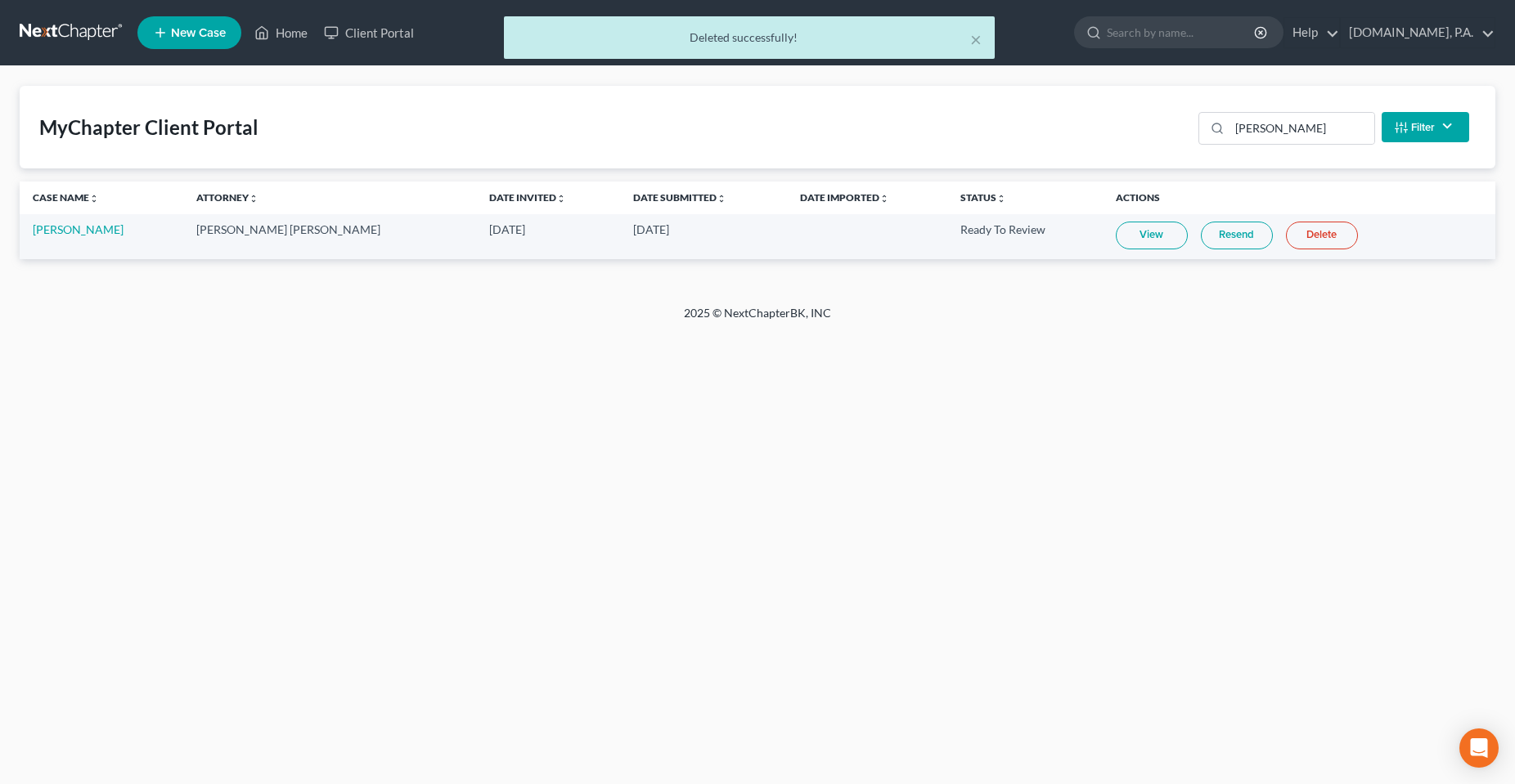
click at [285, 45] on div "× Deleted successfully!" at bounding box center [749, 41] width 1515 height 50
click at [285, 39] on div "× Deleted successfully!" at bounding box center [749, 41] width 1515 height 50
click at [265, 28] on div "× Deleted successfully!" at bounding box center [749, 41] width 1515 height 50
click at [300, 27] on div "× Deleted successfully!" at bounding box center [749, 41] width 1515 height 50
drag, startPoint x: 979, startPoint y: 35, endPoint x: 813, endPoint y: 39, distance: 166.0
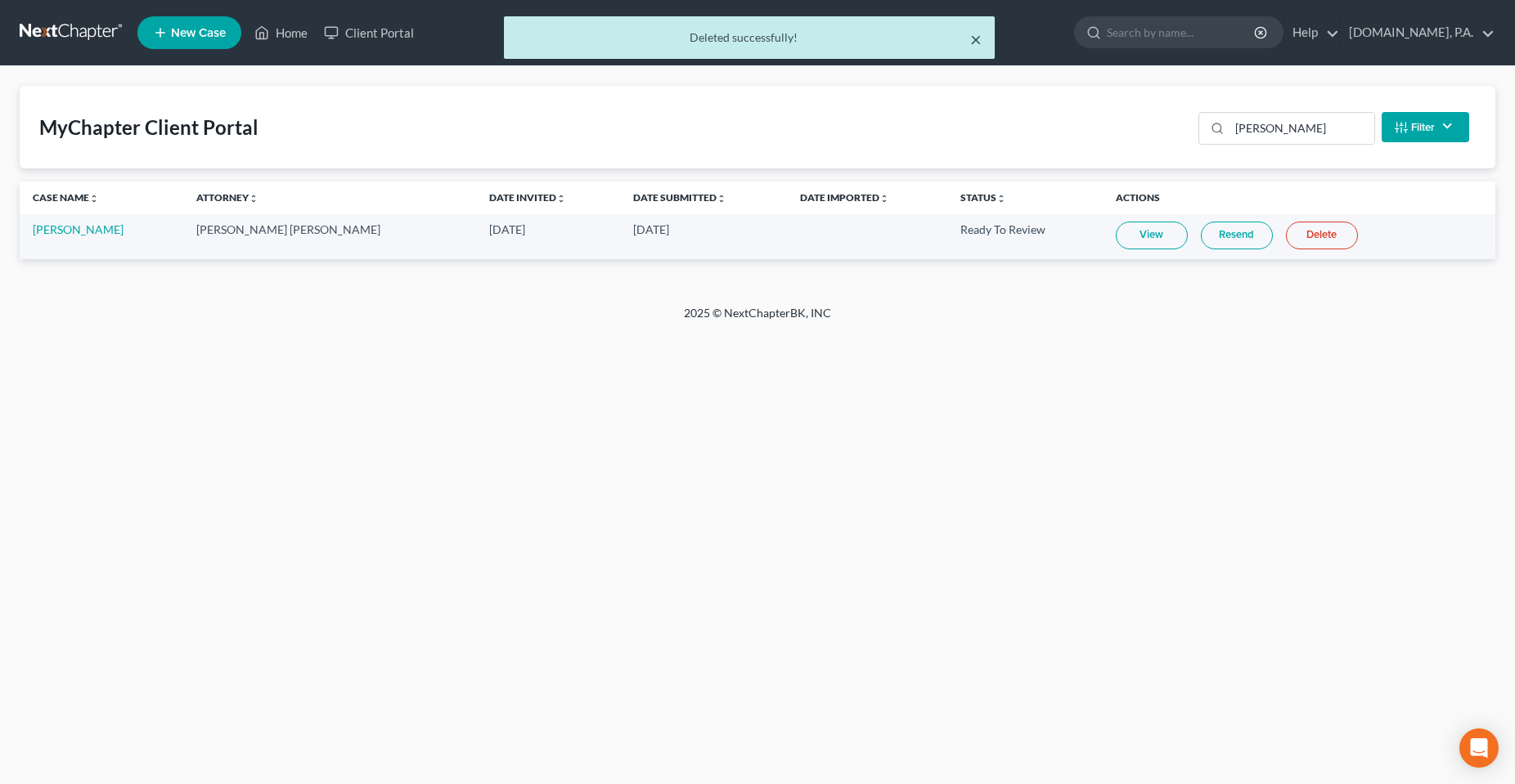
click at [978, 35] on button "×" at bounding box center [975, 39] width 11 height 20
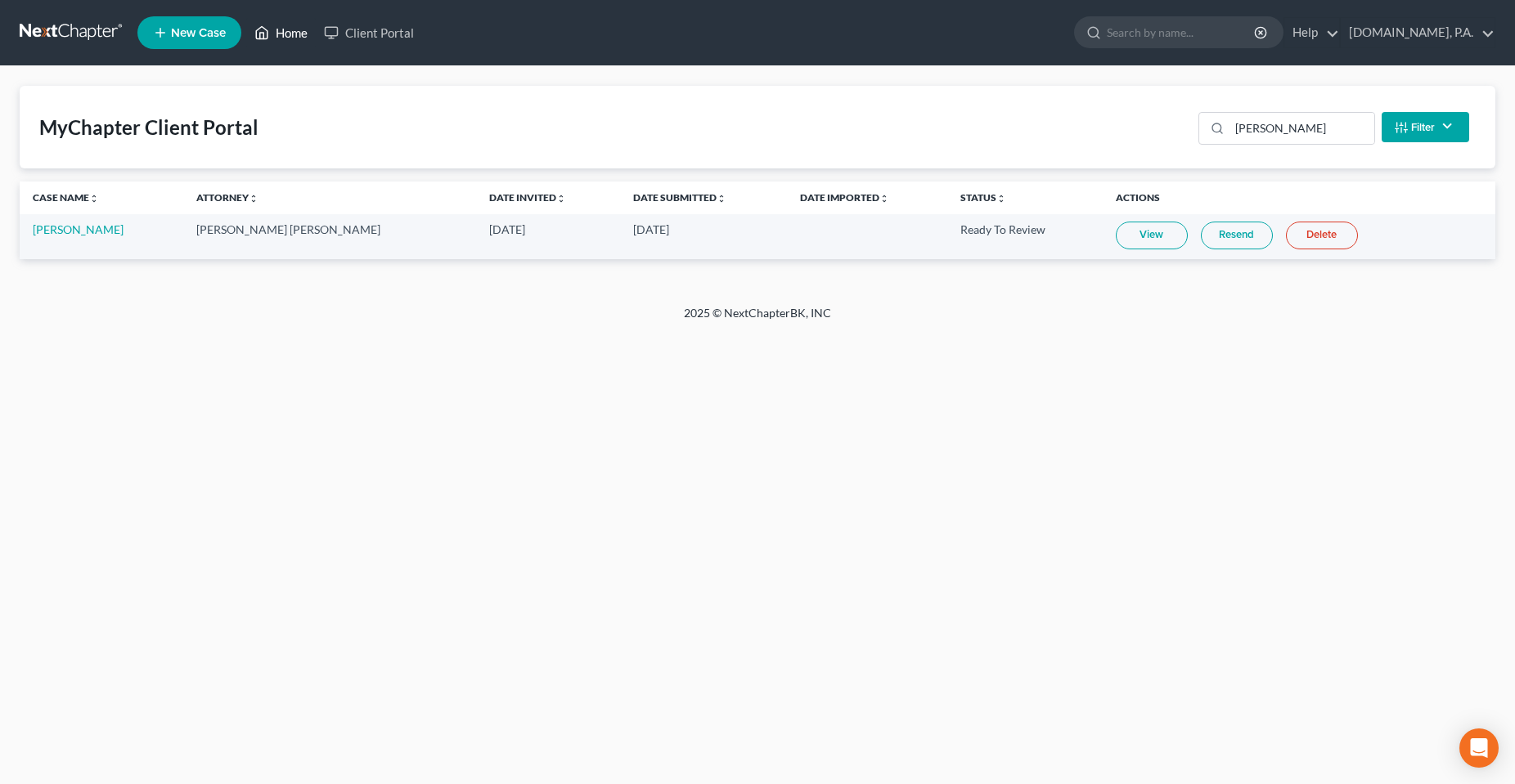
click at [291, 32] on link "Home" at bounding box center [281, 33] width 69 height 29
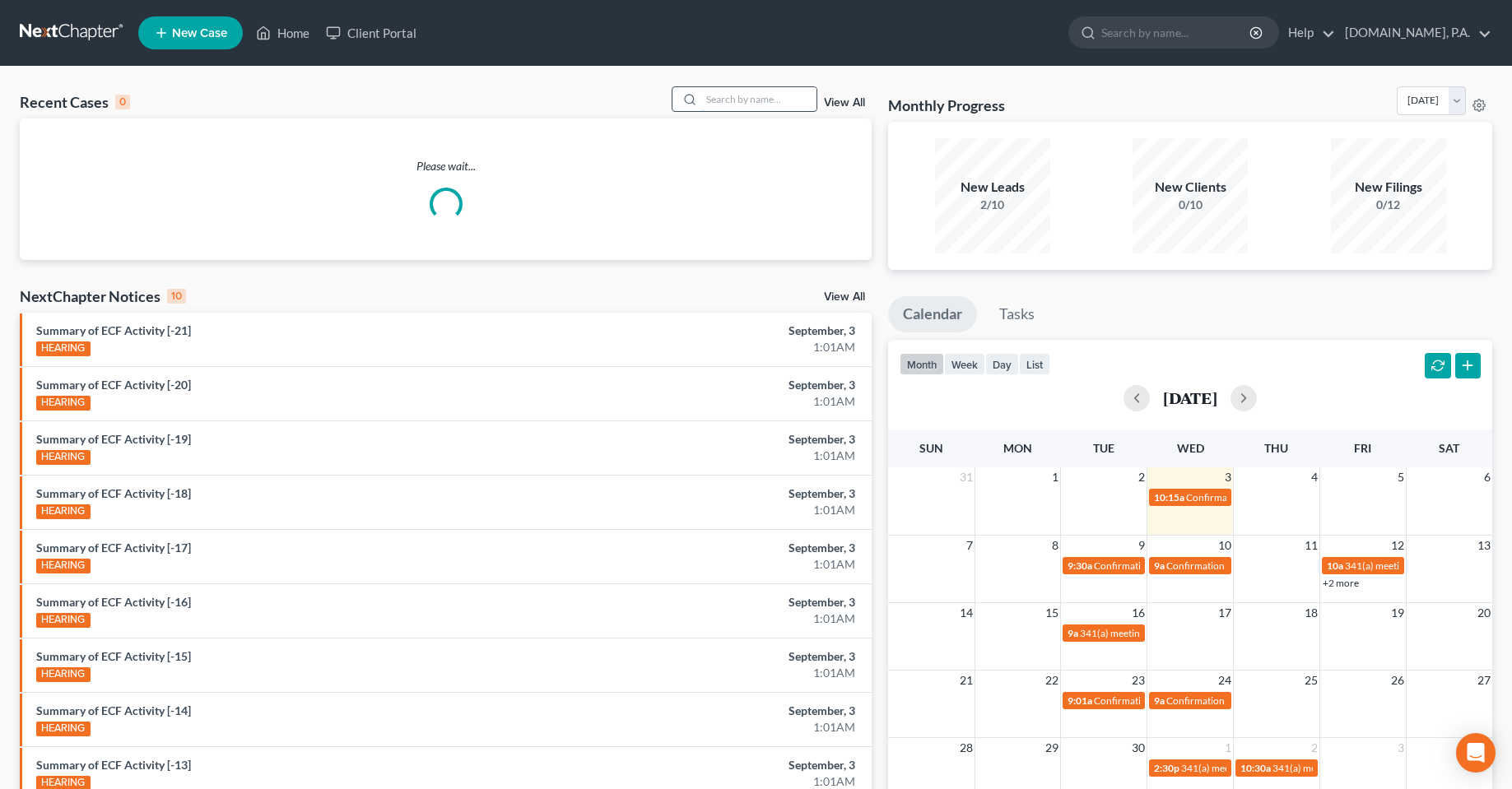
click at [740, 103] on input "search" at bounding box center [759, 99] width 115 height 24
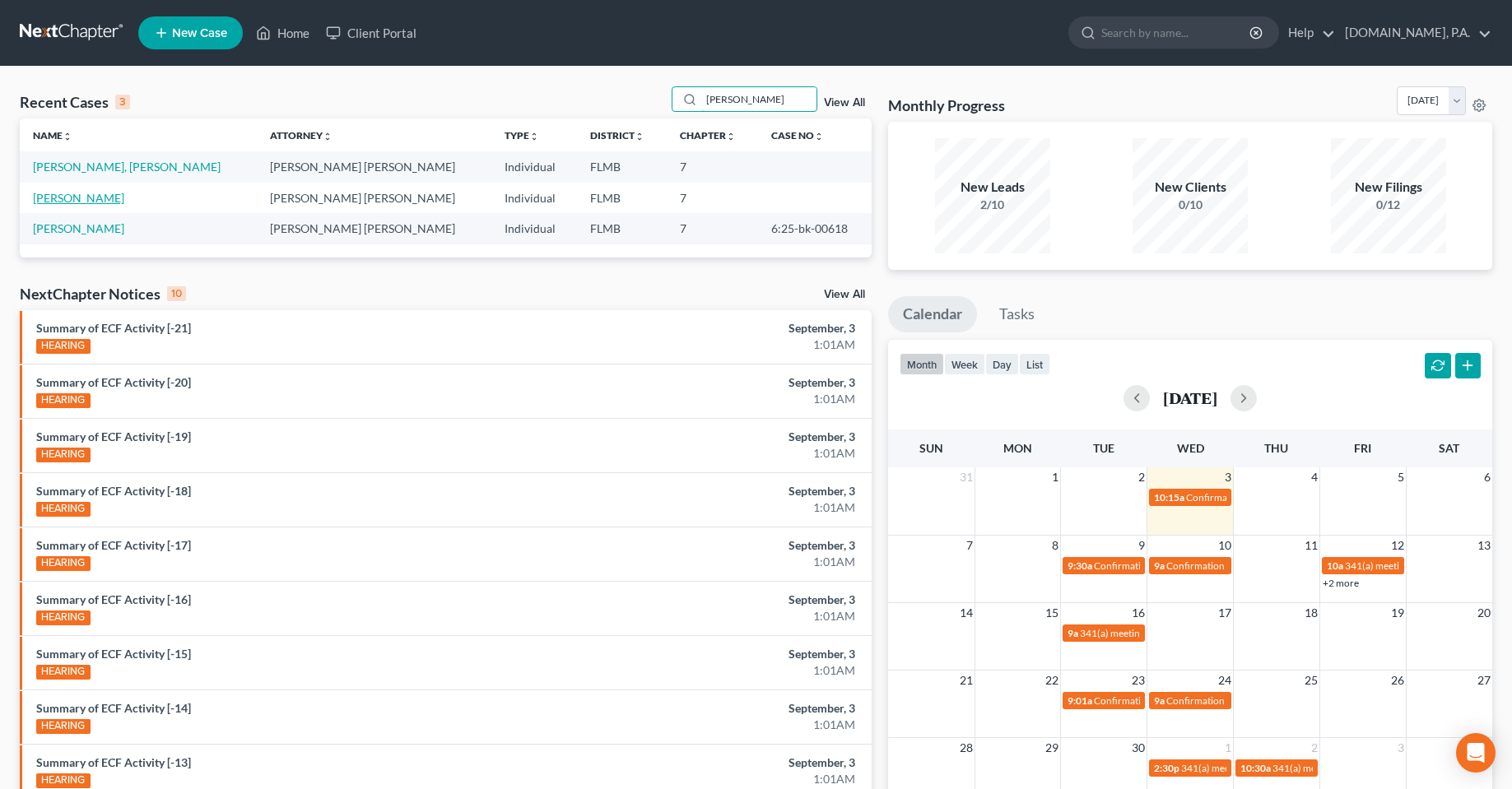
type input "[PERSON_NAME]"
click at [90, 194] on link "[PERSON_NAME]" at bounding box center [78, 198] width 91 height 14
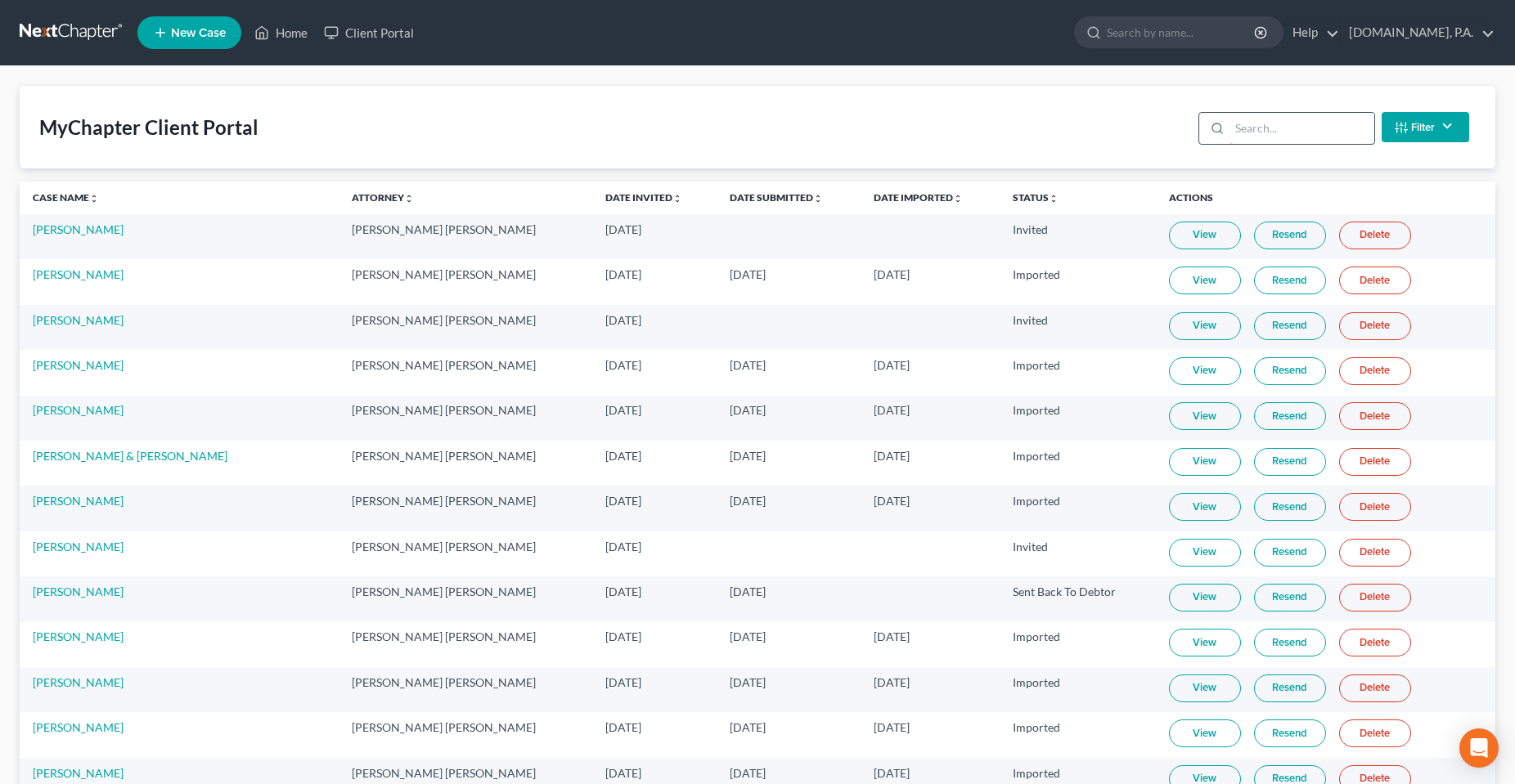
click at [1274, 135] on input "search" at bounding box center [1301, 128] width 145 height 31
click at [1272, 128] on input "search" at bounding box center [1289, 128] width 145 height 31
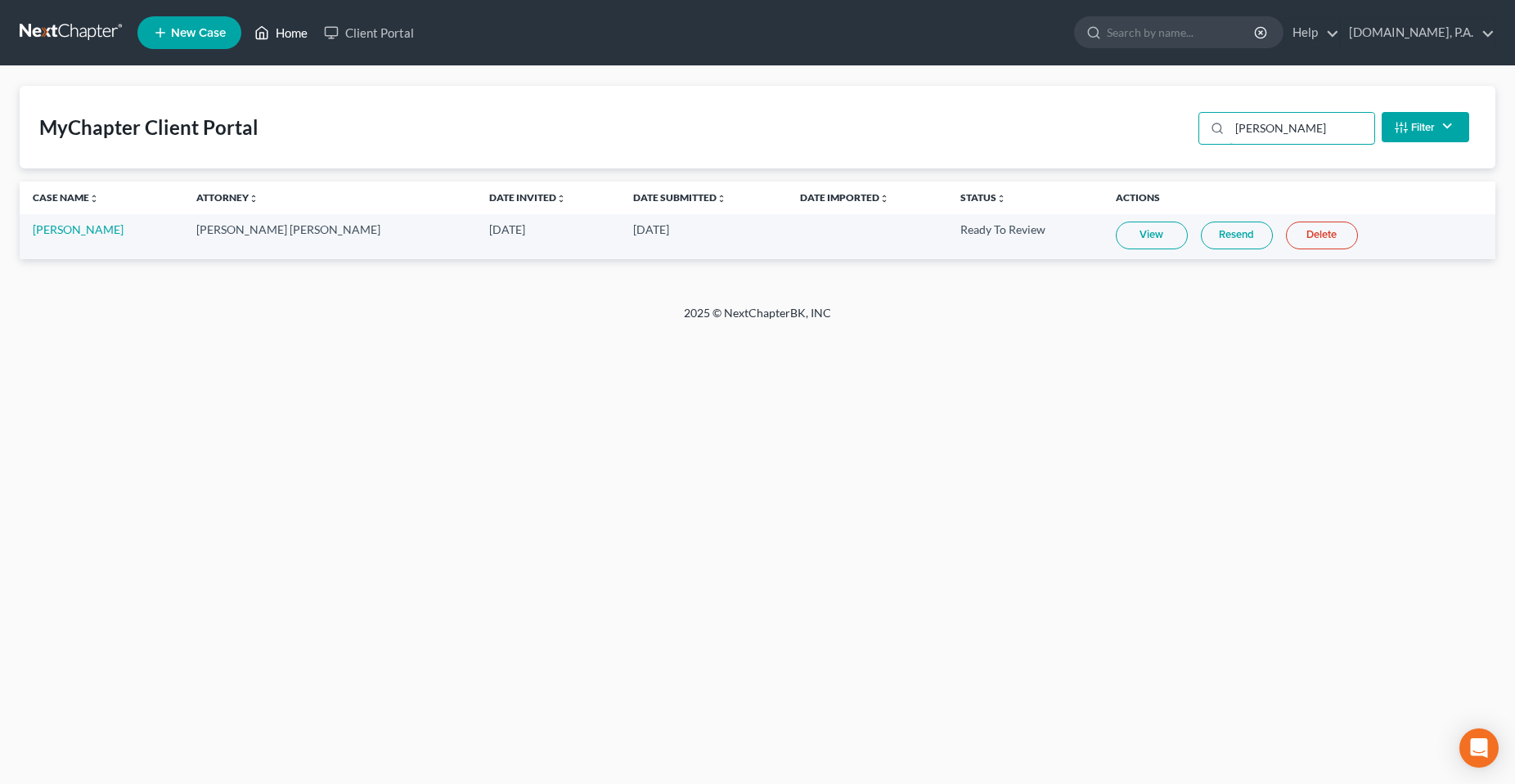
type input "[PERSON_NAME]"
click at [283, 36] on link "Home" at bounding box center [281, 33] width 69 height 29
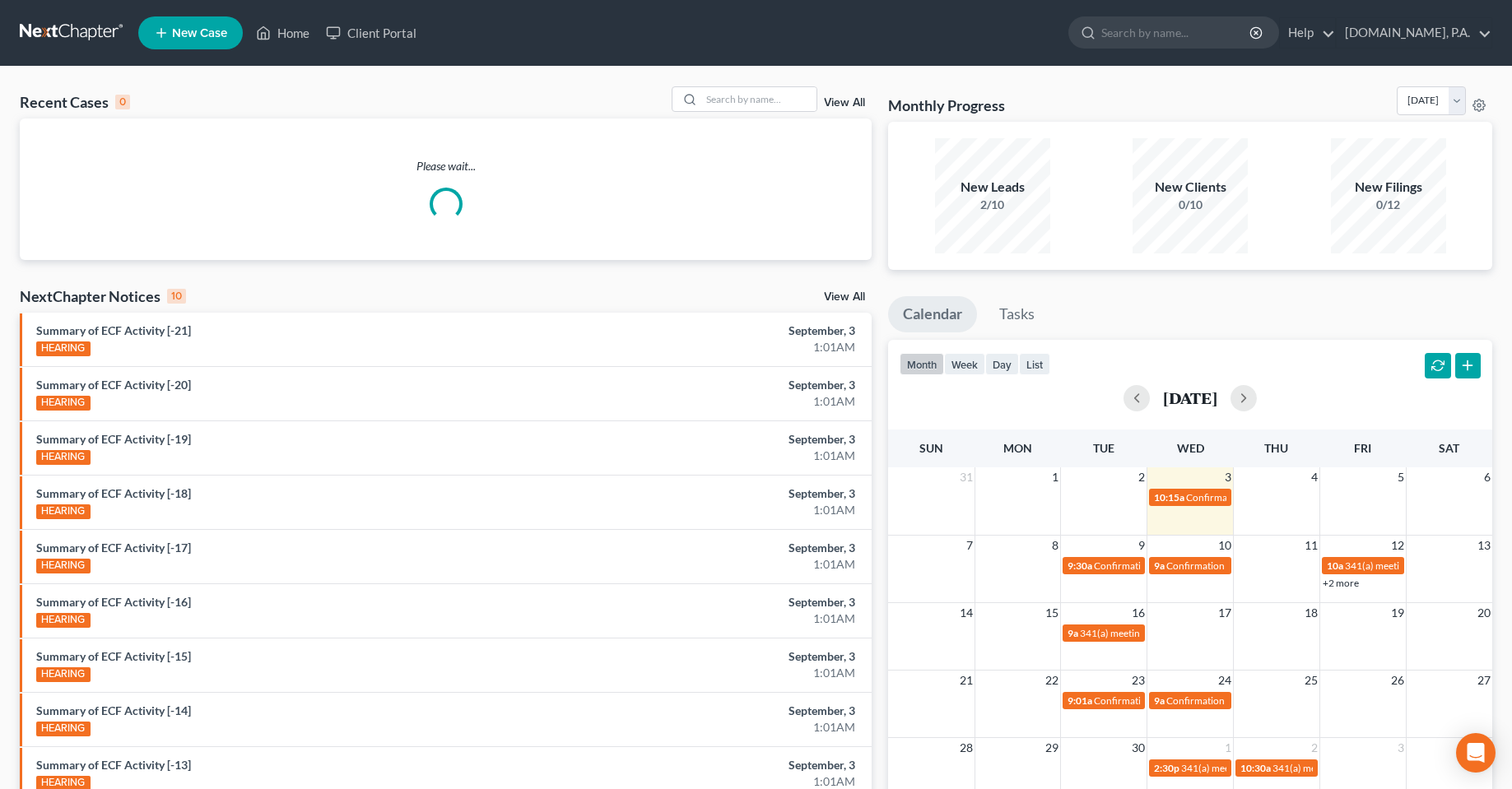
click at [843, 107] on link "View All" at bounding box center [844, 103] width 41 height 11
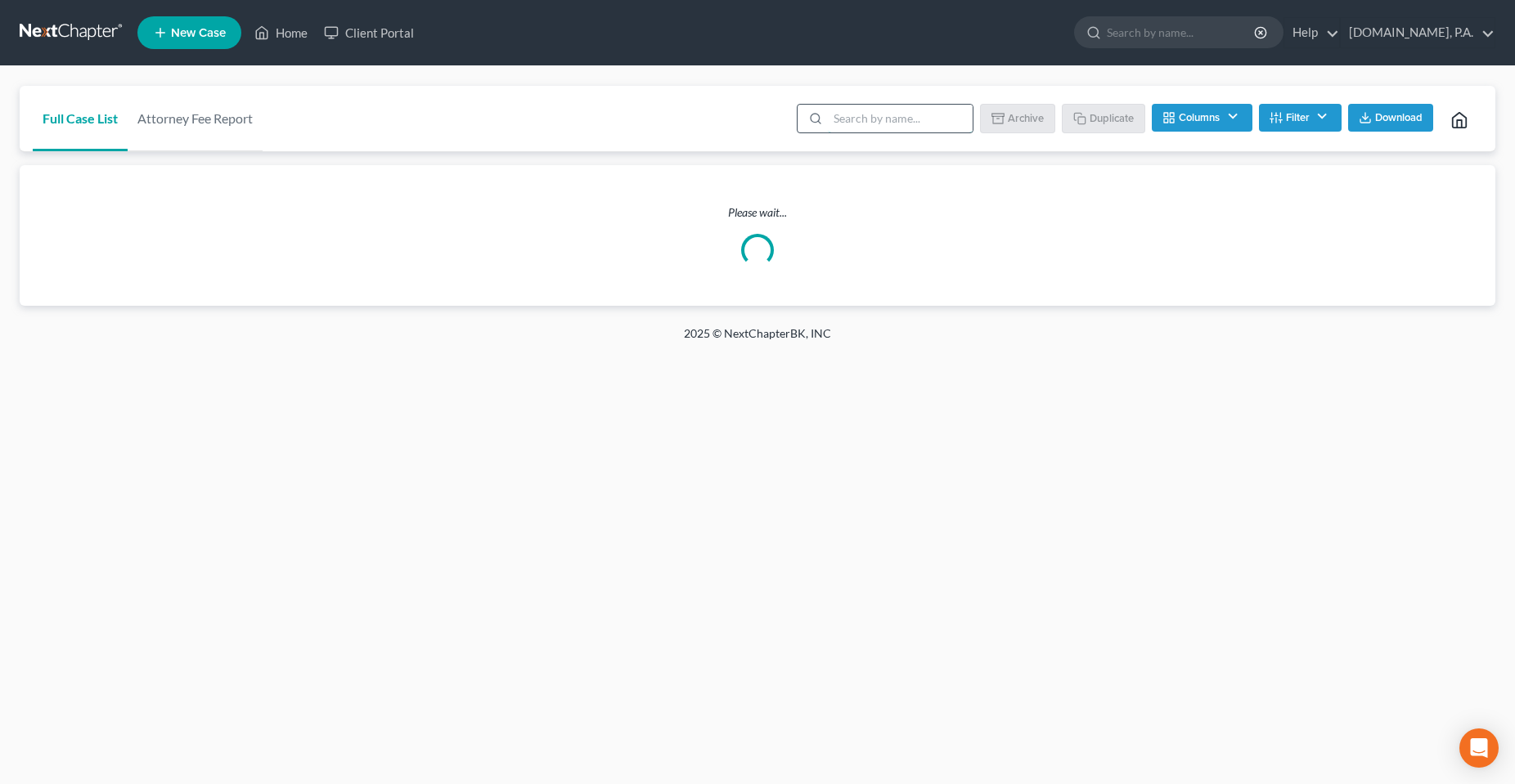
click at [870, 114] on input "search" at bounding box center [900, 118] width 145 height 27
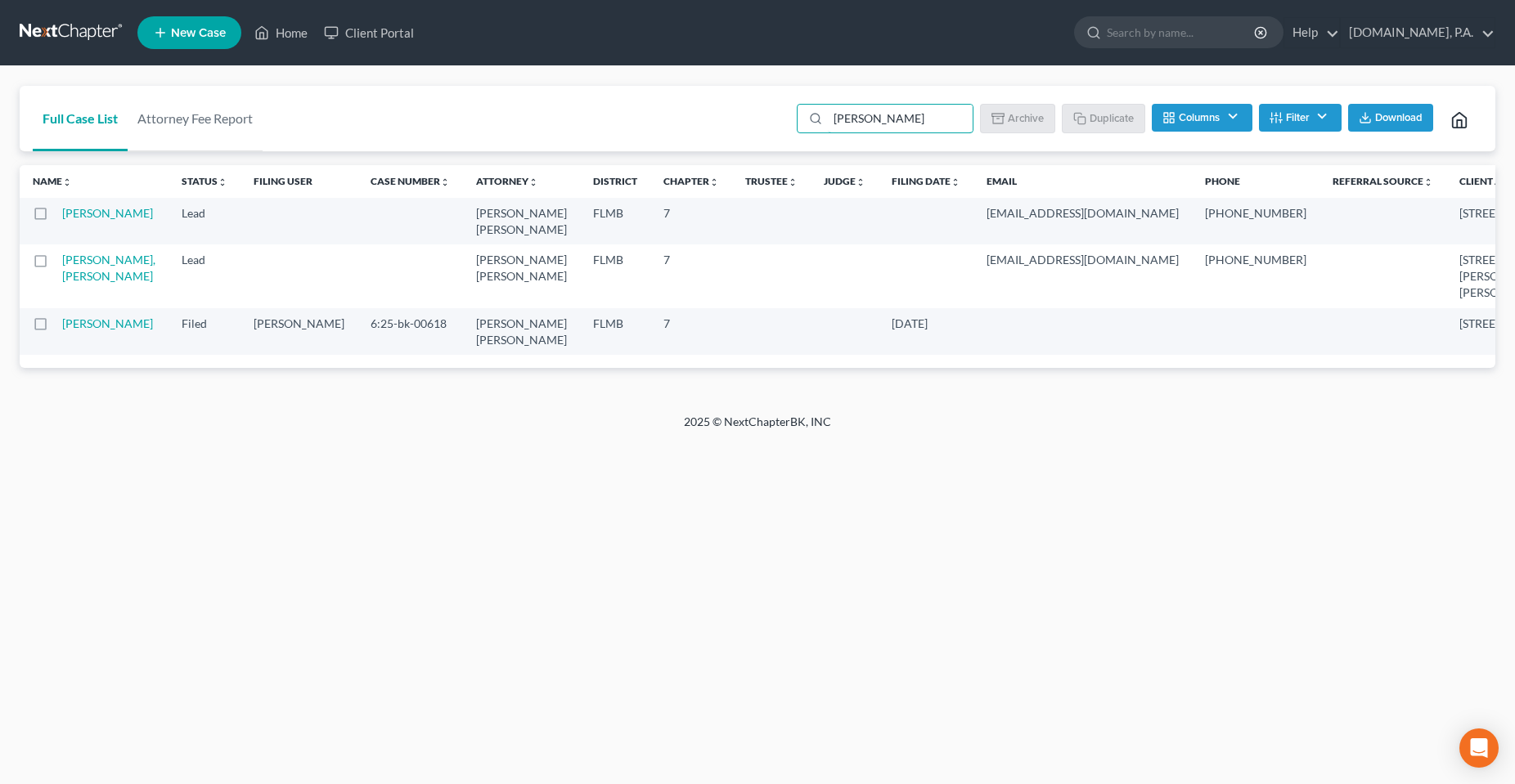
click at [56, 217] on label at bounding box center [56, 217] width 0 height 0
type input "[PERSON_NAME]"
click at [62, 215] on input "checkbox" at bounding box center [68, 211] width 10 height 10
click at [1030, 120] on button "Archive" at bounding box center [1019, 117] width 74 height 27
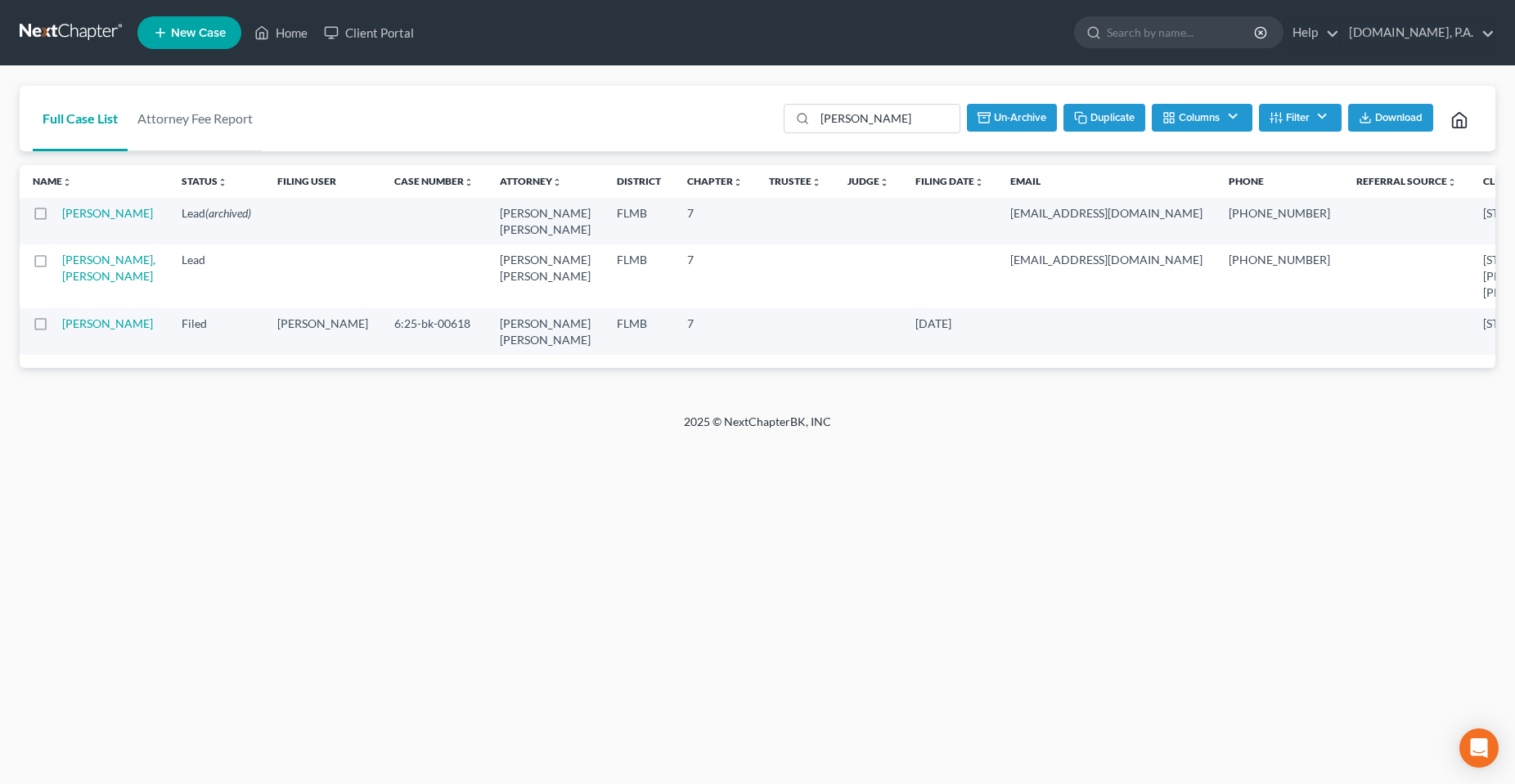
checkbox input "false"
click at [247, 565] on div "Home New Case Client Portal [DOMAIN_NAME], P.A. [PERSON_NAME][EMAIL_ADDRESS][DO…" at bounding box center [758, 392] width 1515 height 784
click at [285, 38] on link "Home" at bounding box center [281, 33] width 69 height 29
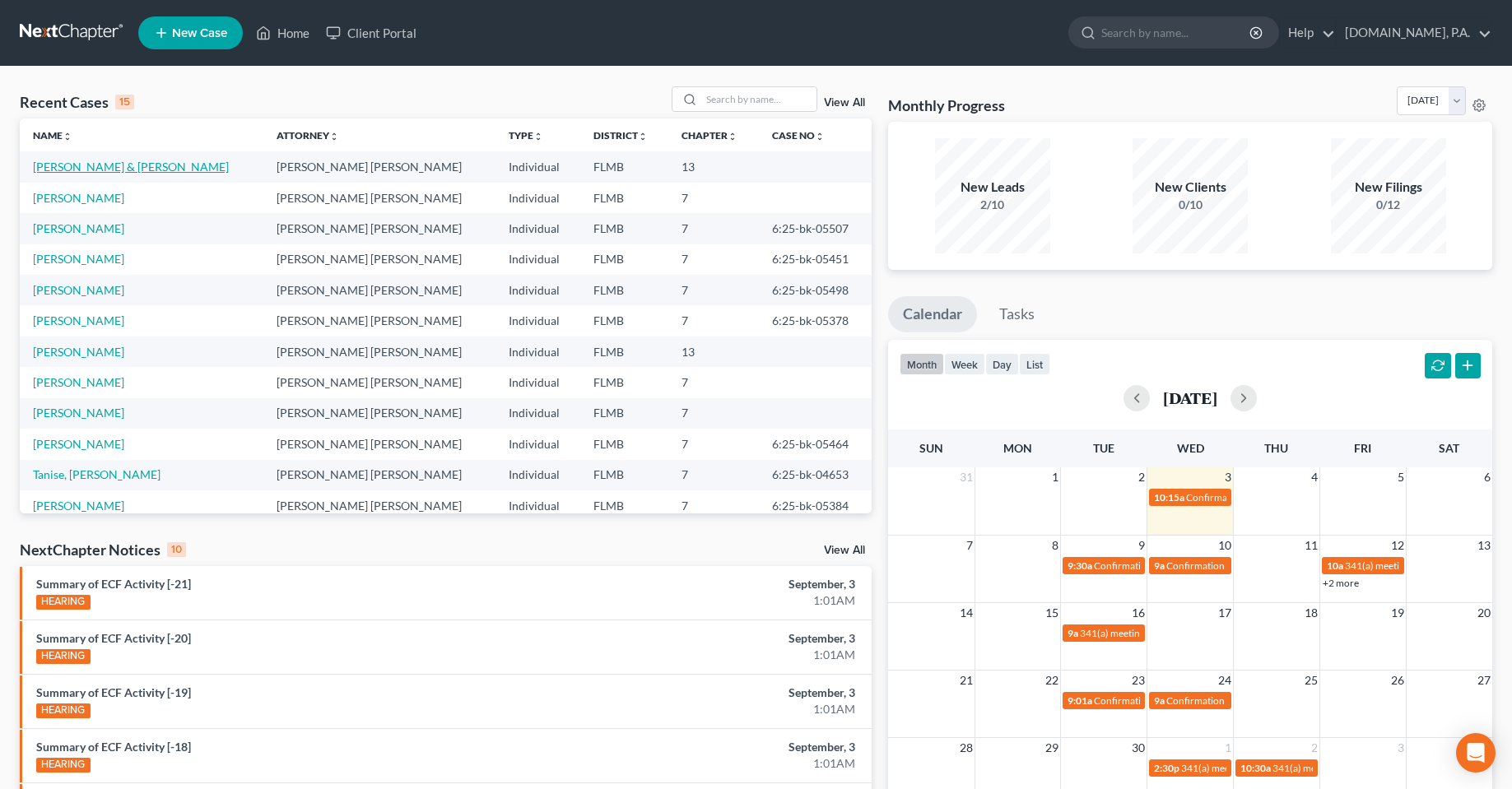
click at [117, 170] on link "[PERSON_NAME] & [PERSON_NAME]" at bounding box center [130, 166] width 196 height 14
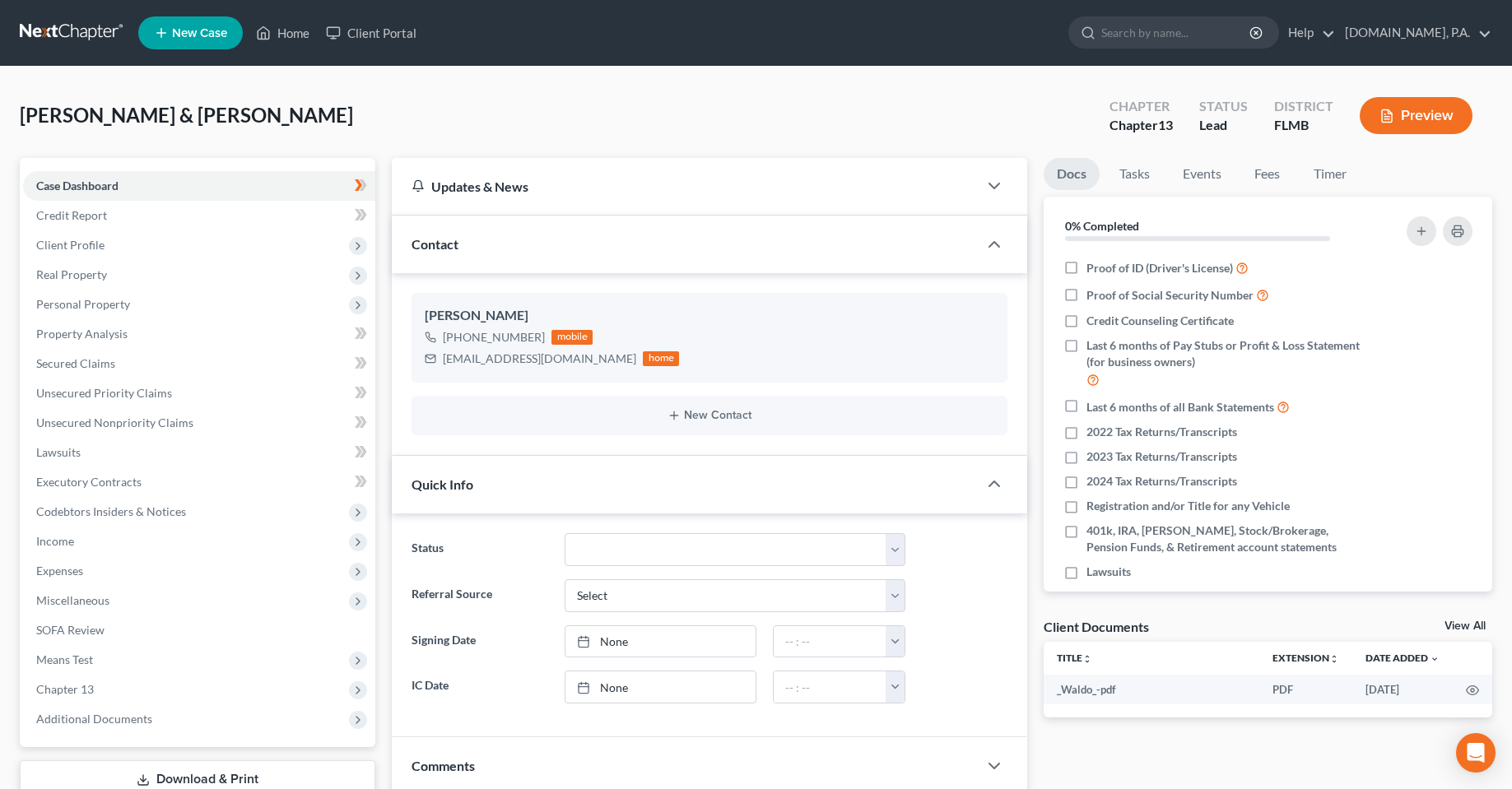
click at [941, 554] on div "Status Discharged Dismissed Filed In Progress Lead Lost Lead Ready to File To R…" at bounding box center [709, 550] width 612 height 33
drag, startPoint x: 933, startPoint y: 568, endPoint x: 917, endPoint y: 551, distance: 23.3
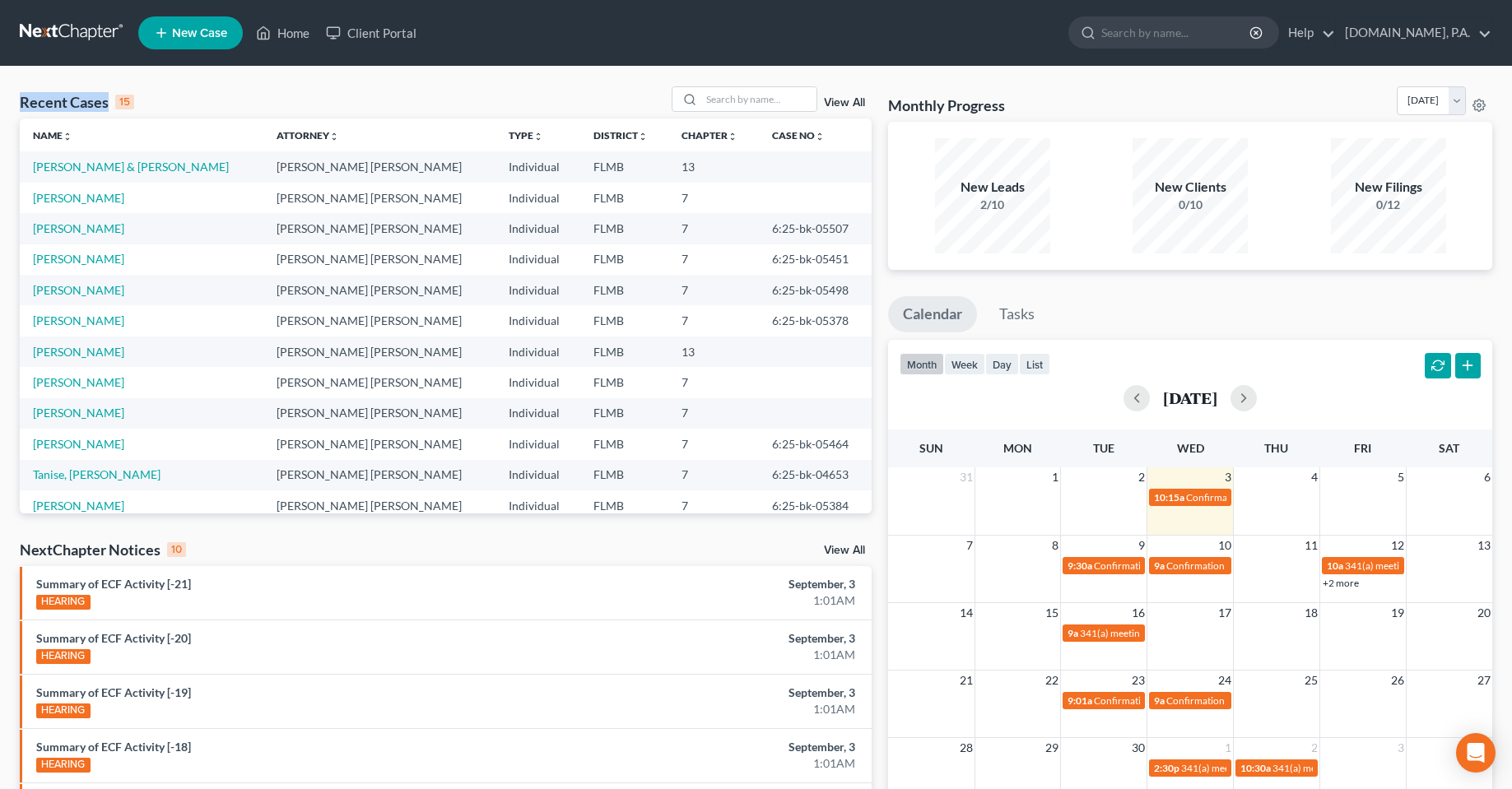
drag, startPoint x: 22, startPoint y: 109, endPoint x: 109, endPoint y: 107, distance: 87.0
click at [109, 107] on div "Recent Cases 15" at bounding box center [77, 102] width 115 height 20
click at [271, 97] on div "Recent Cases 15 View All" at bounding box center [445, 102] width 852 height 32
drag, startPoint x: 21, startPoint y: 98, endPoint x: 108, endPoint y: 98, distance: 87.0
click at [108, 98] on div "Recent Cases 15" at bounding box center [77, 102] width 115 height 20
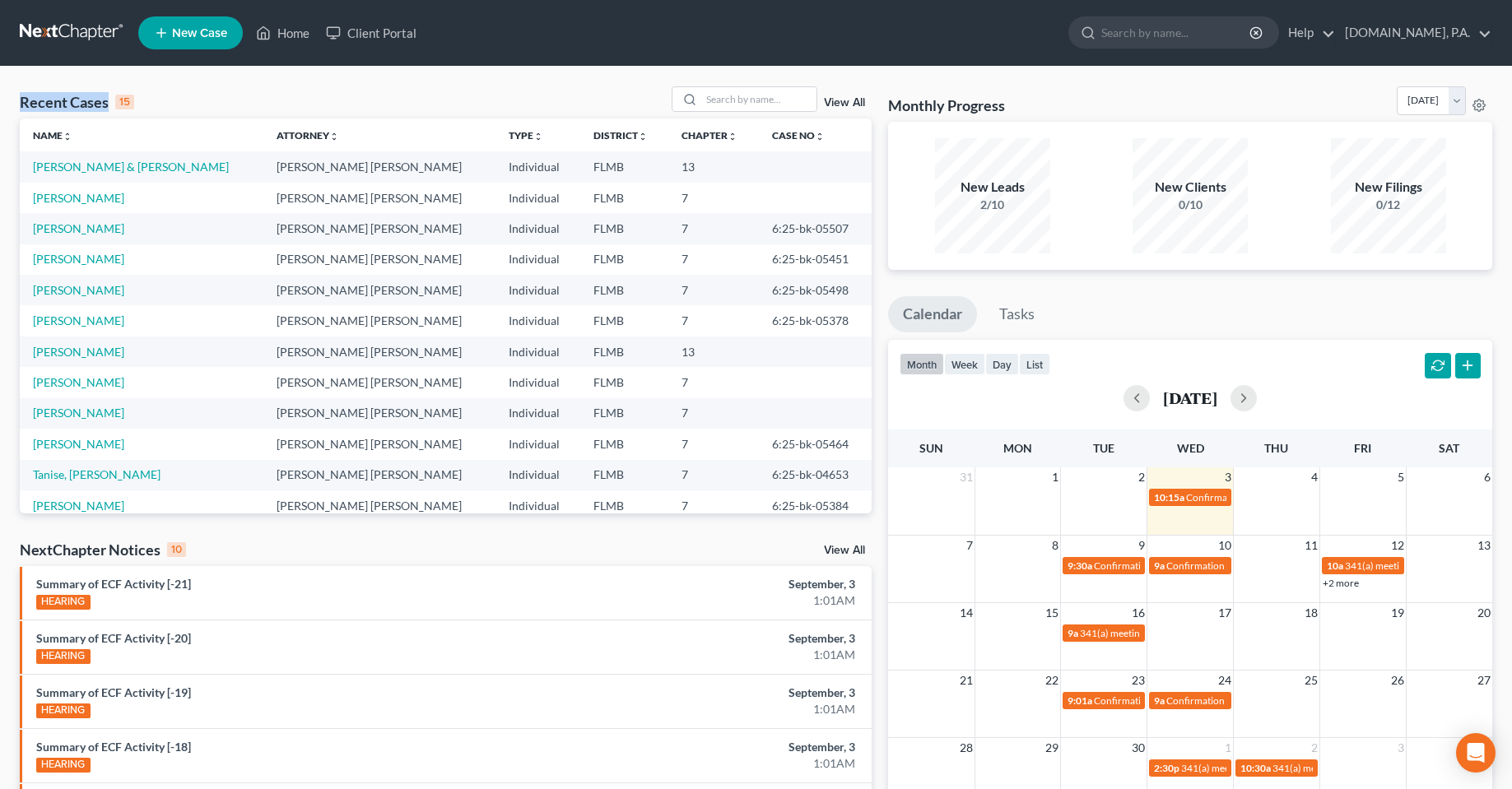
click at [209, 96] on div "Recent Cases 15 View All" at bounding box center [445, 102] width 852 height 32
click at [45, 96] on div "Recent Cases 15" at bounding box center [77, 102] width 115 height 20
drag, startPoint x: 22, startPoint y: 102, endPoint x: 116, endPoint y: 103, distance: 94.0
click at [116, 103] on div "Recent Cases 15" at bounding box center [77, 102] width 115 height 20
click at [238, 84] on div "Recent Cases 15 View All Name unfold_more expand_more expand_less Attorney unfo…" at bounding box center [756, 610] width 1512 height 1088
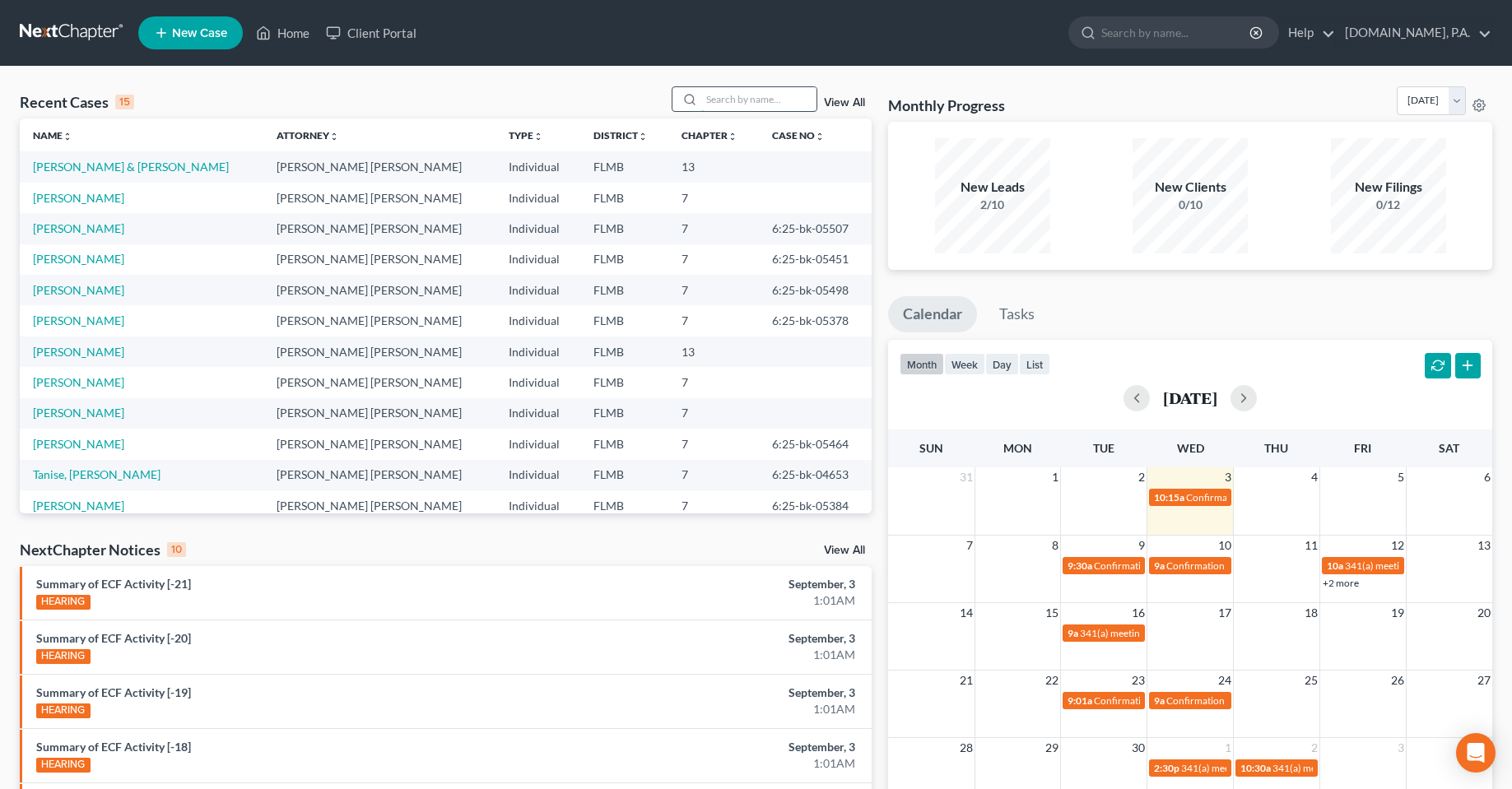
click at [770, 89] on input "search" at bounding box center [759, 99] width 115 height 24
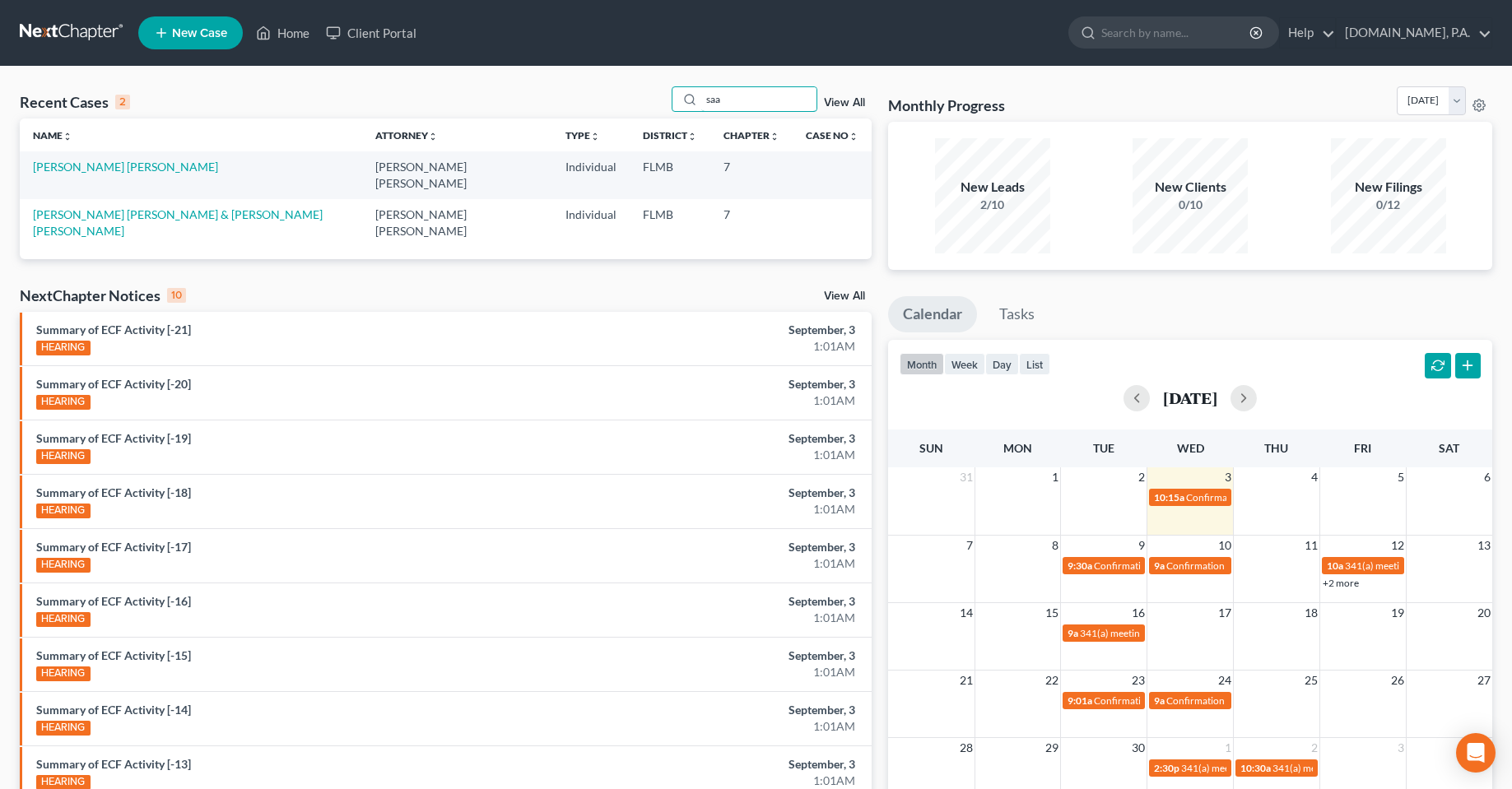
type input "saa"
click at [505, 237] on div "Recent Cases 2 saa View All Name unfold_more expand_more expand_less Attorney u…" at bounding box center [445, 494] width 868 height 815
drag, startPoint x: 201, startPoint y: 258, endPoint x: 3, endPoint y: 266, distance: 198.2
click at [3, 266] on div "Recent Cases 2 saa View All Name unfold_more expand_more expand_less Attorney u…" at bounding box center [756, 494] width 1512 height 854
click at [344, 286] on div "NextChapter Notices 10 View All" at bounding box center [445, 299] width 852 height 27
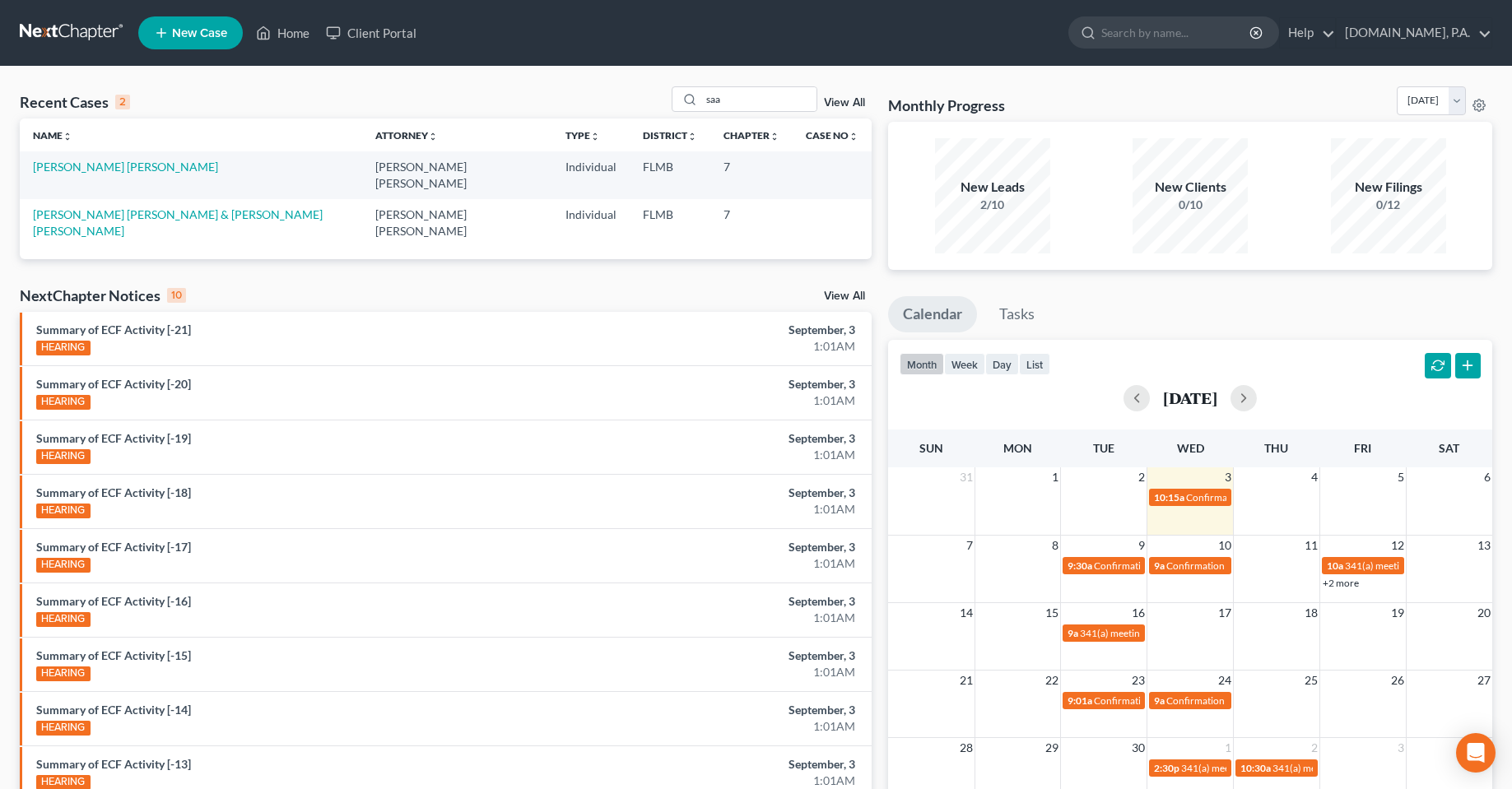
click at [720, 237] on div "Recent Cases 2 saa View All Name unfold_more expand_more expand_less Attorney u…" at bounding box center [445, 494] width 868 height 815
click at [579, 92] on div "Recent Cases 2 saa View All" at bounding box center [445, 102] width 852 height 32
click at [706, 104] on input "saa" at bounding box center [759, 99] width 115 height 24
click at [625, 101] on div "Recent Cases 2 View All" at bounding box center [445, 102] width 852 height 32
